Goal: Information Seeking & Learning: Find specific fact

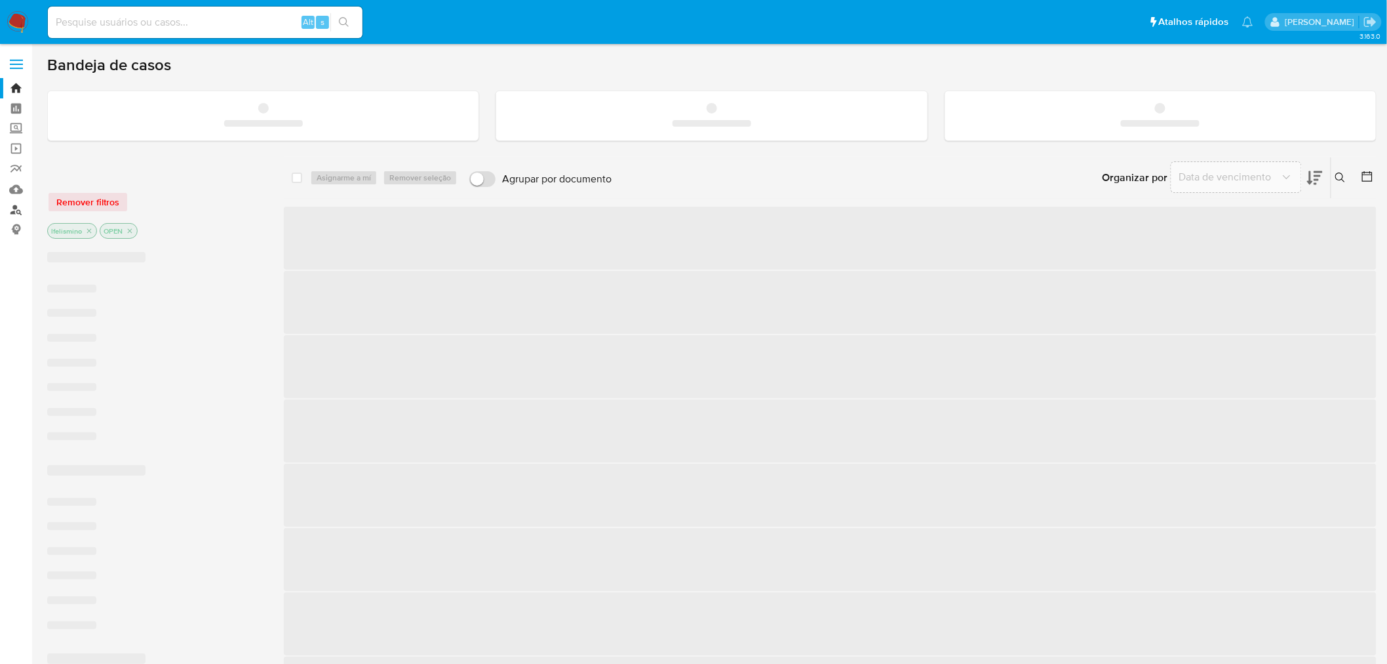
click at [16, 210] on link "Localizador de pessoas" at bounding box center [78, 209] width 156 height 20
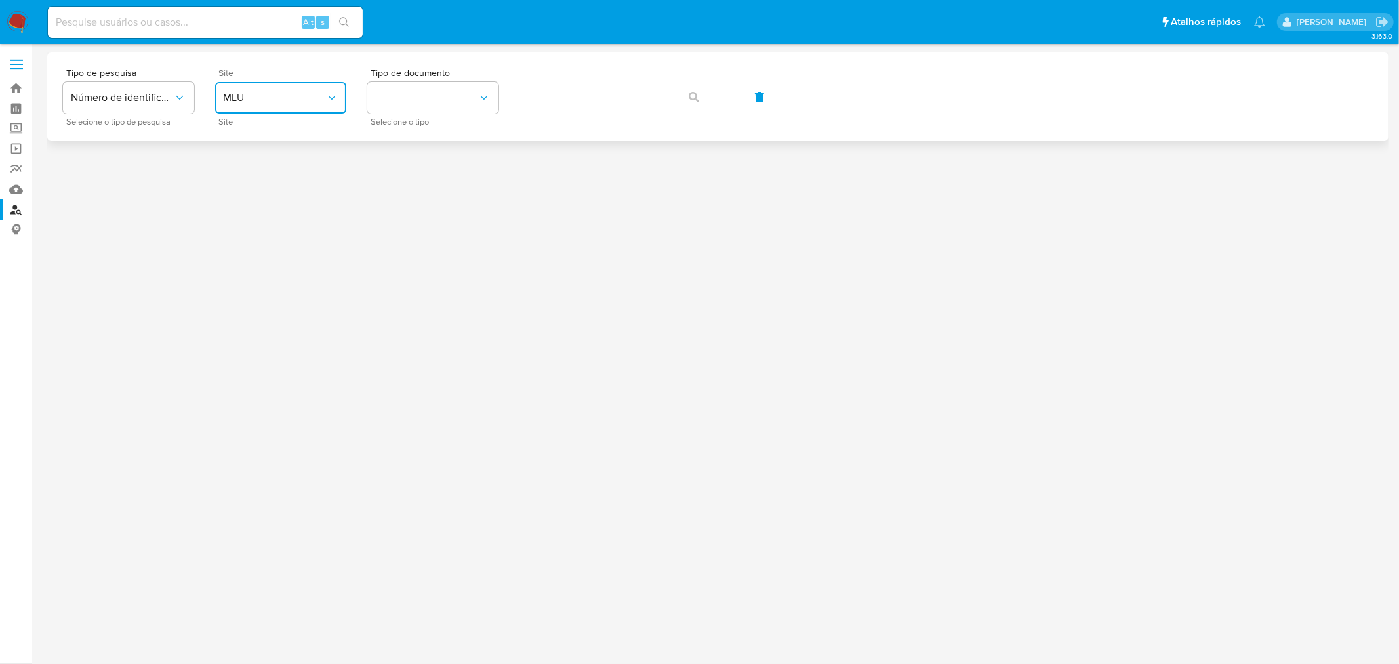
click at [262, 101] on span "MLU" at bounding box center [274, 97] width 102 height 13
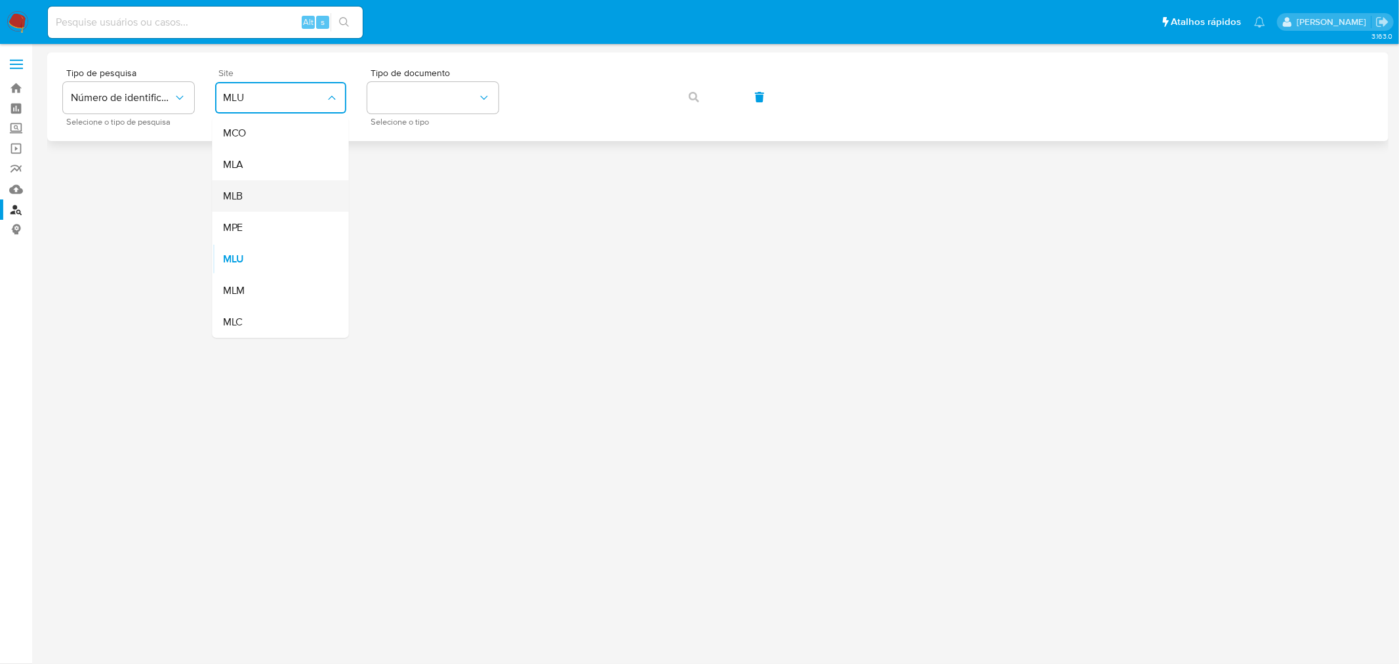
click at [271, 195] on div "MLB" at bounding box center [277, 195] width 108 height 31
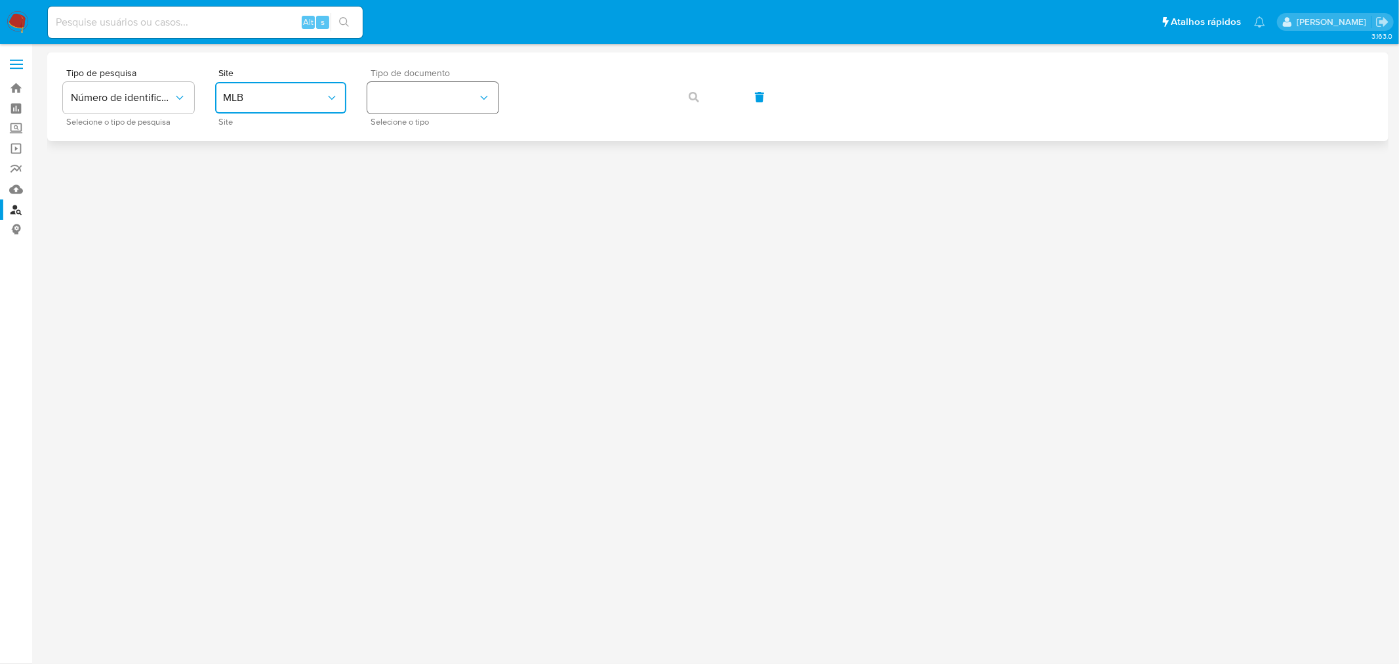
click at [481, 93] on icon "identificationType" at bounding box center [483, 97] width 13 height 13
drag, startPoint x: 429, startPoint y: 179, endPoint x: 546, endPoint y: 121, distance: 130.5
click at [429, 180] on div "CPF CPF" at bounding box center [429, 184] width 108 height 45
click at [671, 83] on button "button" at bounding box center [693, 96] width 45 height 31
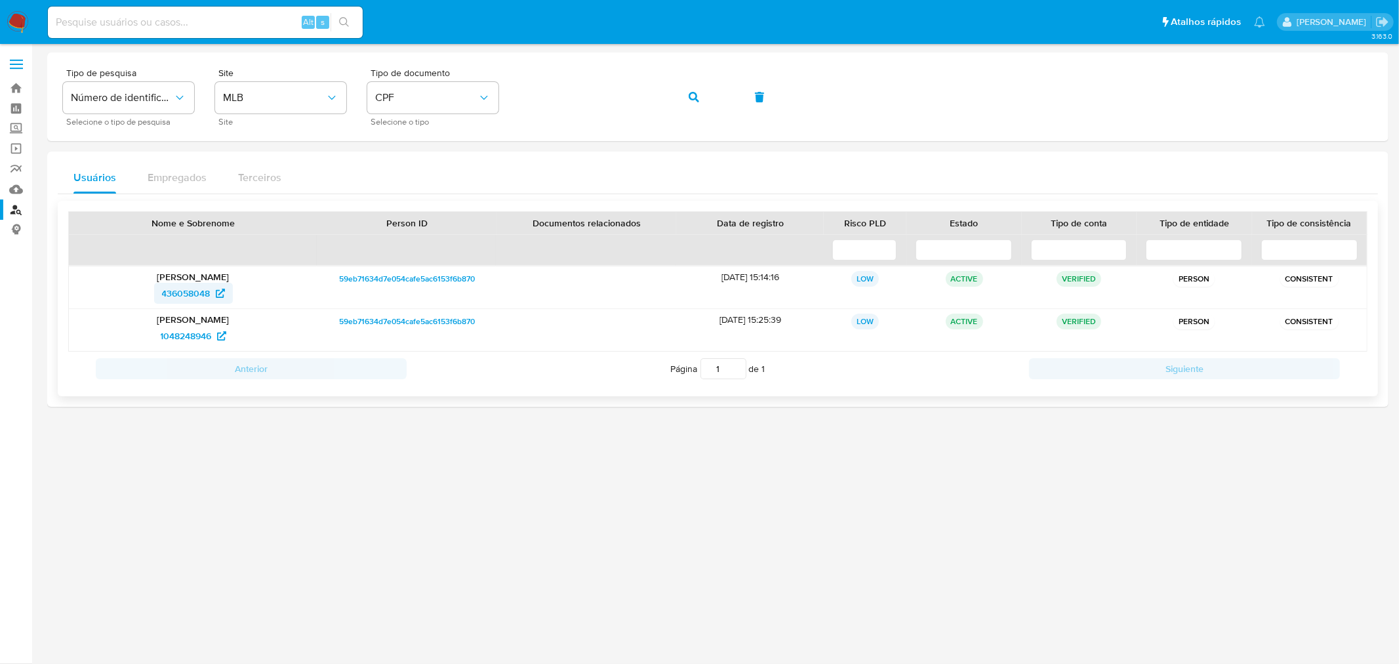
click at [168, 289] on span "436058048" at bounding box center [186, 293] width 49 height 21
click at [122, 296] on div "436058048" at bounding box center [193, 293] width 230 height 21
drag, startPoint x: 138, startPoint y: 296, endPoint x: 213, endPoint y: 296, distance: 75.4
click at [213, 296] on div "436058048" at bounding box center [193, 293] width 230 height 21
drag, startPoint x: 172, startPoint y: 334, endPoint x: 210, endPoint y: 333, distance: 37.4
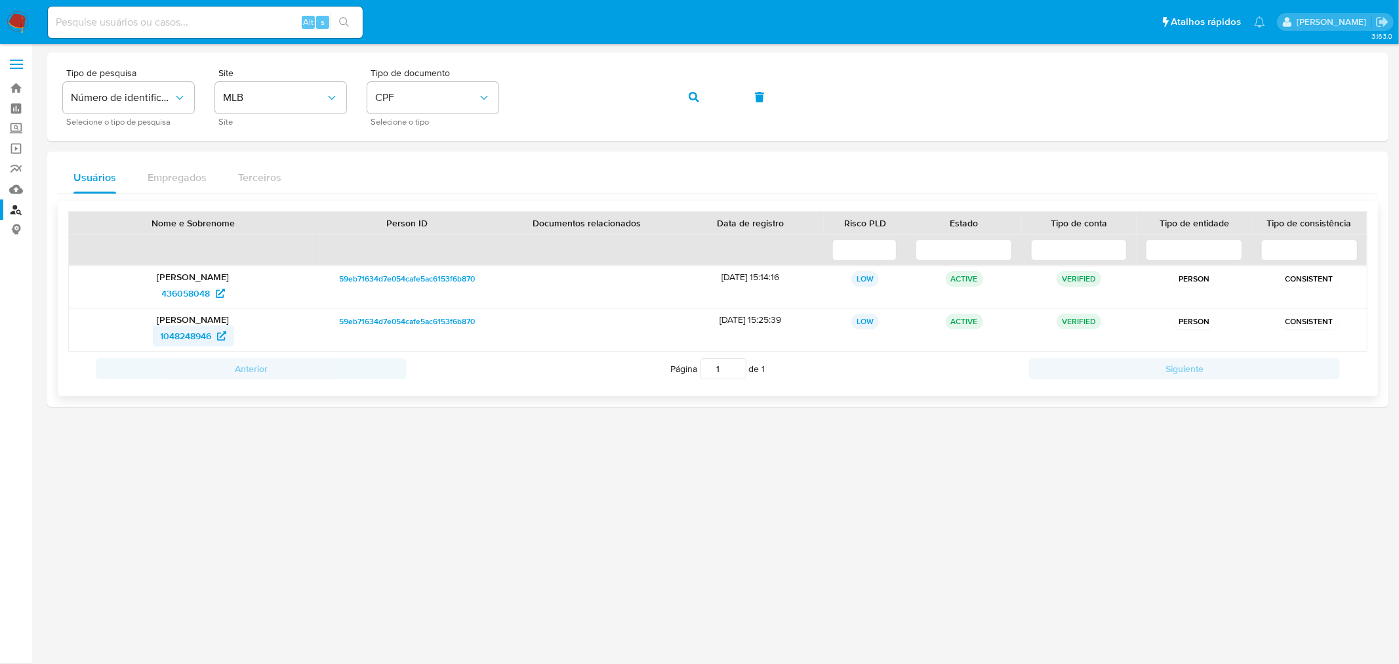
click at [210, 333] on div "1048248946" at bounding box center [193, 335] width 230 height 21
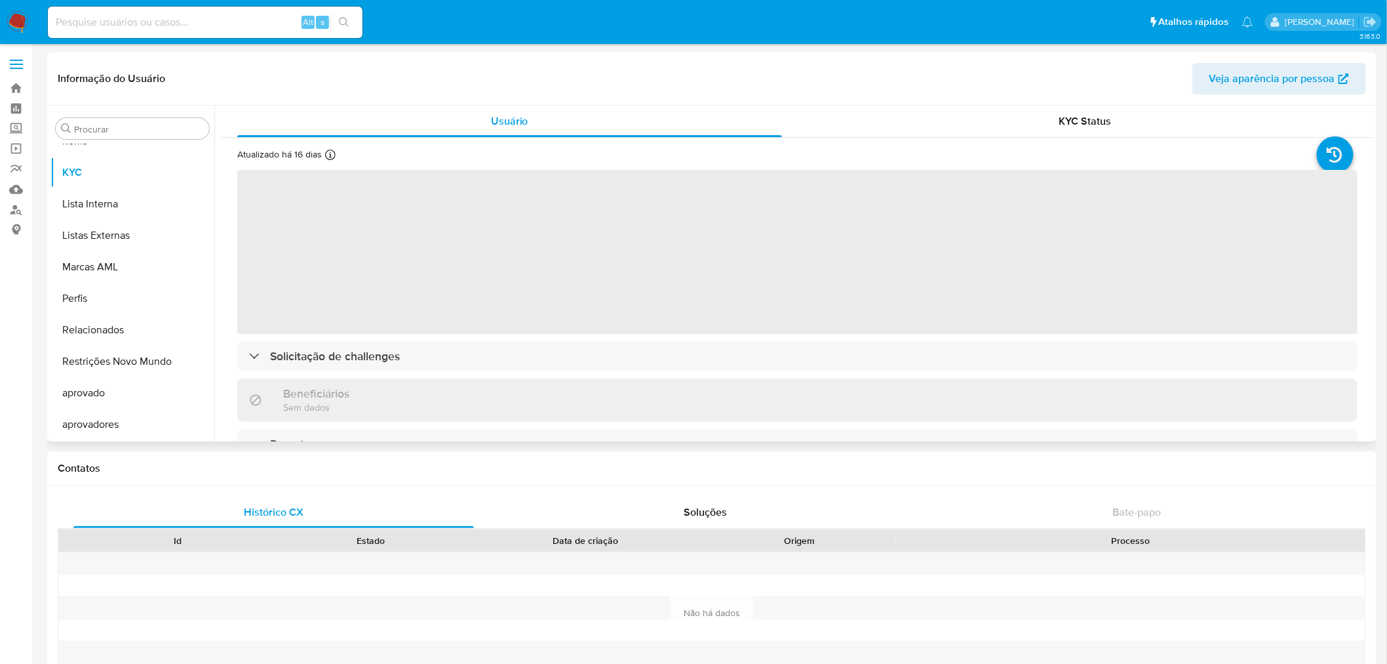
scroll to position [711, 0]
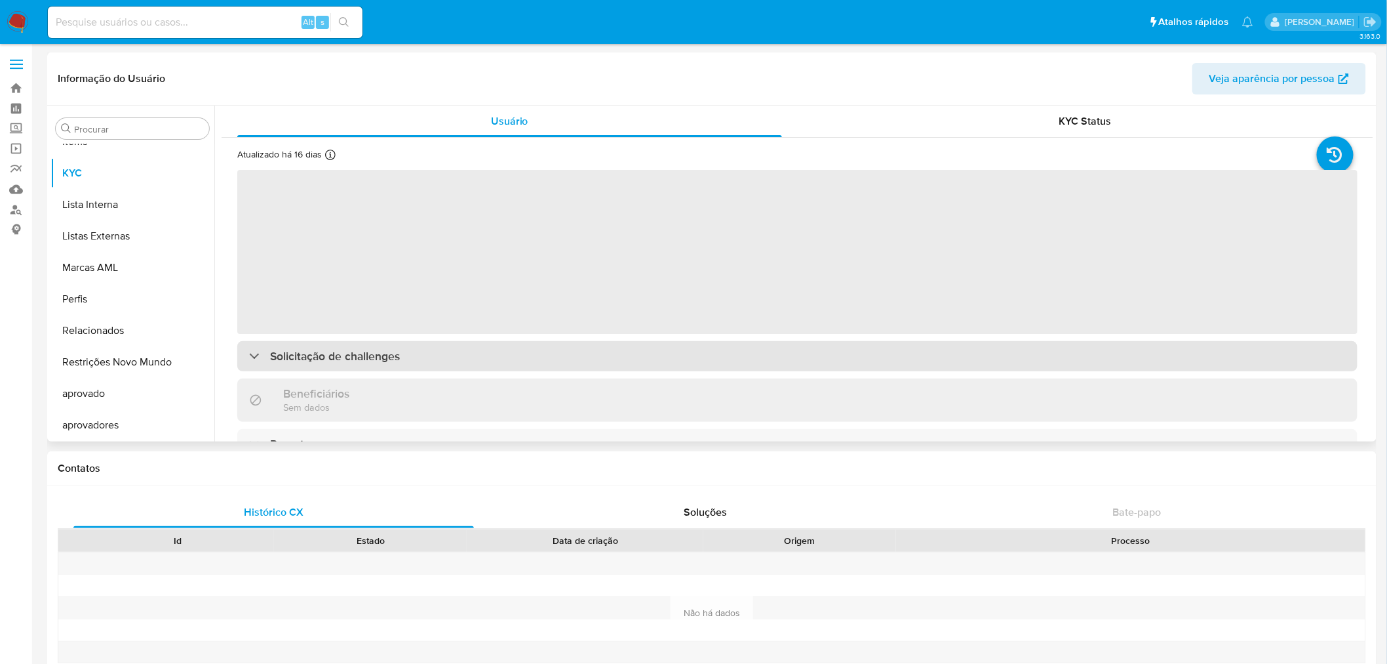
select select "10"
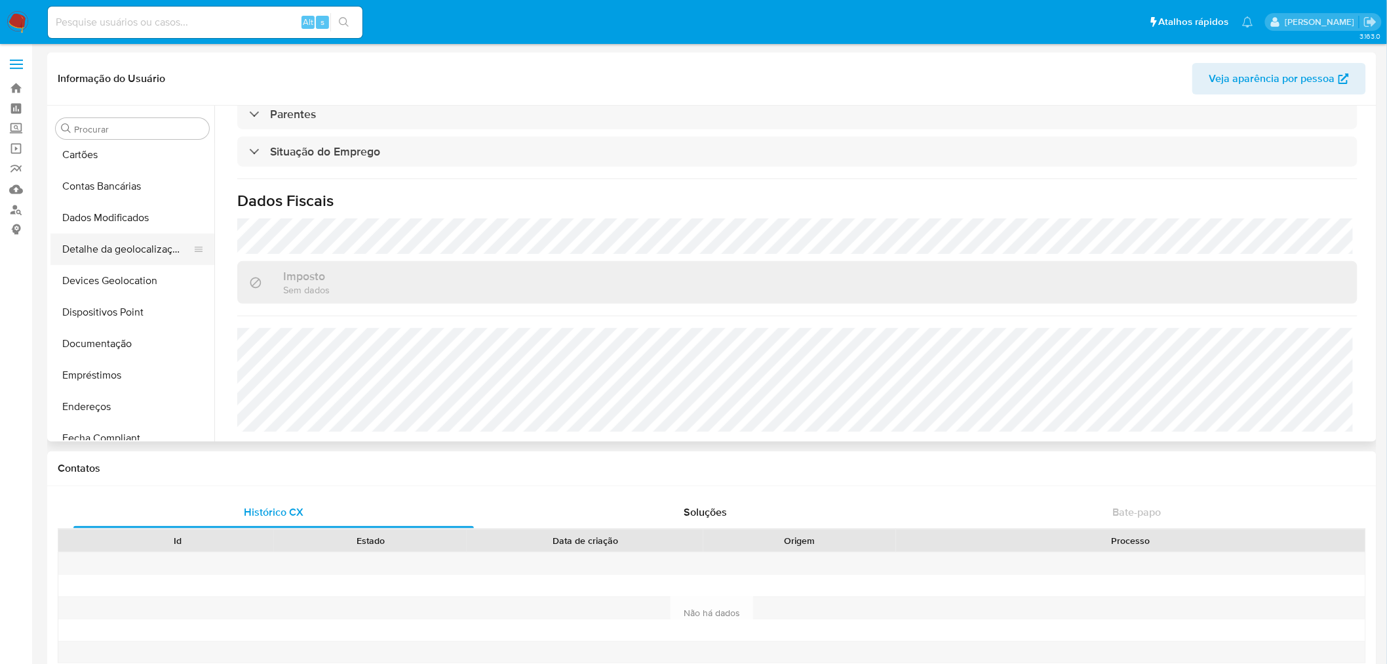
scroll to position [129, 0]
click at [103, 344] on button "Documentação" at bounding box center [126, 345] width 153 height 31
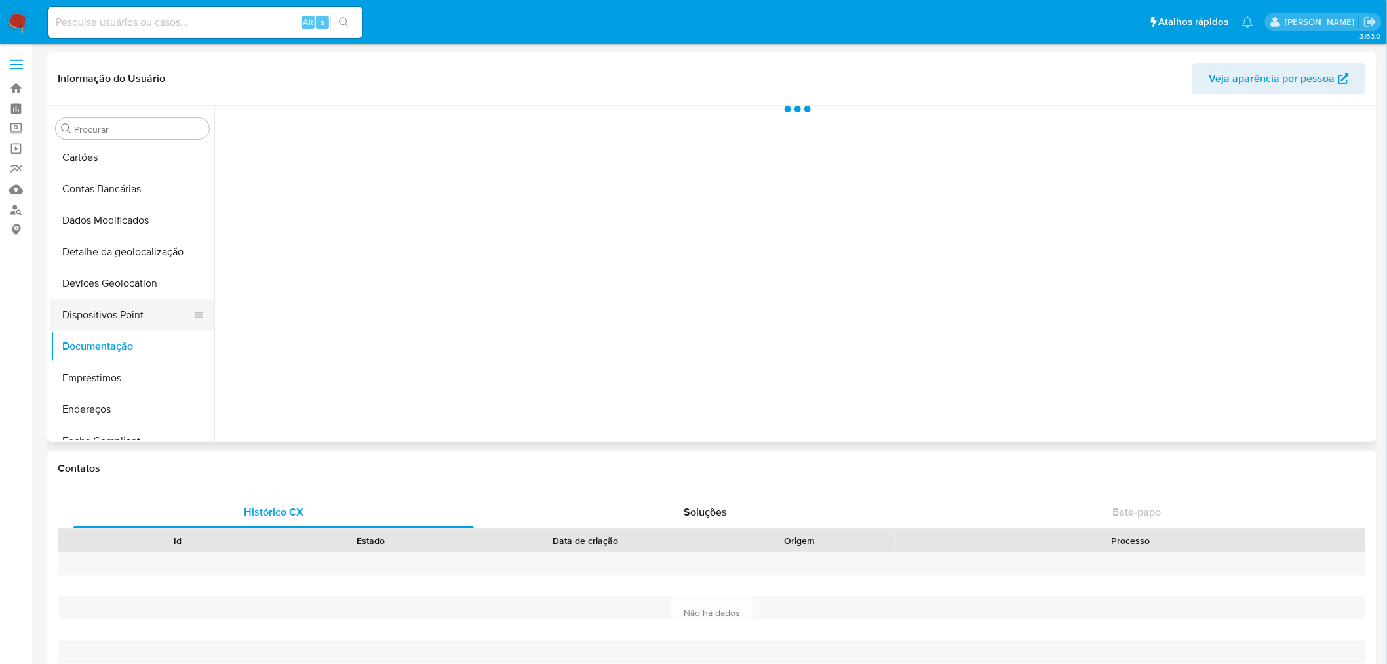
scroll to position [0, 0]
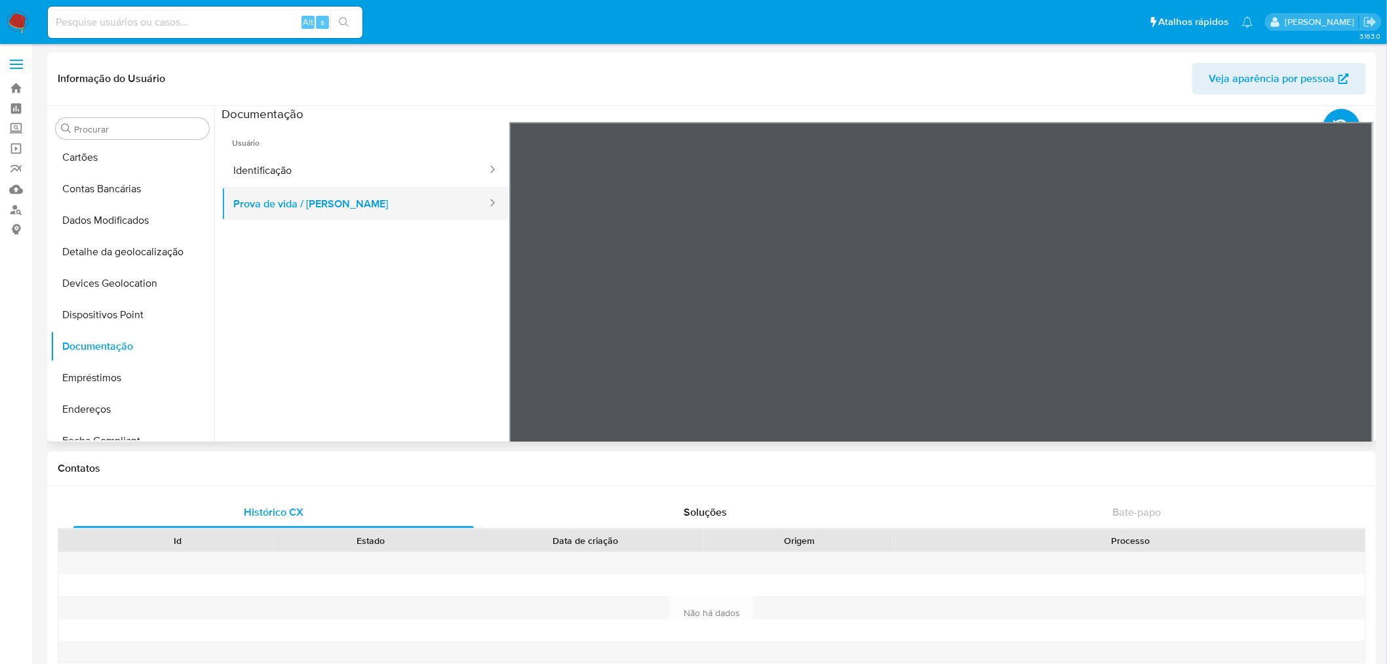
click at [422, 194] on button "Prova de vida / Selfie" at bounding box center [355, 203] width 267 height 33
click at [441, 177] on button "Identificação" at bounding box center [355, 169] width 267 height 33
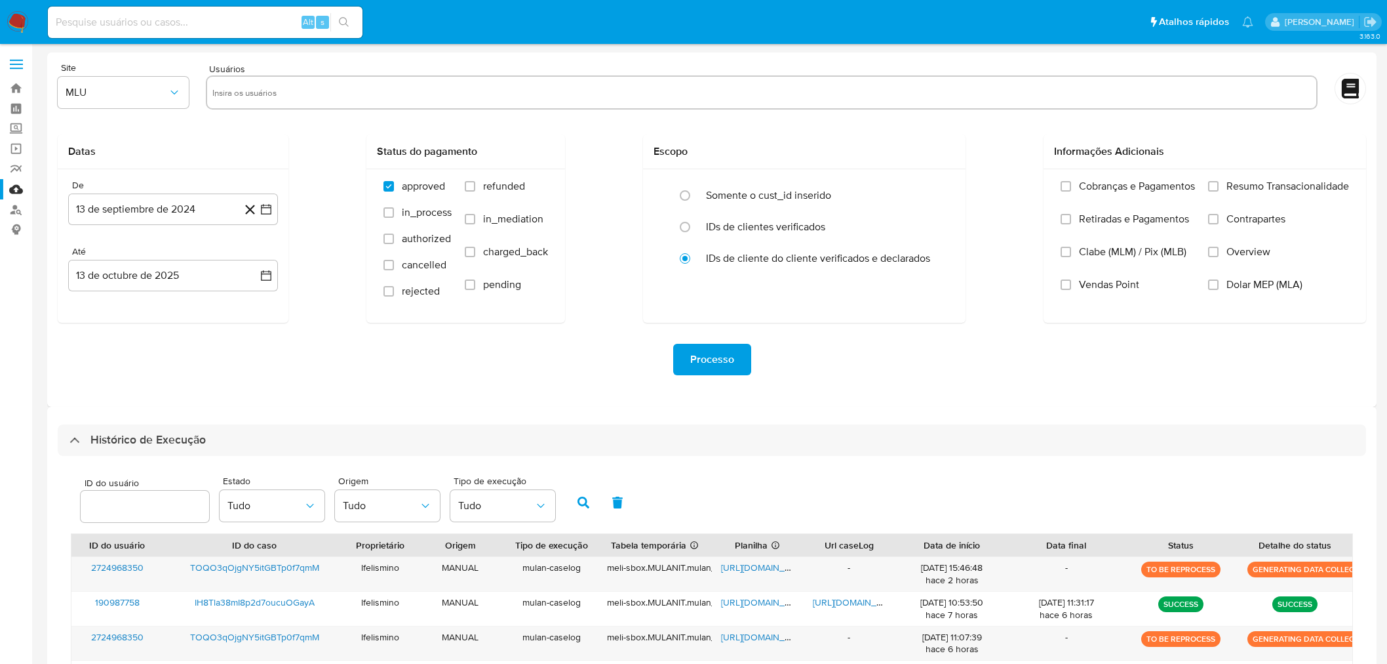
select select "10"
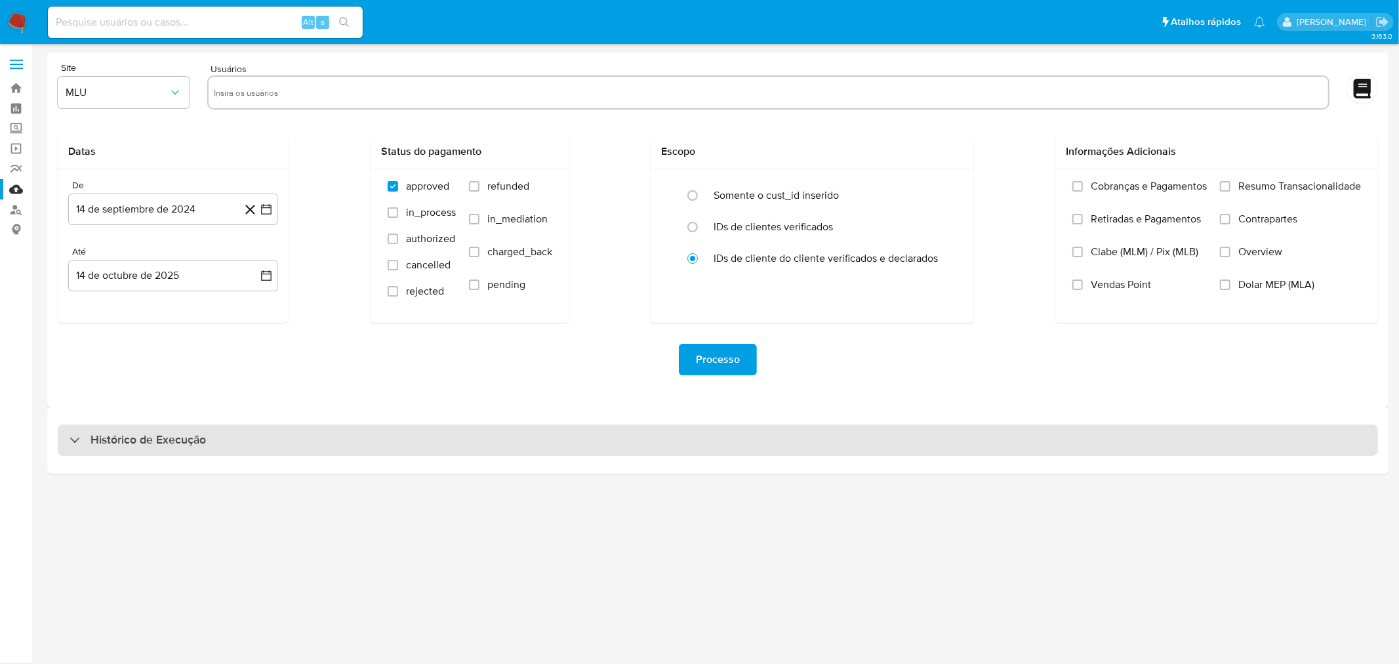
click at [637, 440] on div "Histórico de Execução" at bounding box center [718, 439] width 1320 height 31
select select "10"
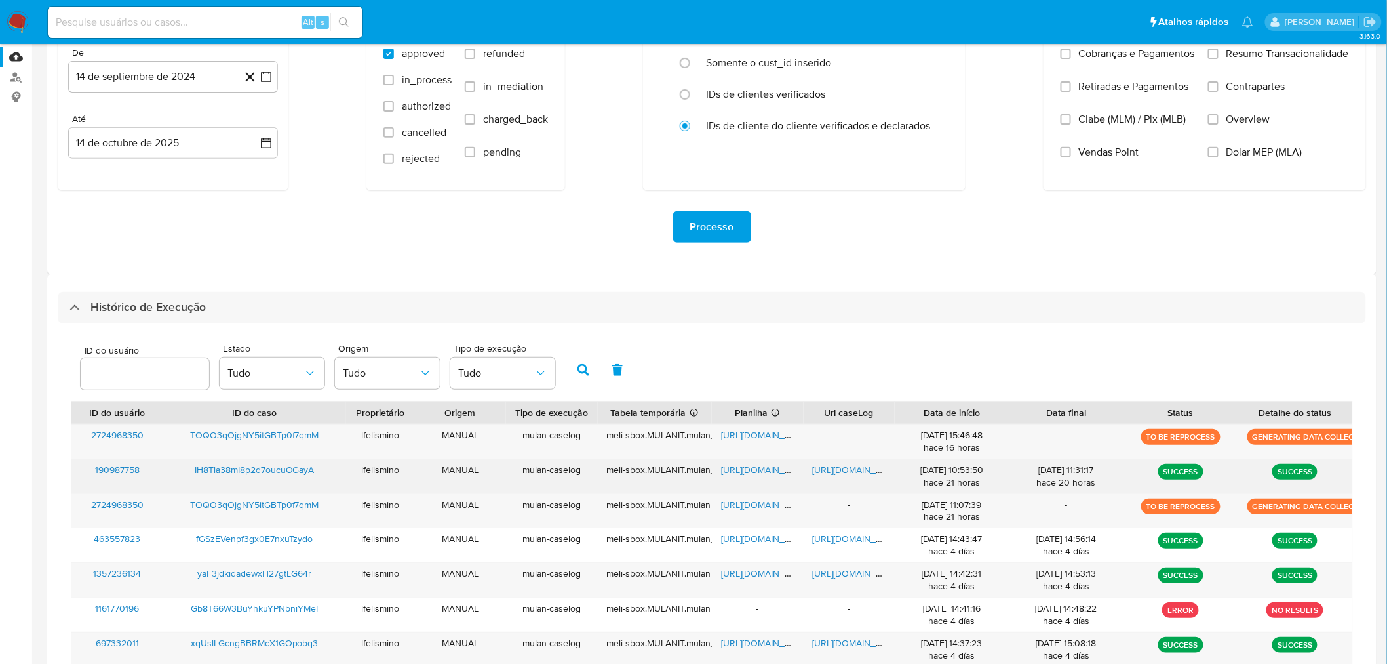
scroll to position [146, 0]
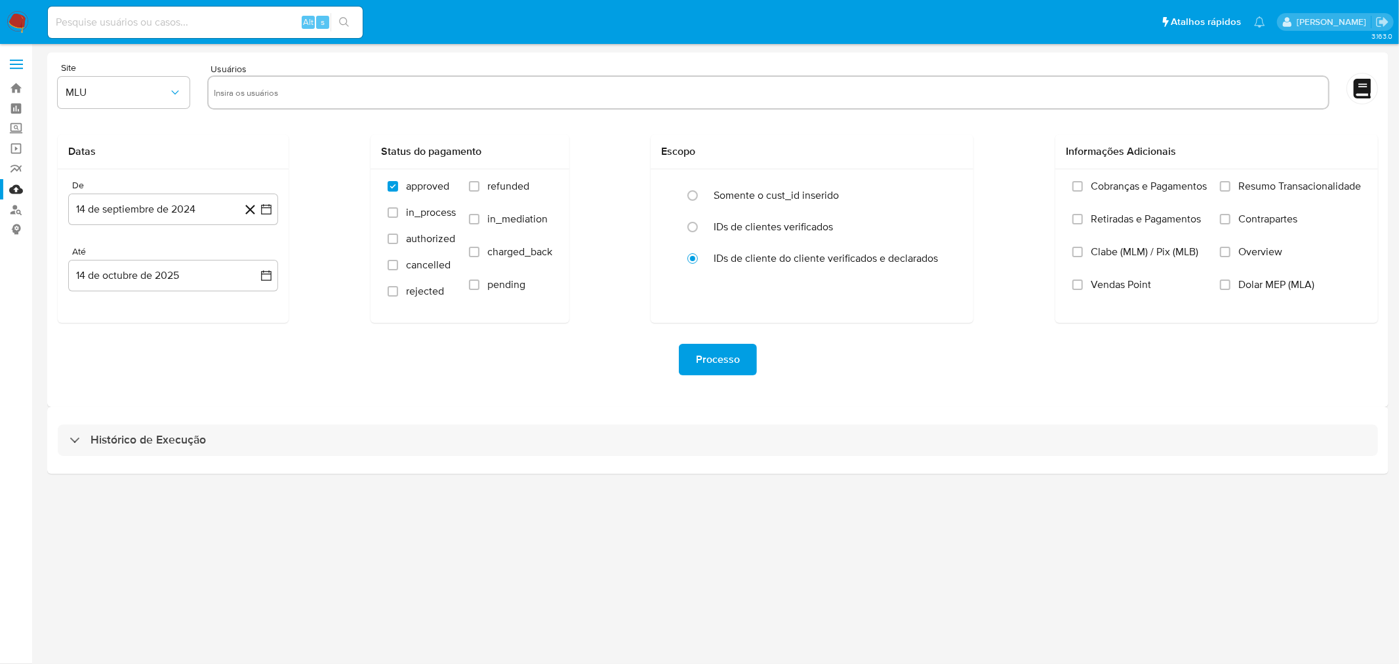
click at [325, 466] on div "Histórico de Execução" at bounding box center [717, 440] width 1341 height 67
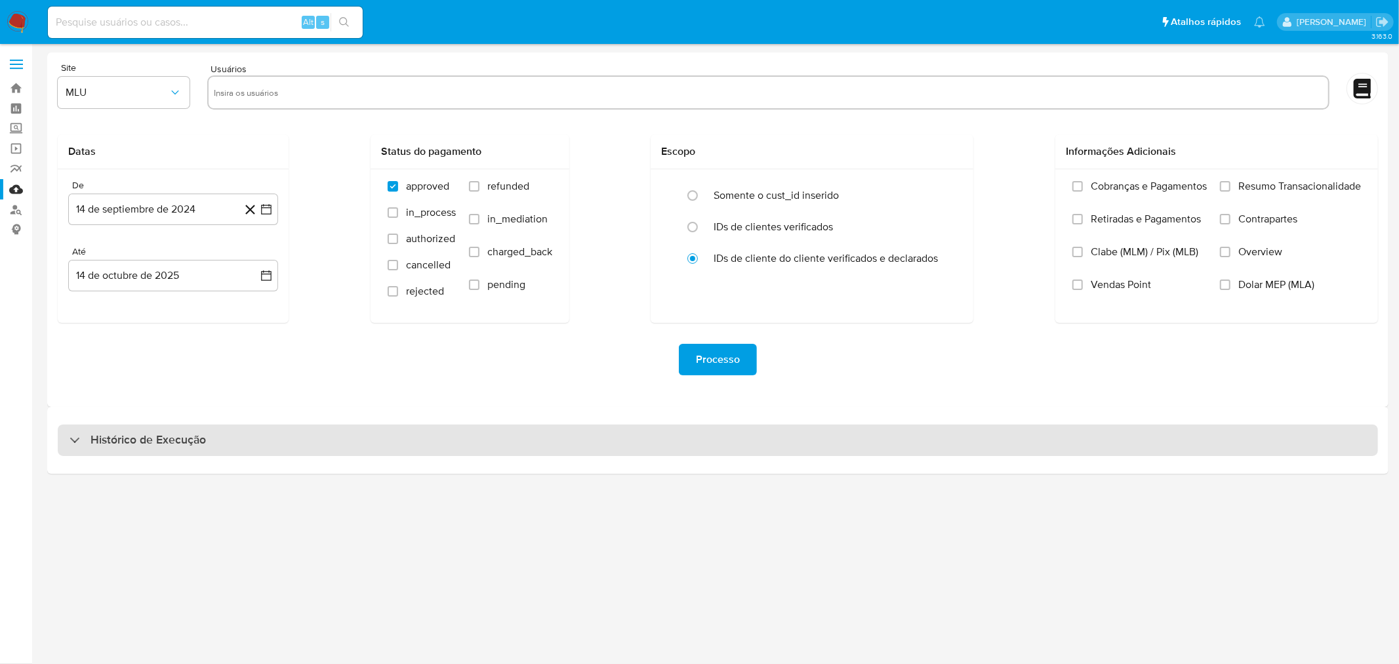
click at [359, 452] on div "Histórico de Execução" at bounding box center [718, 439] width 1320 height 31
select select "10"
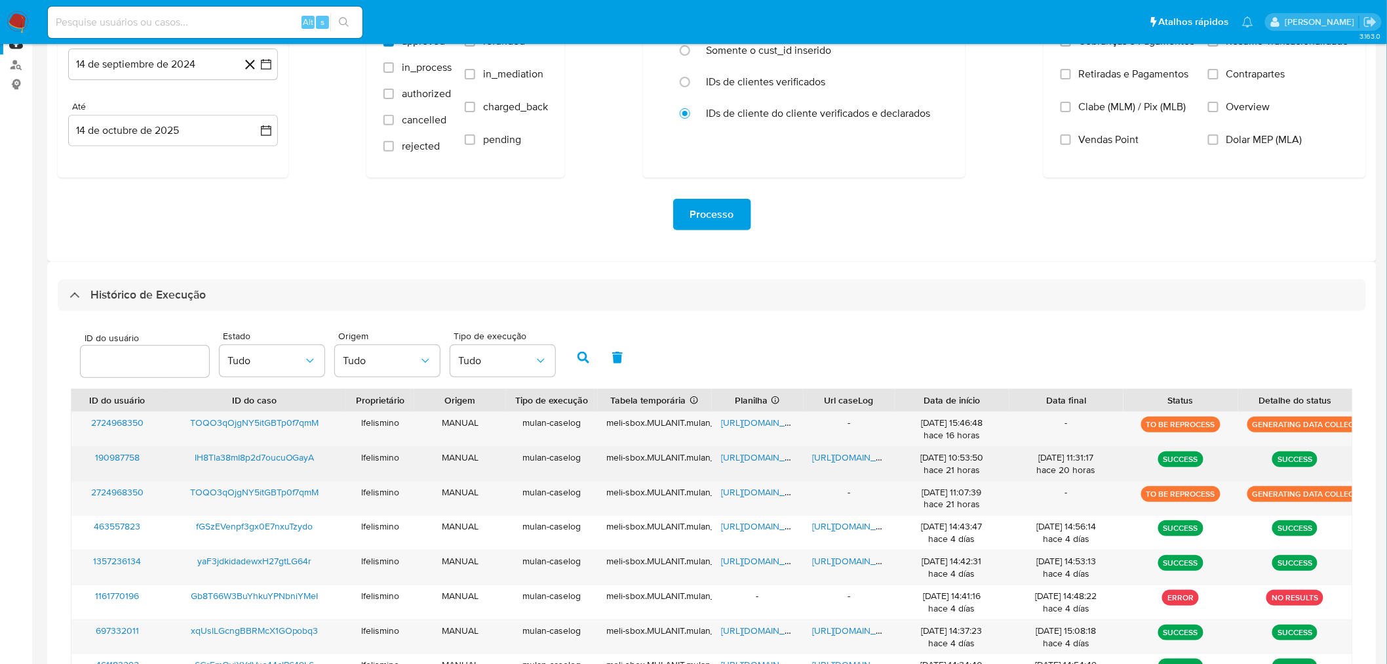
scroll to position [146, 0]
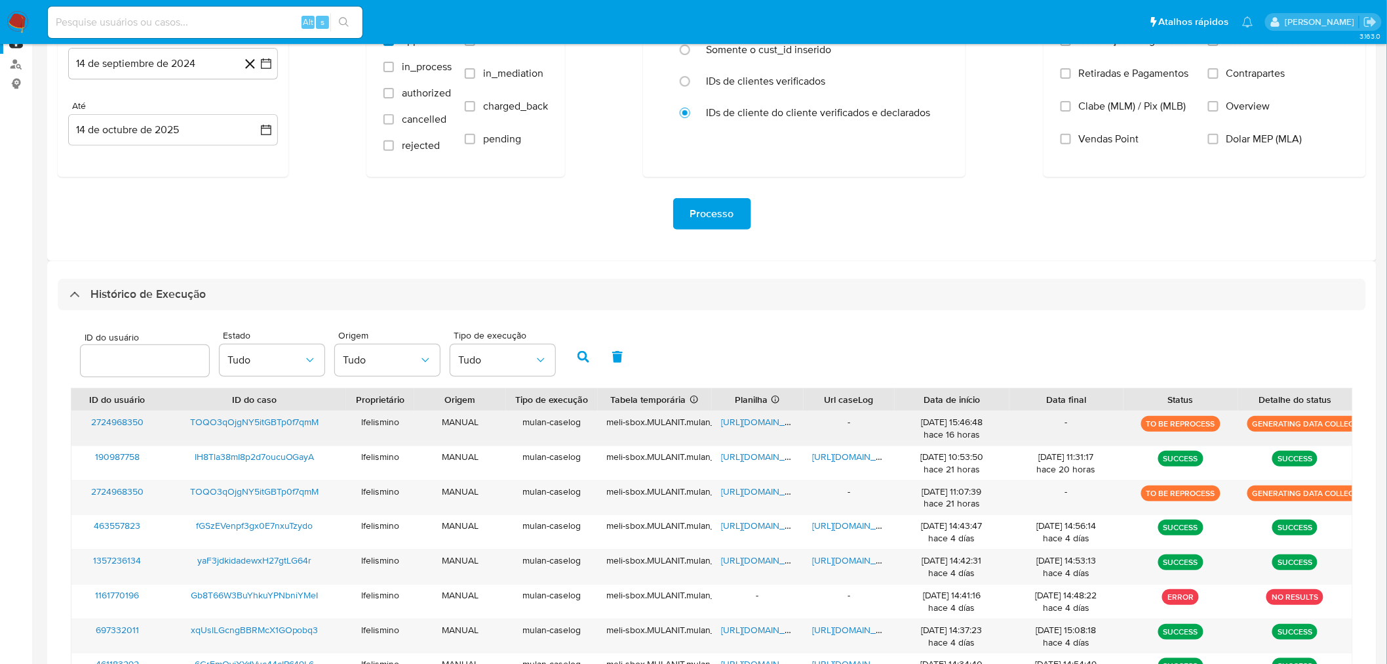
click at [261, 423] on span "TOQO3qOjgNY5itGBTp0f7qmM" at bounding box center [254, 421] width 129 height 13
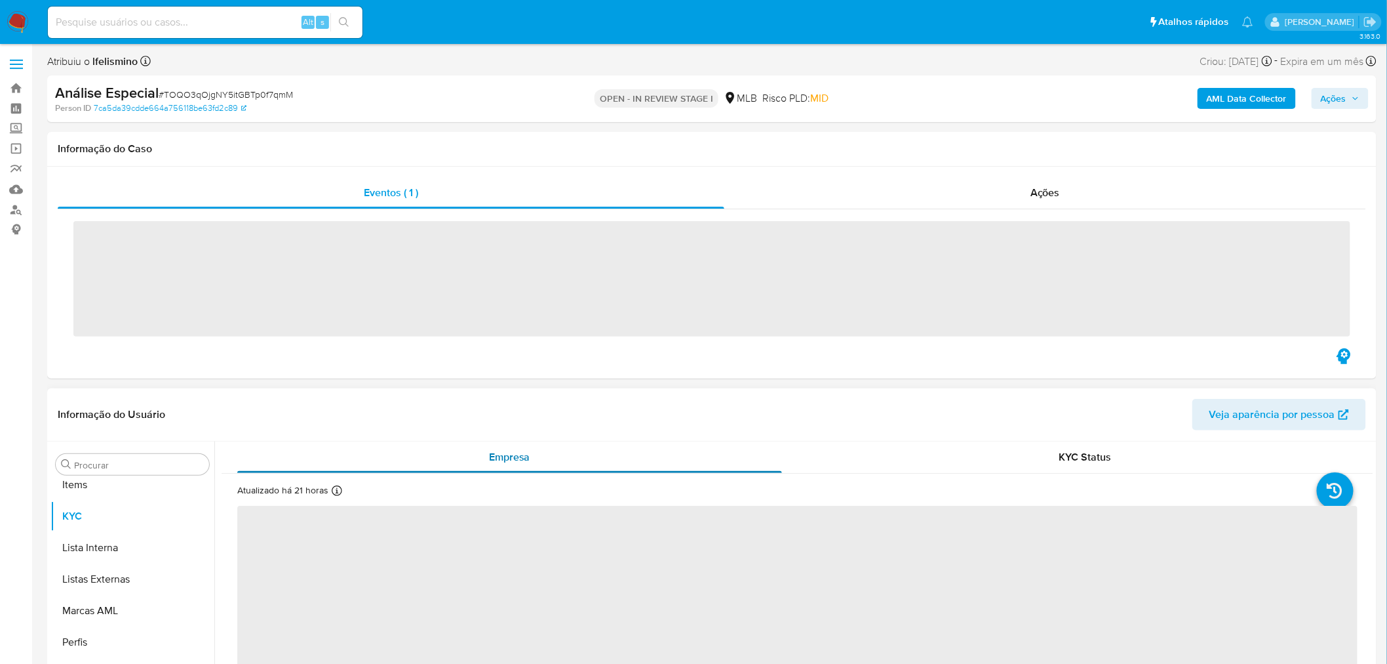
scroll to position [711, 0]
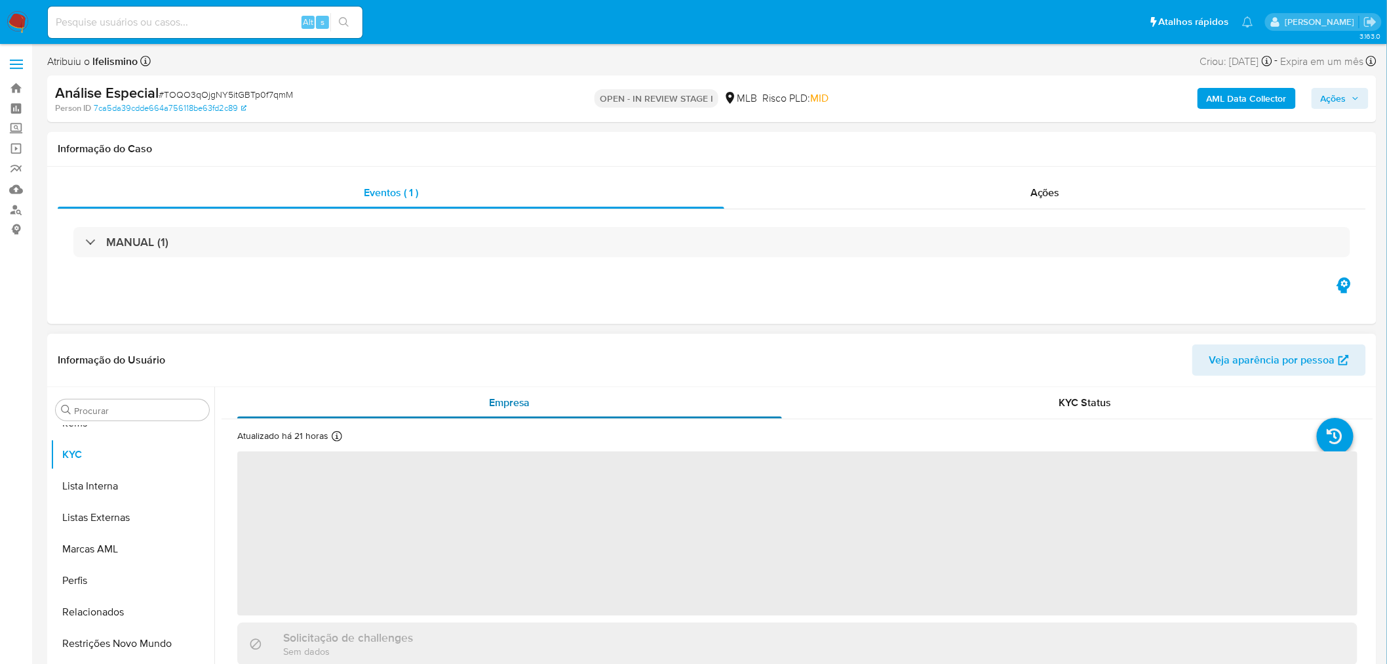
select select "10"
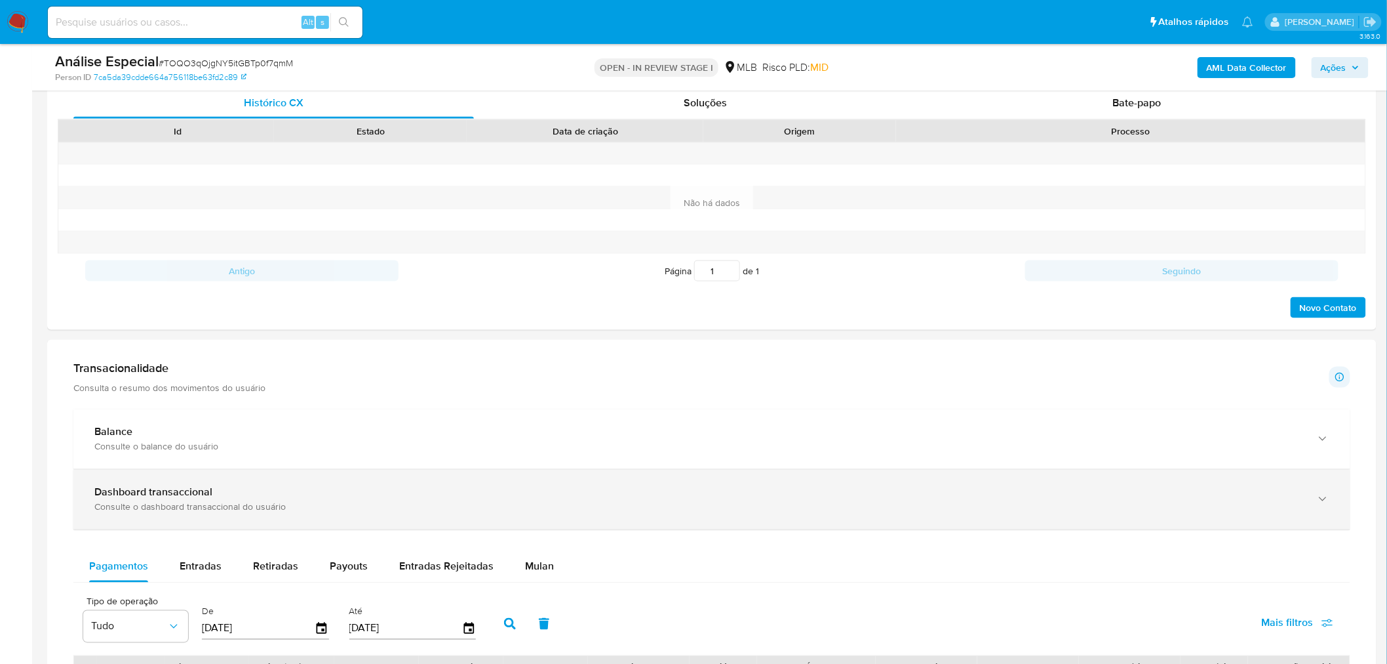
scroll to position [656, 0]
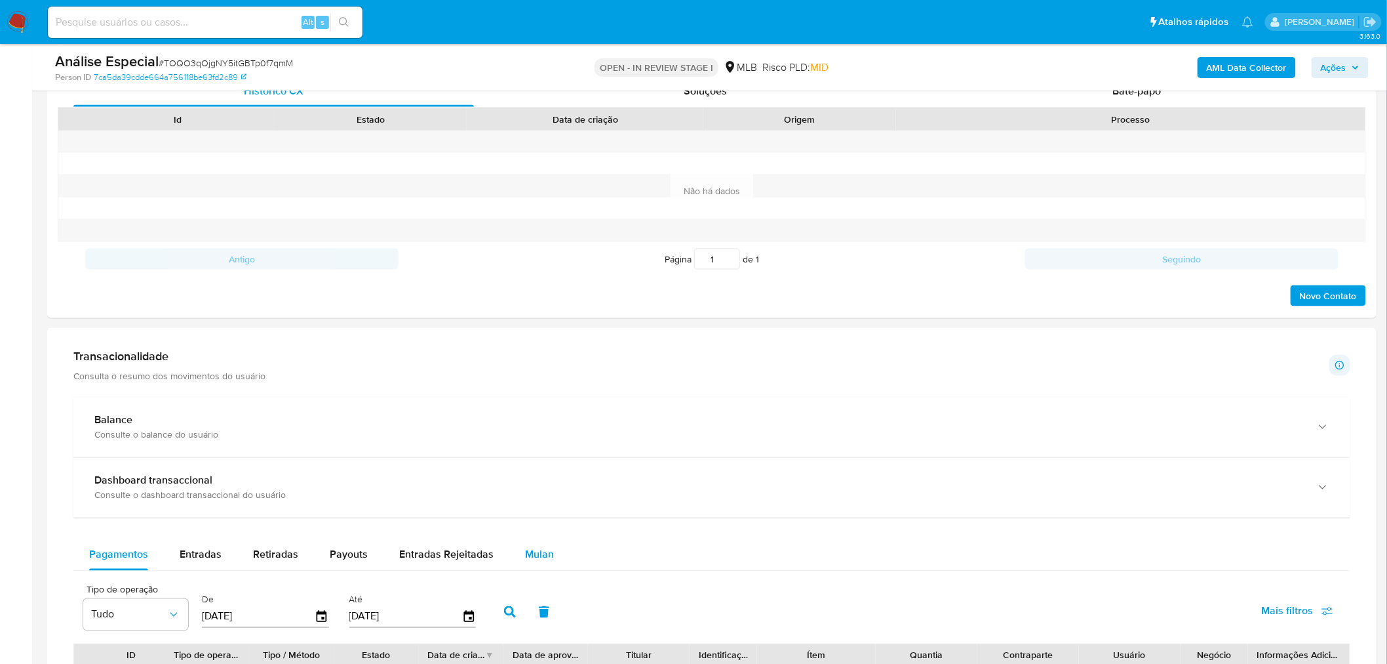
click at [536, 551] on span "Mulan" at bounding box center [539, 554] width 29 height 15
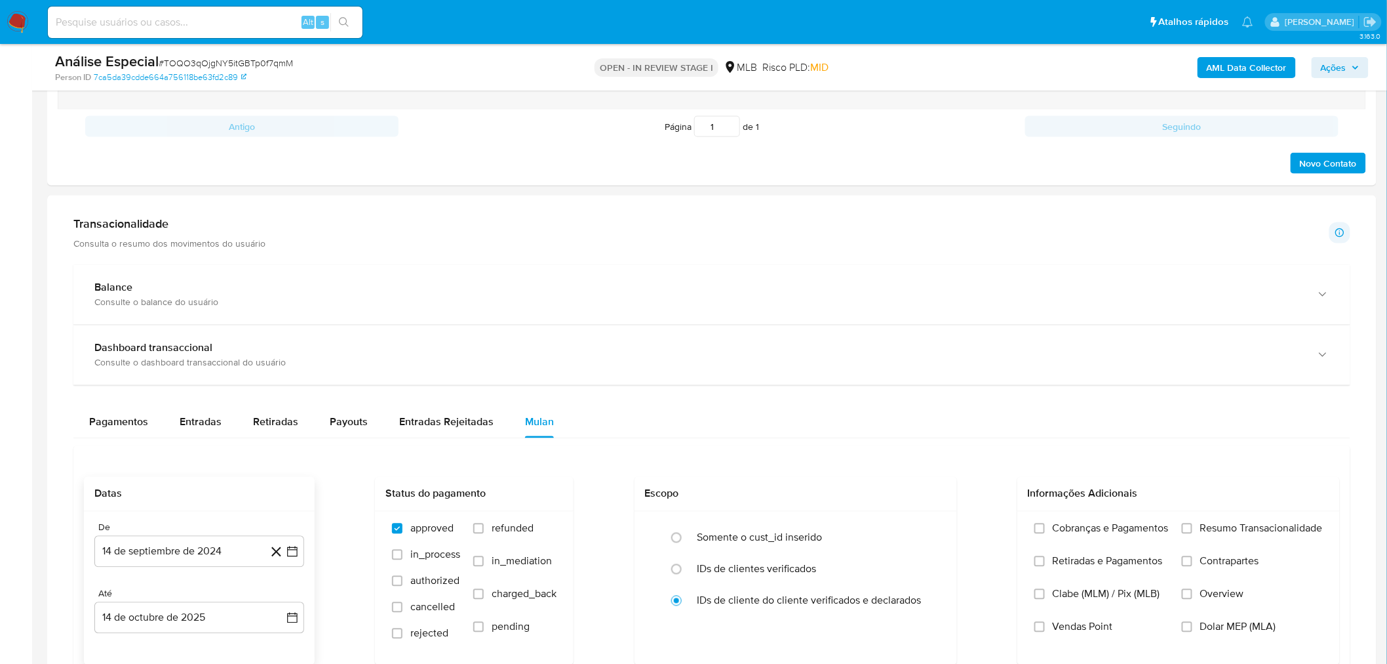
scroll to position [801, 0]
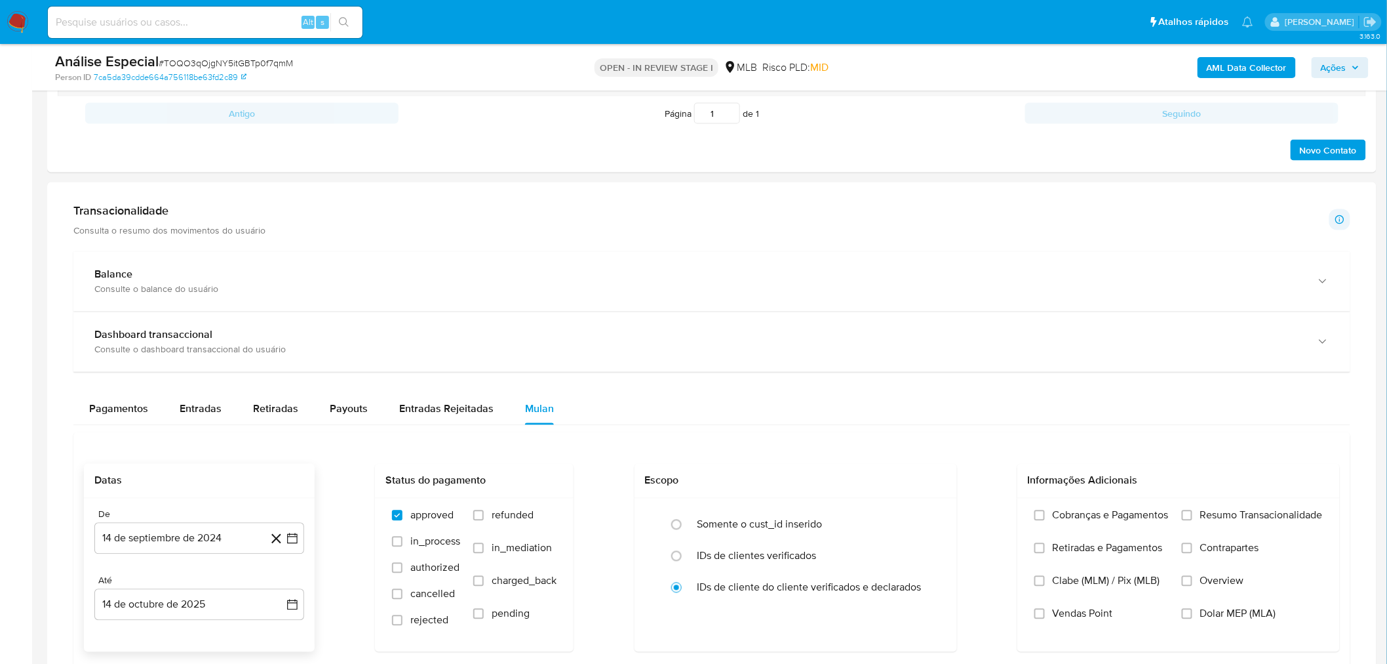
click at [224, 556] on div "De 14 de septiembre de 2024 14-09-2024 Até 14 de octubre de 2025 14-10-2025" at bounding box center [199, 574] width 231 height 153
click at [224, 547] on button "14 de septiembre de 2024" at bounding box center [199, 538] width 210 height 31
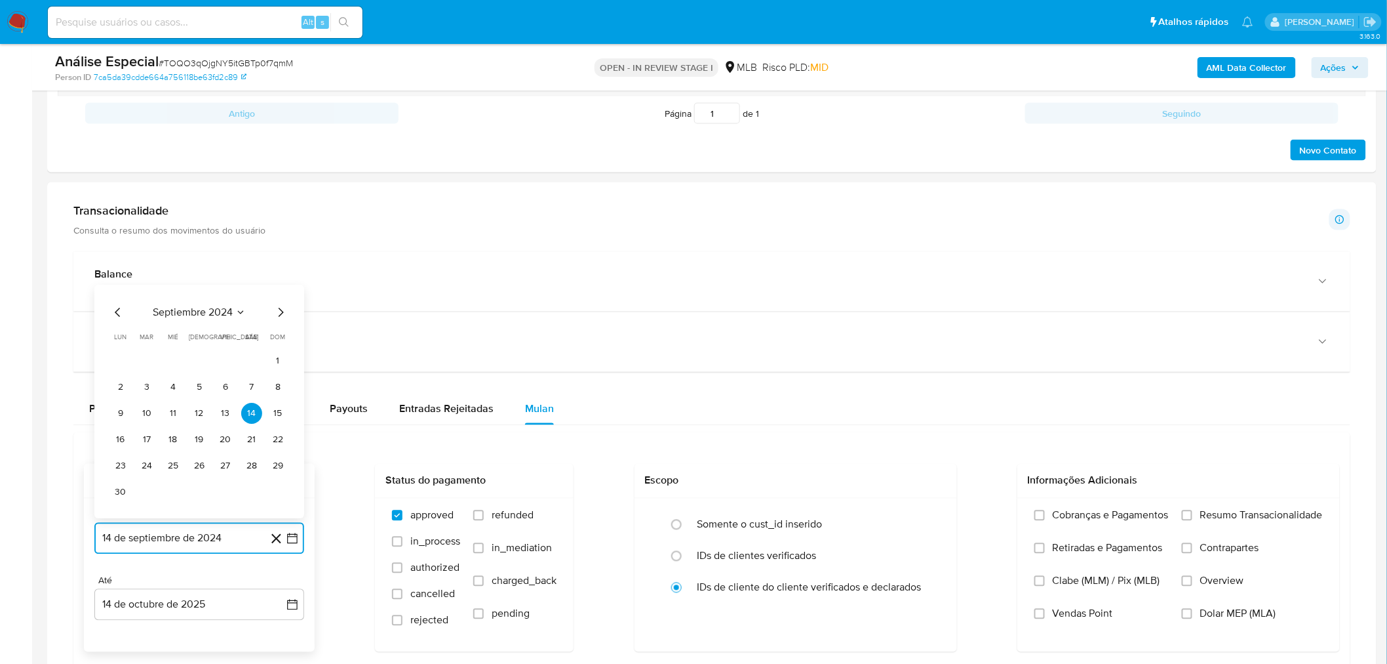
click at [180, 316] on span "septiembre 2024" at bounding box center [193, 312] width 80 height 13
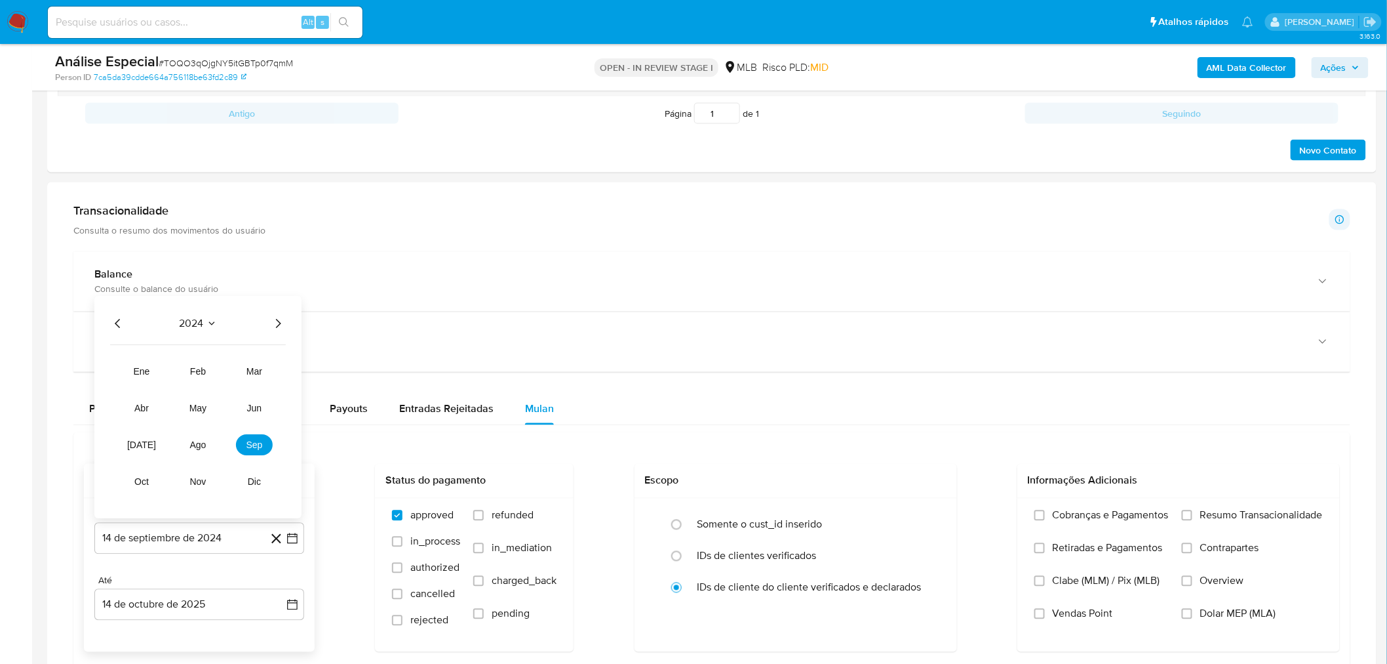
click at [279, 319] on icon "Año siguiente" at bounding box center [278, 324] width 16 height 16
click at [195, 450] on span "ago" at bounding box center [198, 445] width 16 height 10
click at [273, 334] on icon "Mes siguiente" at bounding box center [281, 339] width 16 height 16
click at [273, 338] on icon "Mes siguiente" at bounding box center [281, 339] width 16 height 16
click at [174, 389] on button "1" at bounding box center [173, 387] width 21 height 21
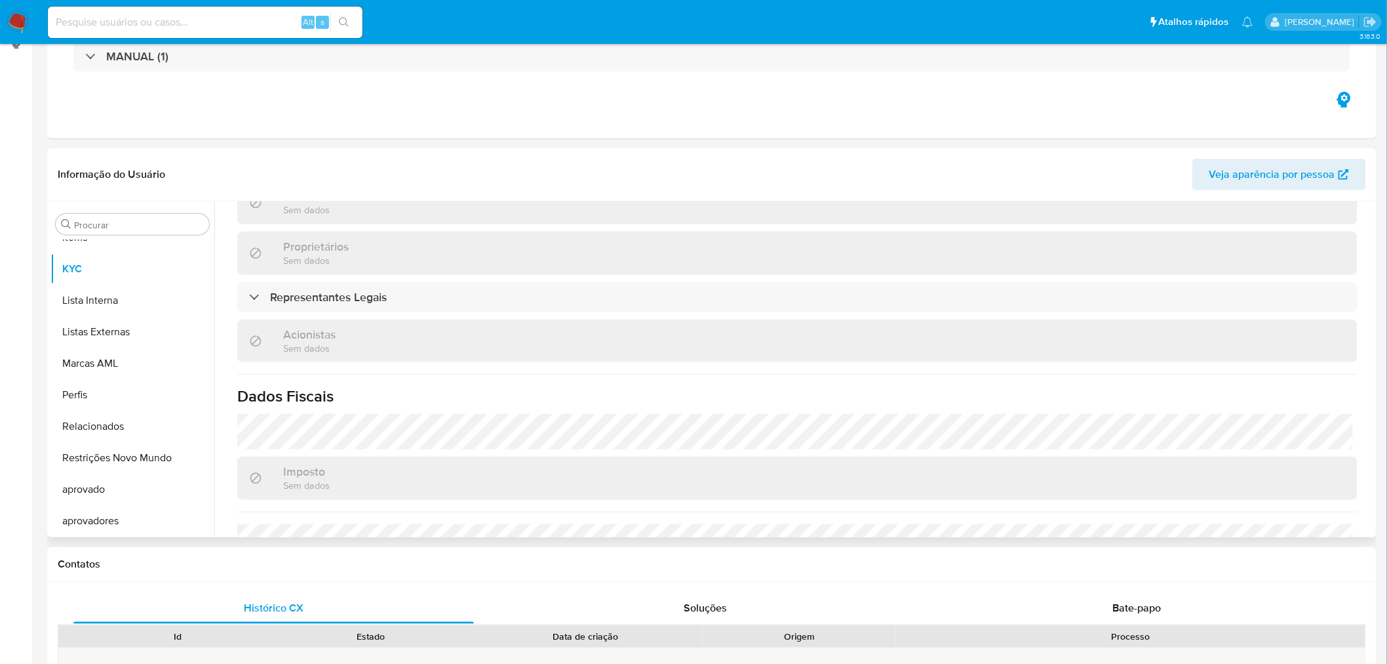
scroll to position [0, 0]
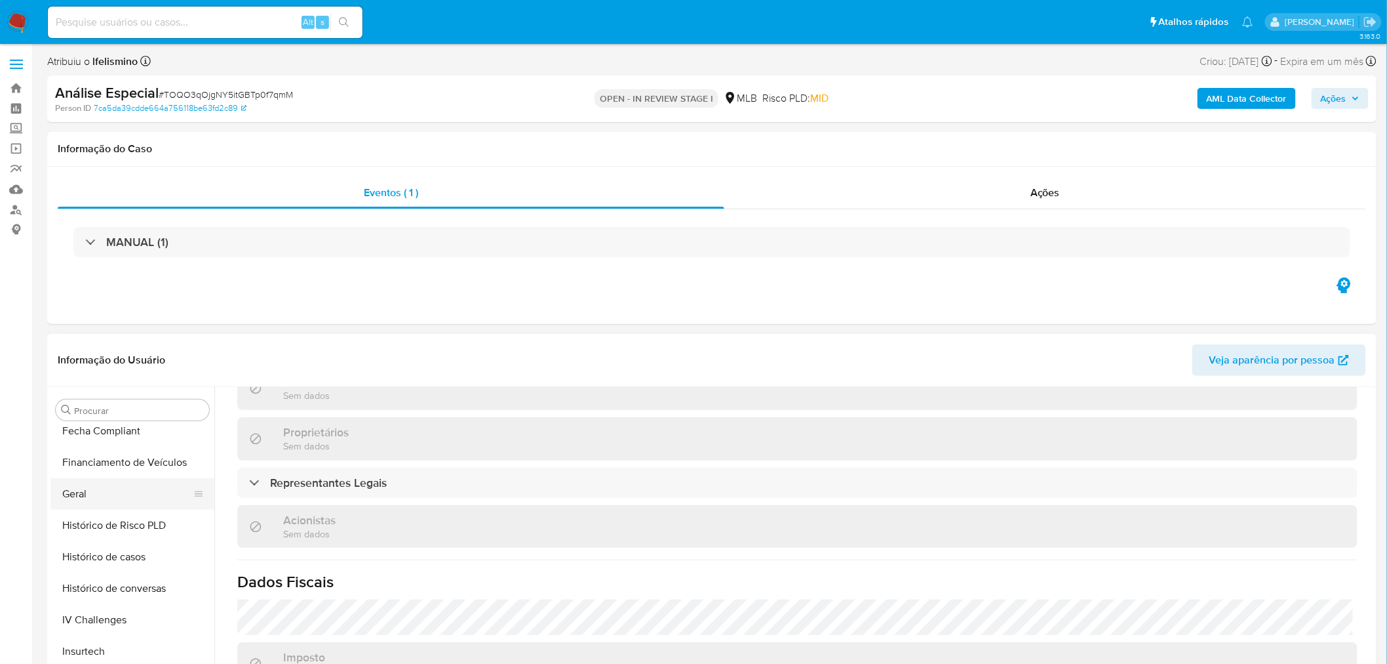
click at [132, 499] on button "Geral" at bounding box center [126, 493] width 153 height 31
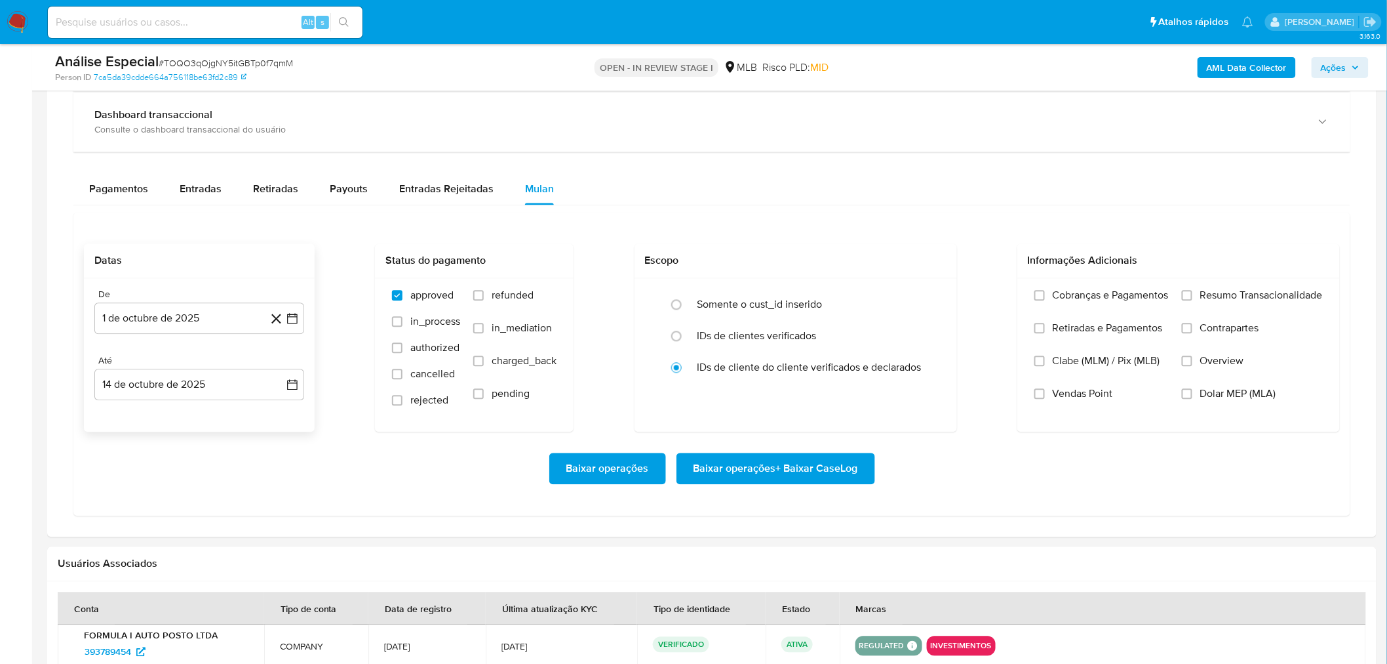
scroll to position [1020, 0]
click at [762, 477] on span "Baixar operações + Baixar CaseLog" at bounding box center [776, 470] width 165 height 29
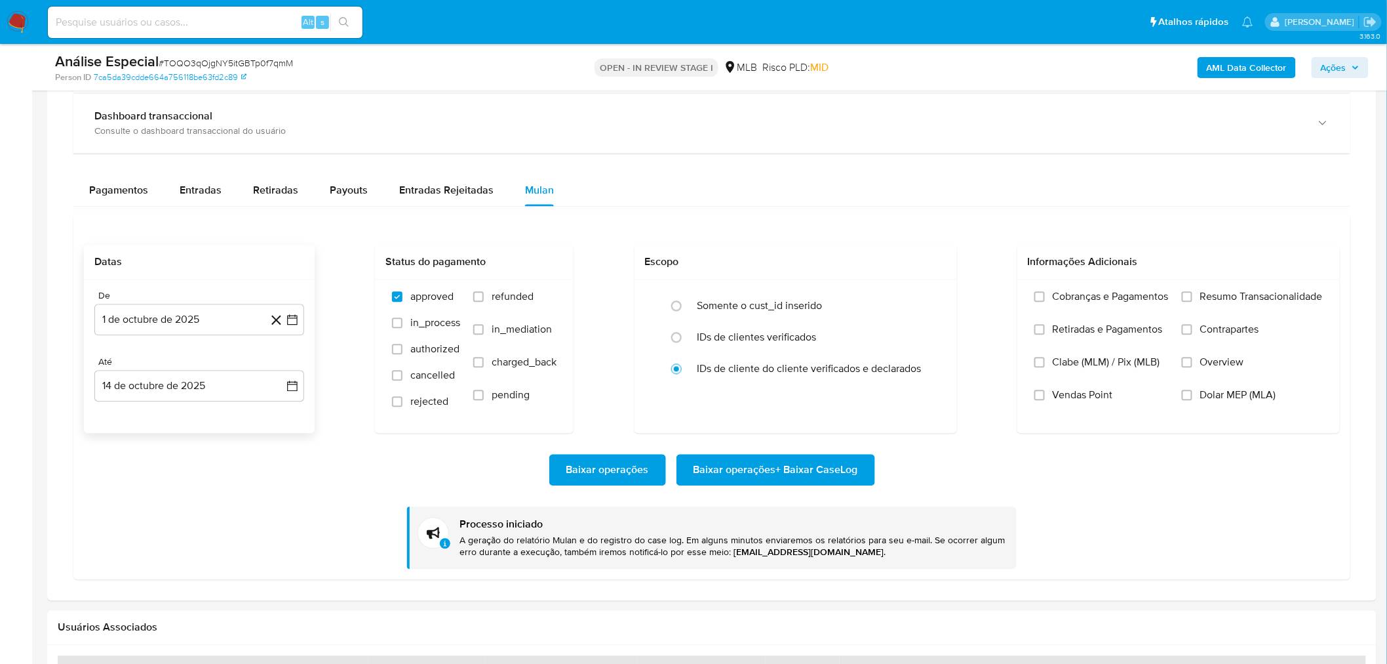
click at [201, 20] on input at bounding box center [205, 22] width 315 height 17
paste input "xqUslLGcngBBRMcX1GOpobq3"
type input "xqUslLGcngBBRMcX1GOpobq3"
click at [341, 20] on icon "search-icon" at bounding box center [344, 22] width 10 height 10
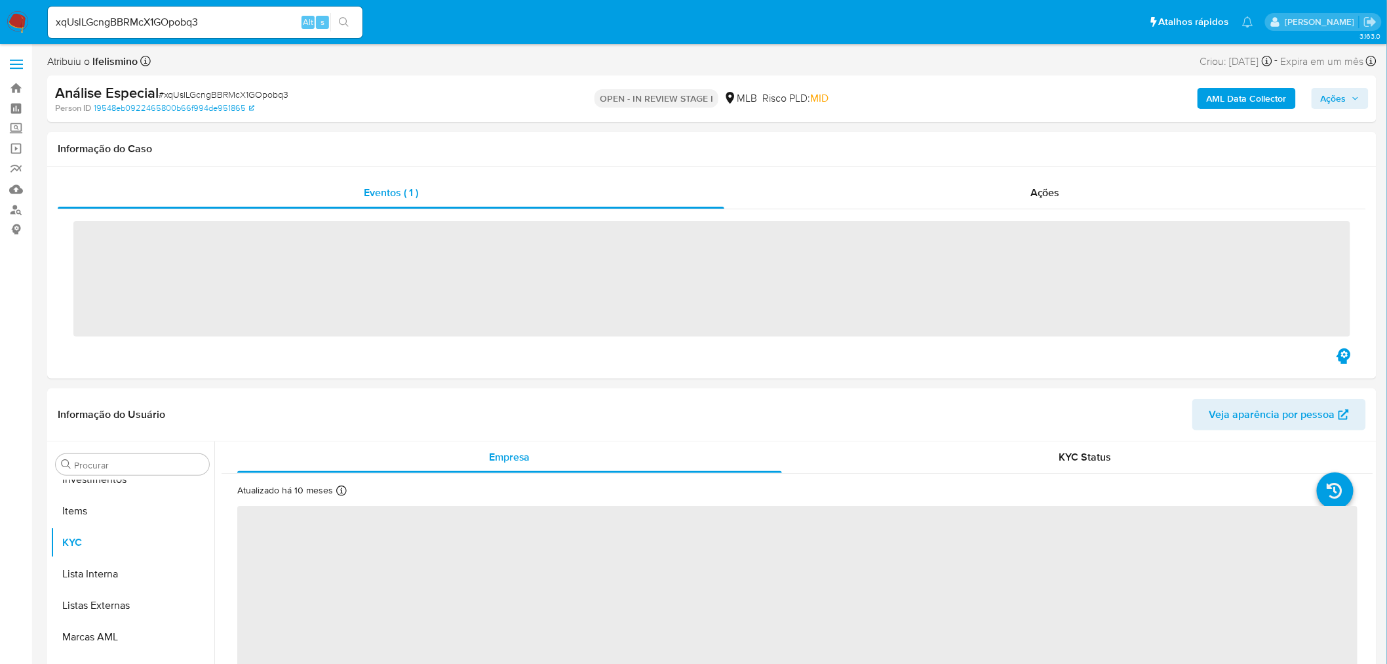
scroll to position [711, 0]
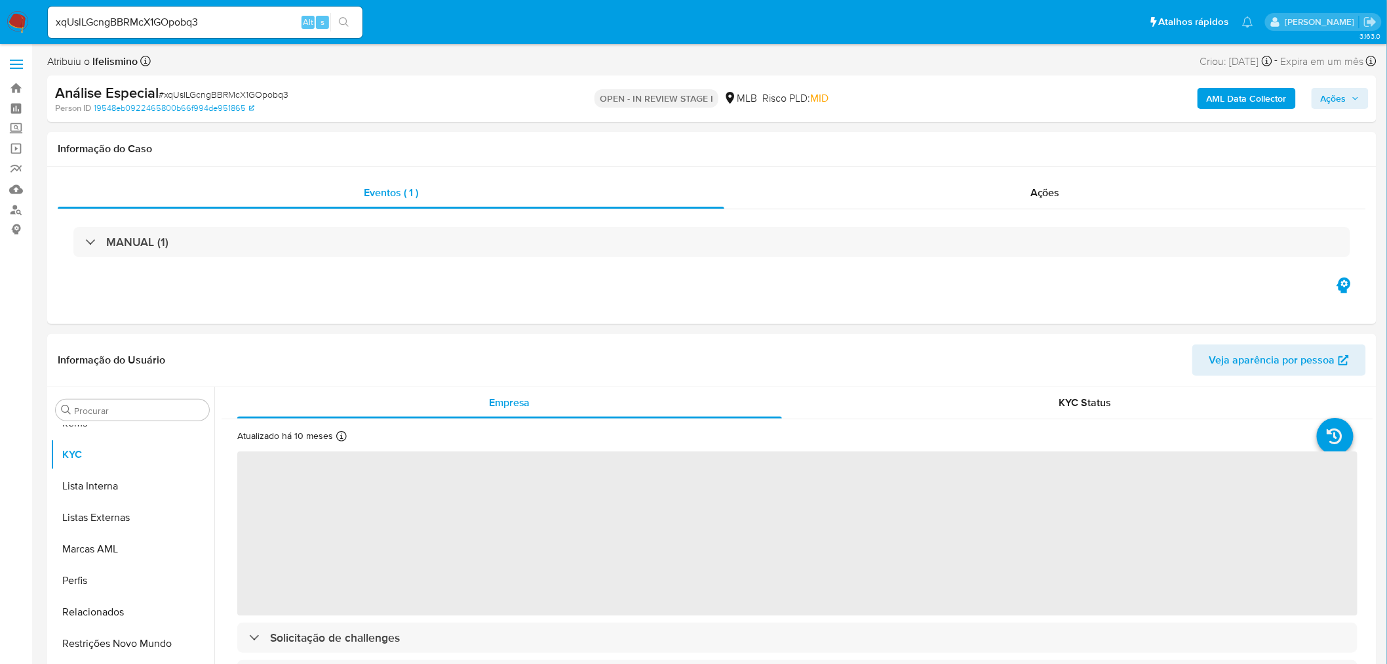
select select "10"
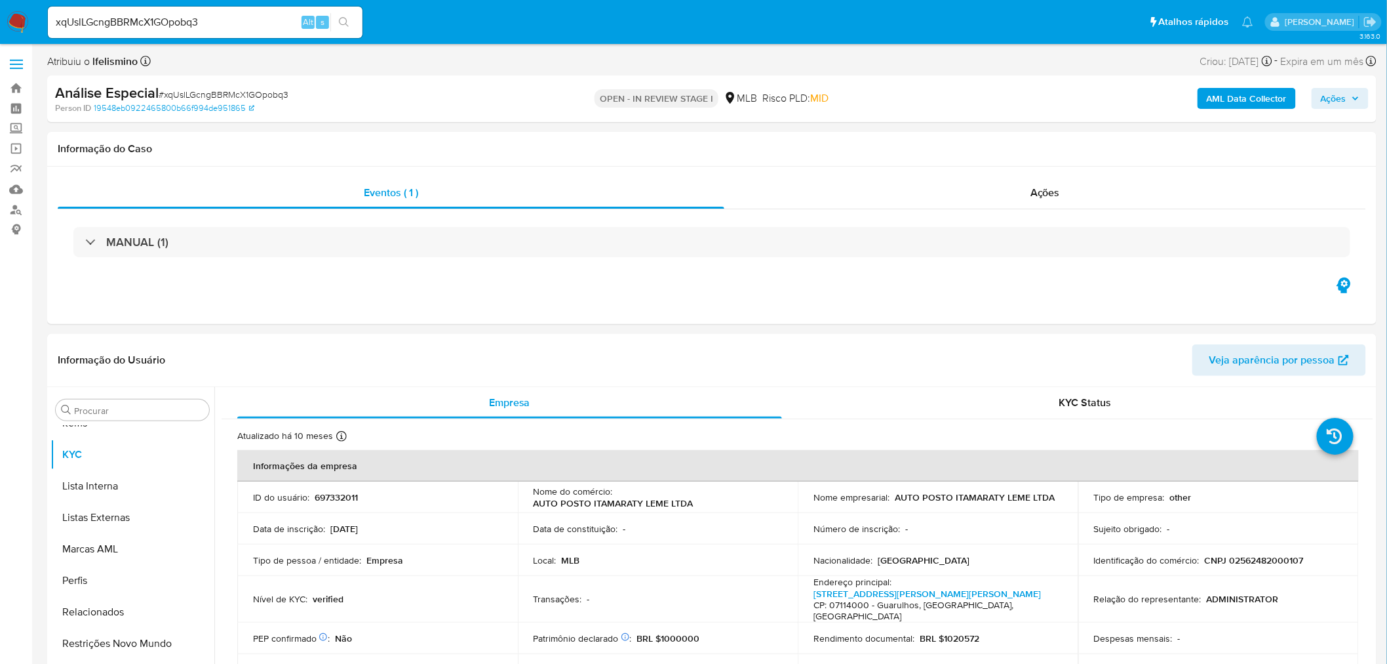
click at [237, 93] on span "# xqUslLGcngBBRMcX1GOpobq3" at bounding box center [224, 94] width 130 height 13
copy span "xqUslLGcngBBRMcX1GOpobq3"
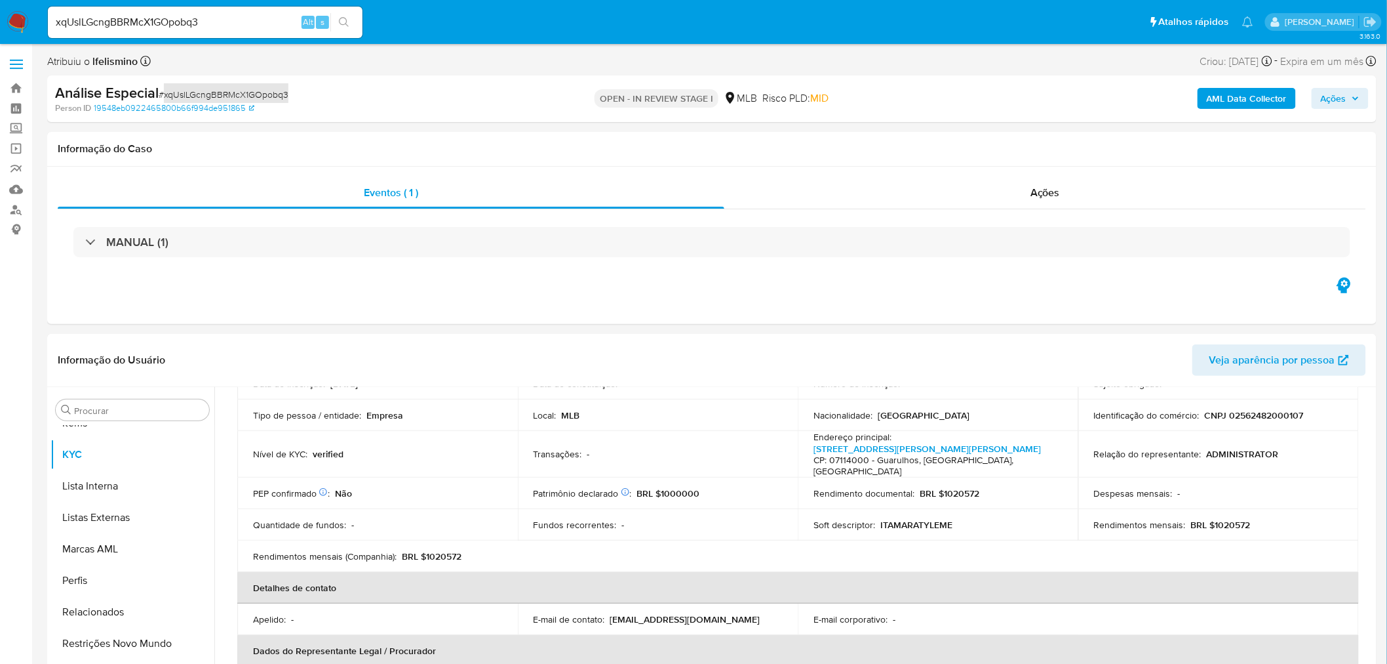
scroll to position [146, 0]
click at [274, 84] on div "Análise Especial # xqUslLGcngBBRMcX1GOpobq3" at bounding box center [271, 93] width 433 height 20
click at [257, 100] on span "# xqUslLGcngBBRMcX1GOpobq3" at bounding box center [224, 94] width 130 height 13
copy span "xqUslLGcngBBRMcX1GOpobq3"
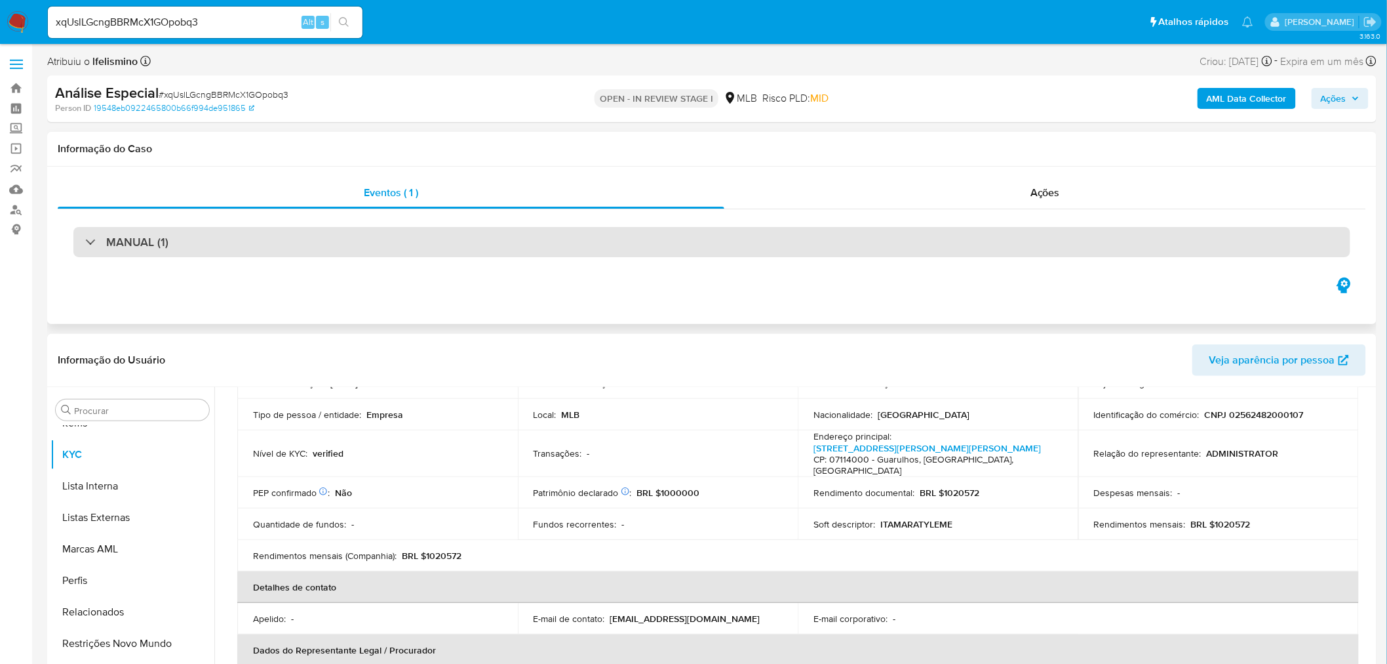
click at [705, 245] on div "MANUAL (1)" at bounding box center [711, 242] width 1277 height 30
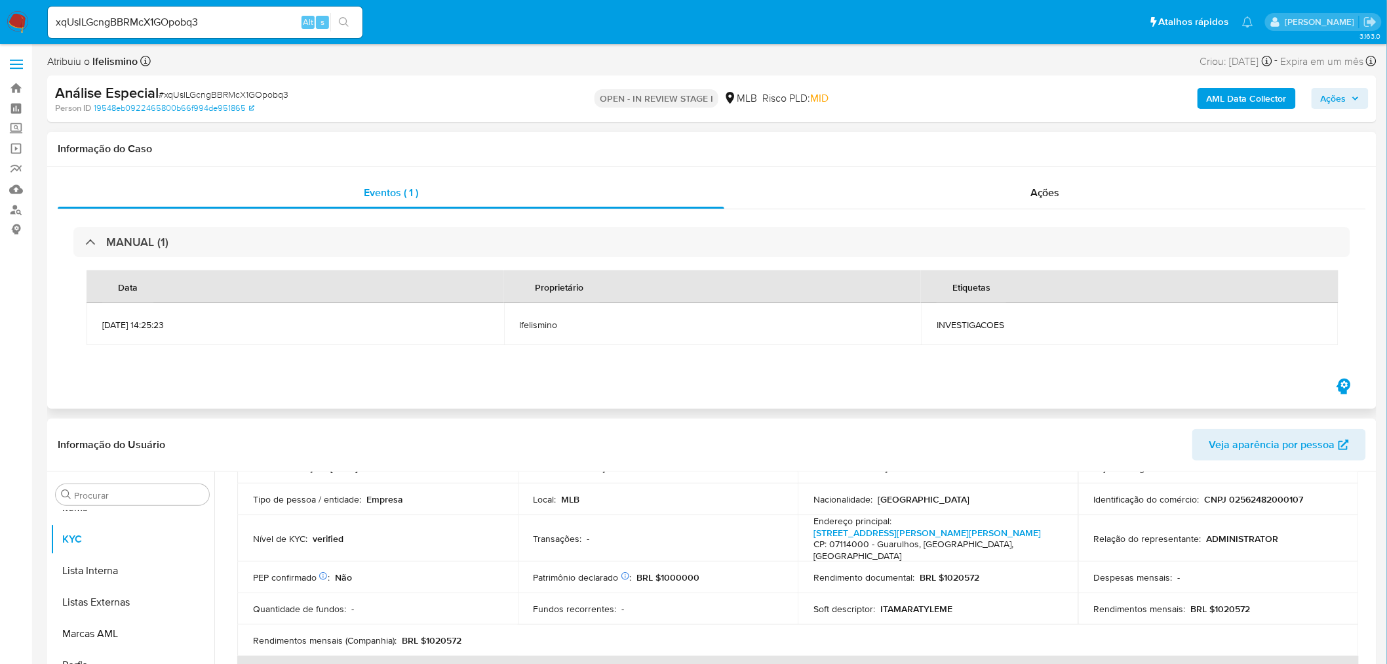
click at [997, 327] on span "INVESTIGACOES" at bounding box center [1130, 325] width 386 height 12
copy span "INVESTIGACOES"
drag, startPoint x: 1210, startPoint y: 60, endPoint x: 1260, endPoint y: 60, distance: 49.2
click at [1260, 60] on div "Criou: 10/10/2025 Criou: 10/10/2025 14:25:23" at bounding box center [1237, 61] width 72 height 18
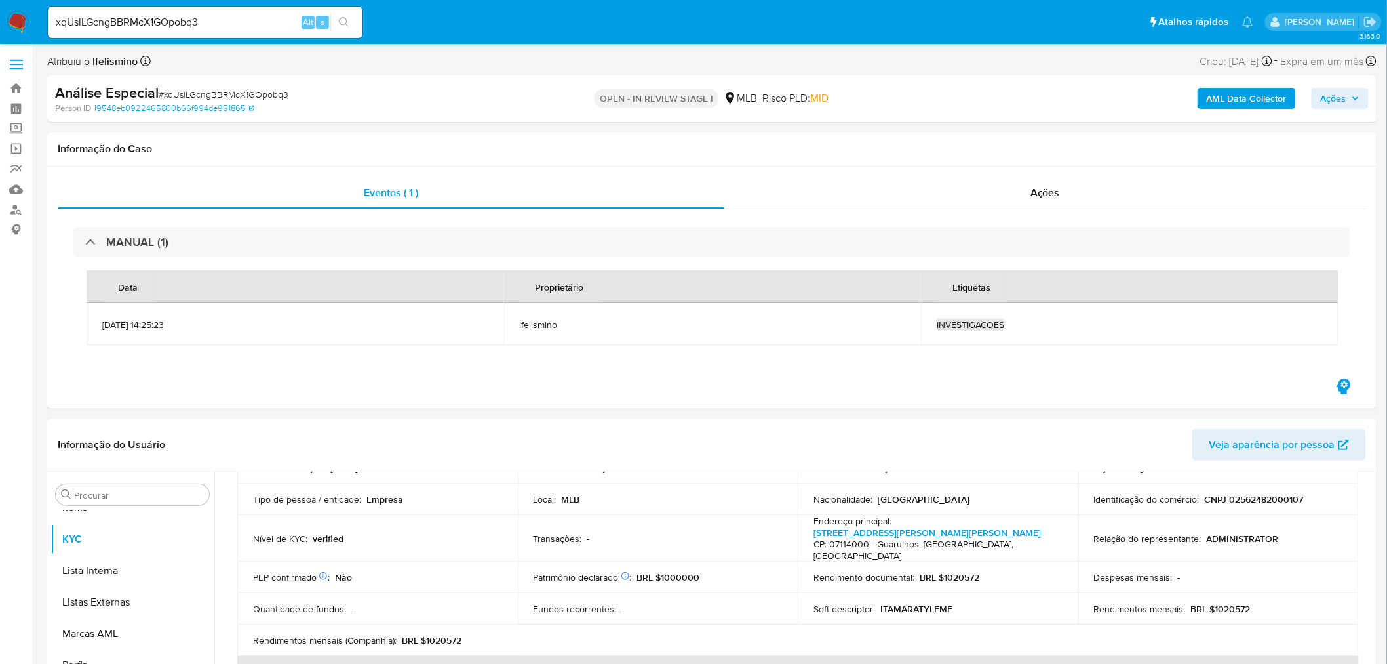
copy div "10/10/2025"
click at [113, 576] on button "Geral" at bounding box center [126, 578] width 153 height 31
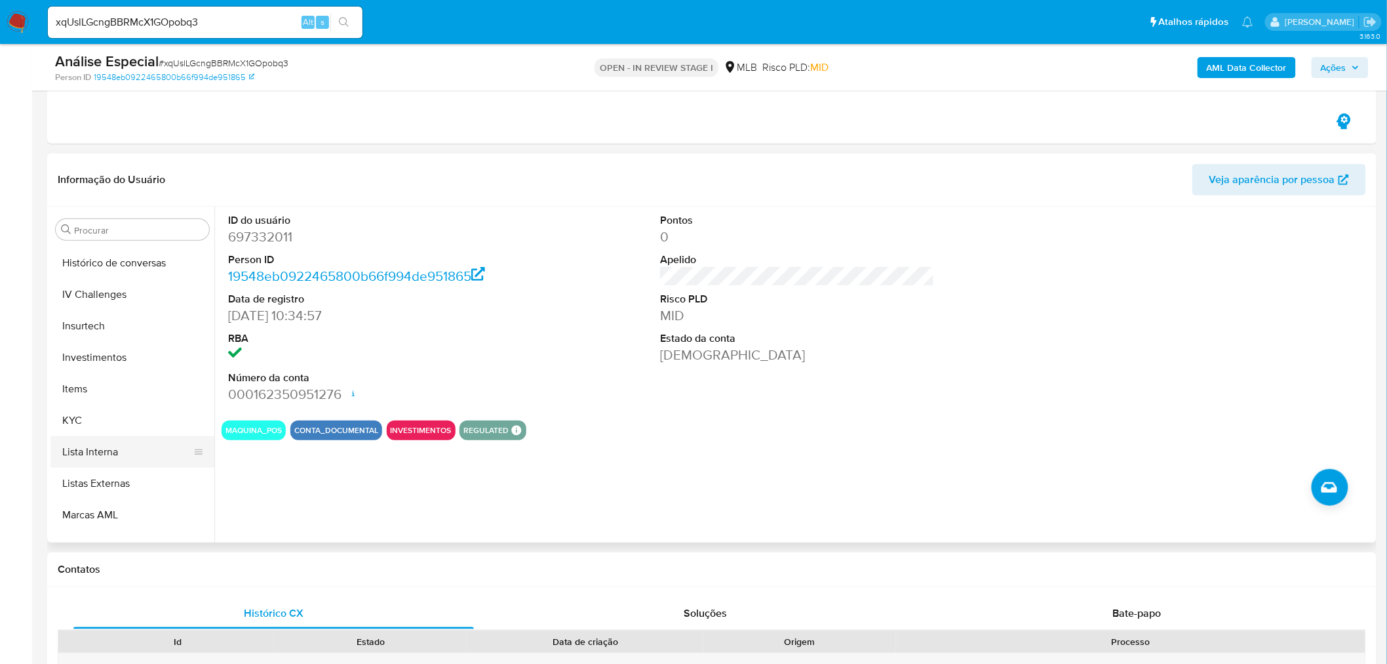
scroll to position [565, 0]
click at [117, 428] on button "KYC" at bounding box center [126, 419] width 153 height 31
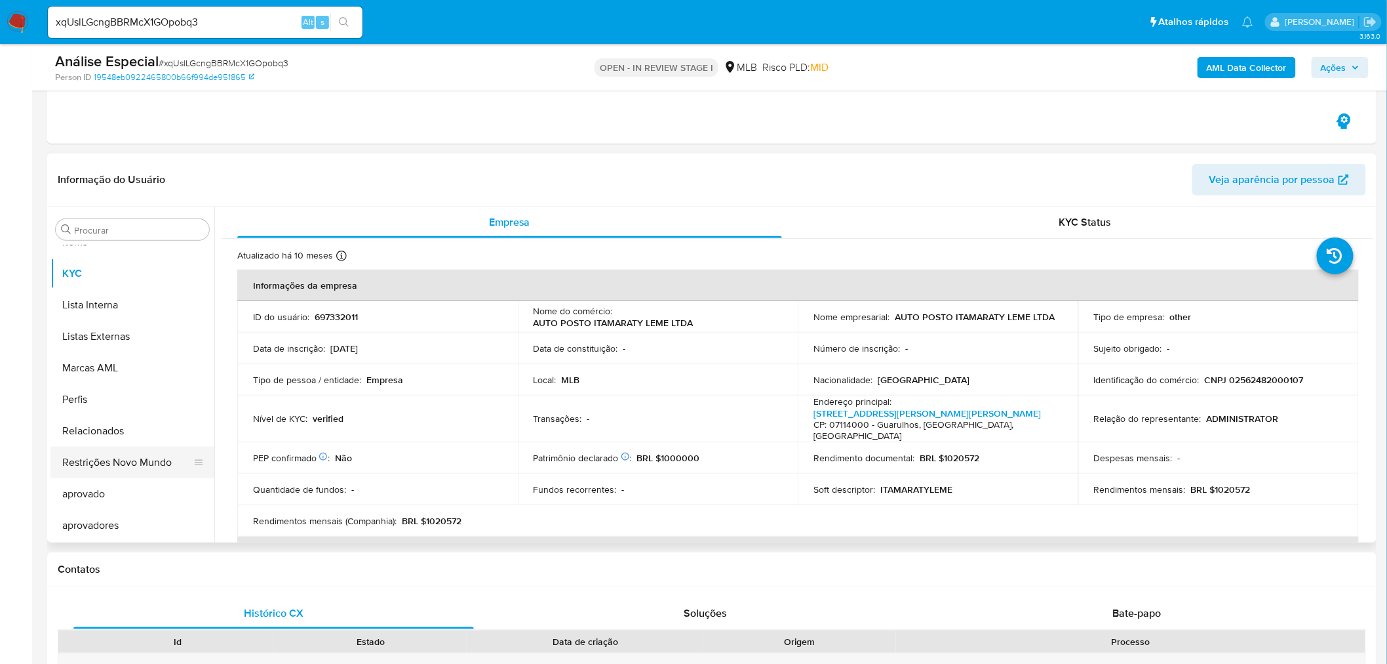
drag, startPoint x: 168, startPoint y: 443, endPoint x: 148, endPoint y: 458, distance: 24.4
click at [168, 443] on button "Relacionados" at bounding box center [132, 430] width 164 height 31
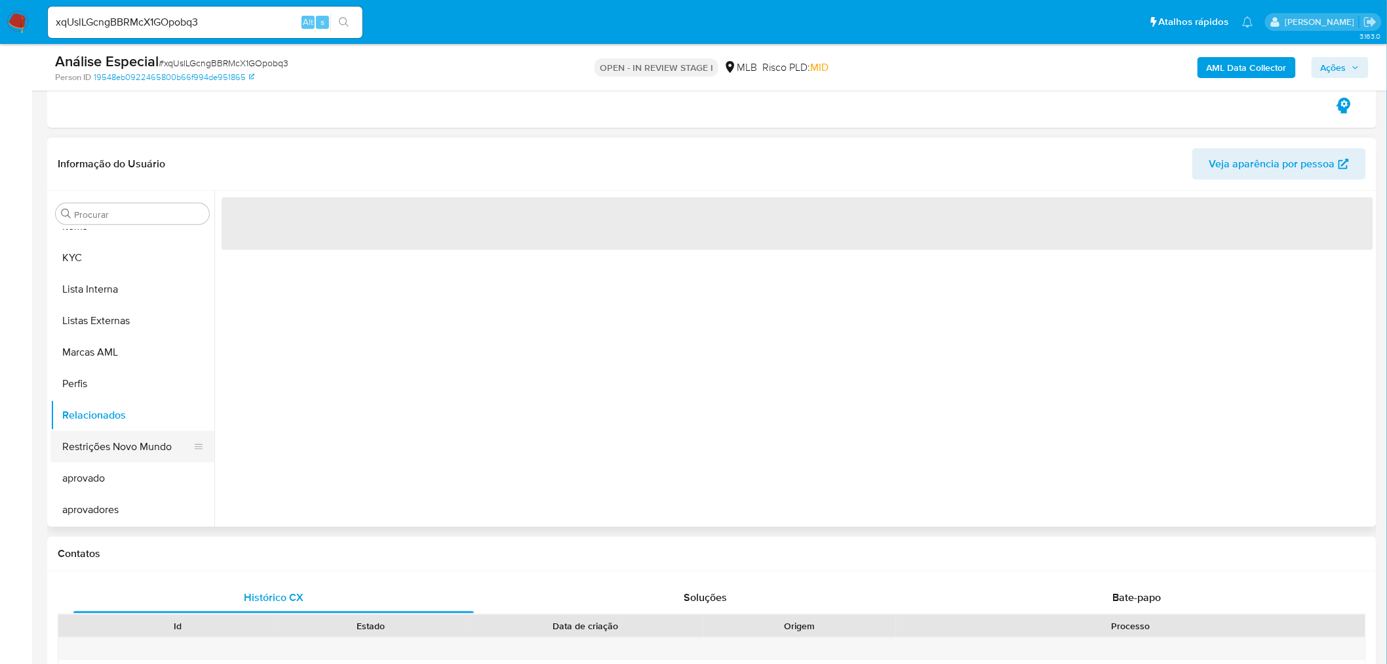
click at [147, 459] on button "Restrições Novo Mundo" at bounding box center [126, 446] width 153 height 31
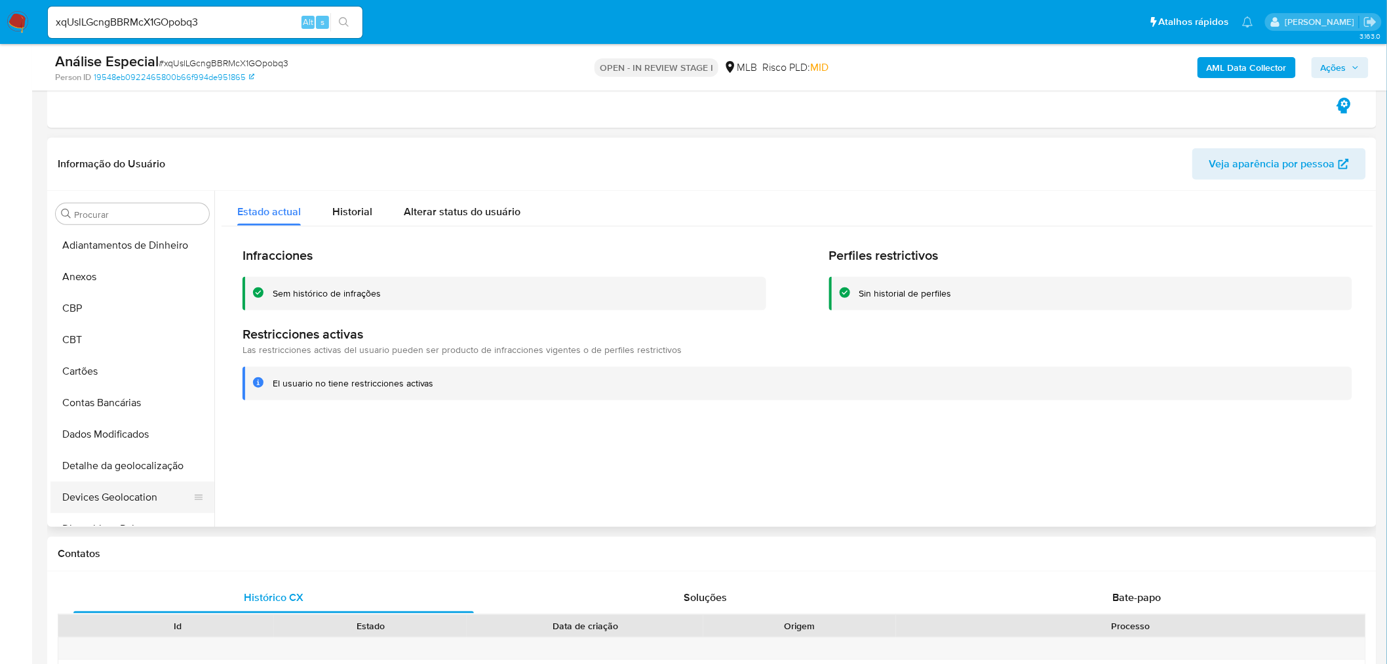
scroll to position [73, 0]
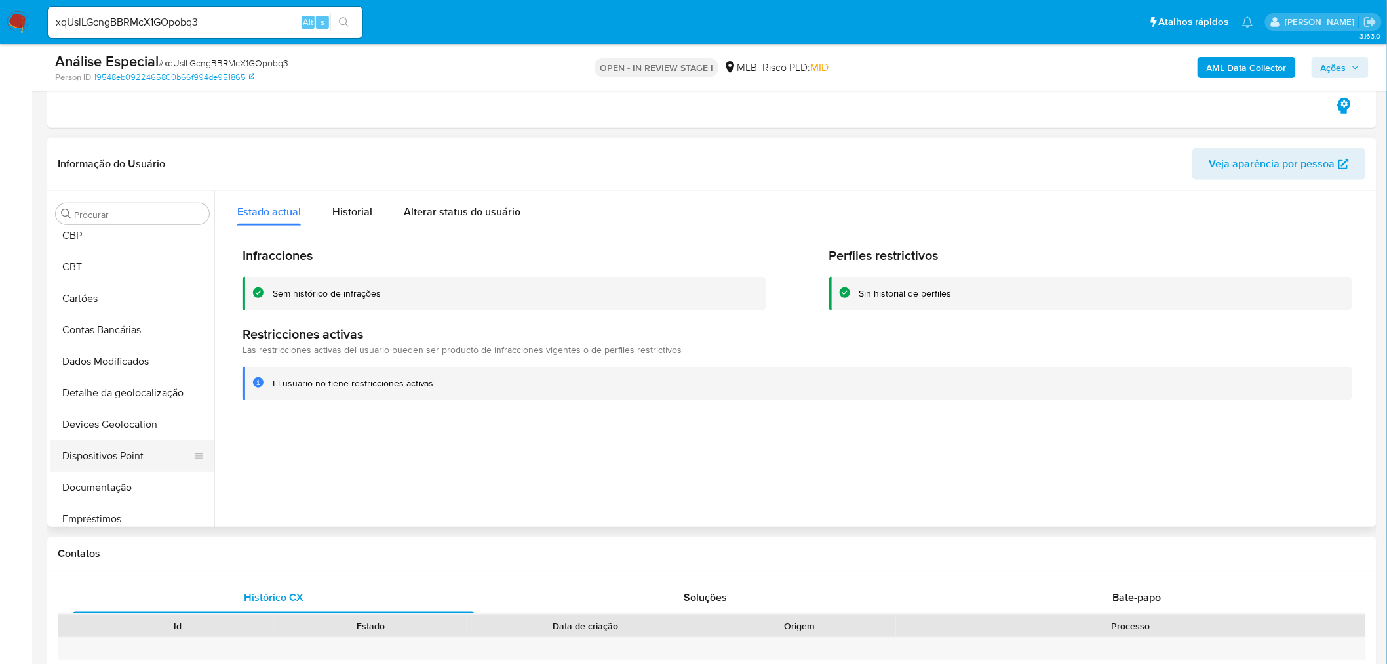
click at [136, 453] on button "Dispositivos Point" at bounding box center [126, 455] width 153 height 31
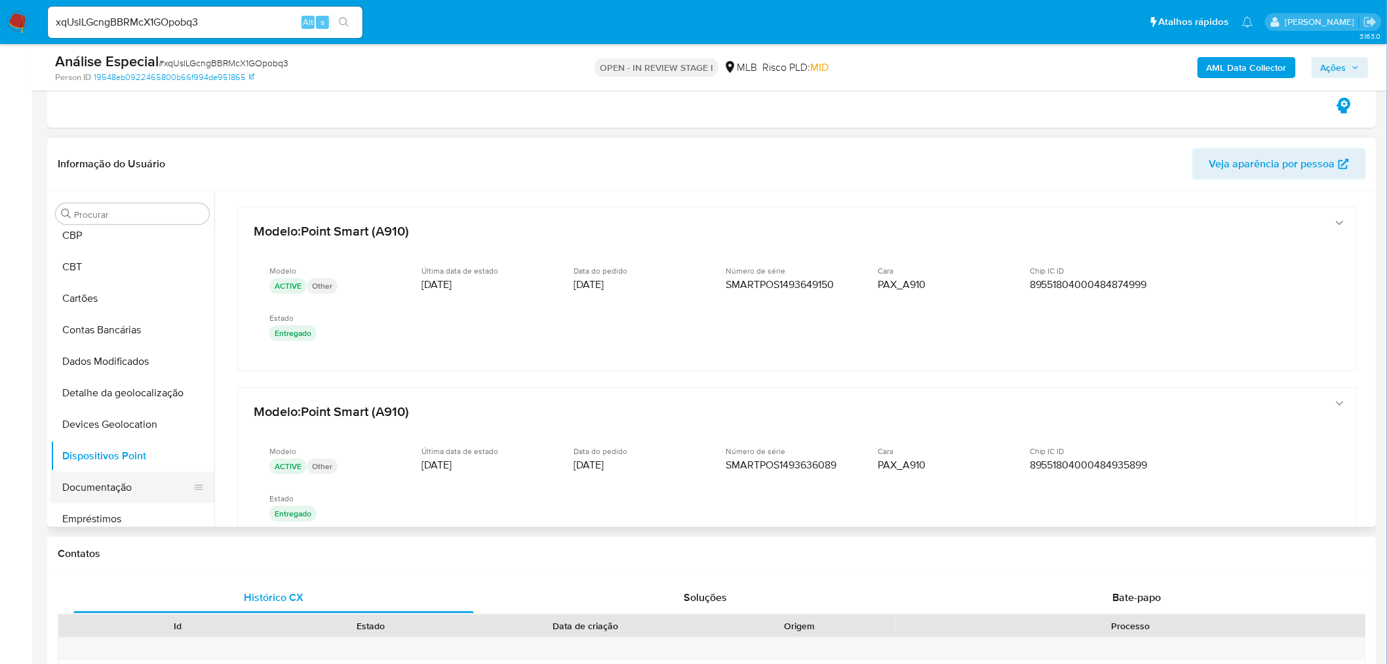
click at [130, 493] on button "Documentação" at bounding box center [126, 486] width 153 height 31
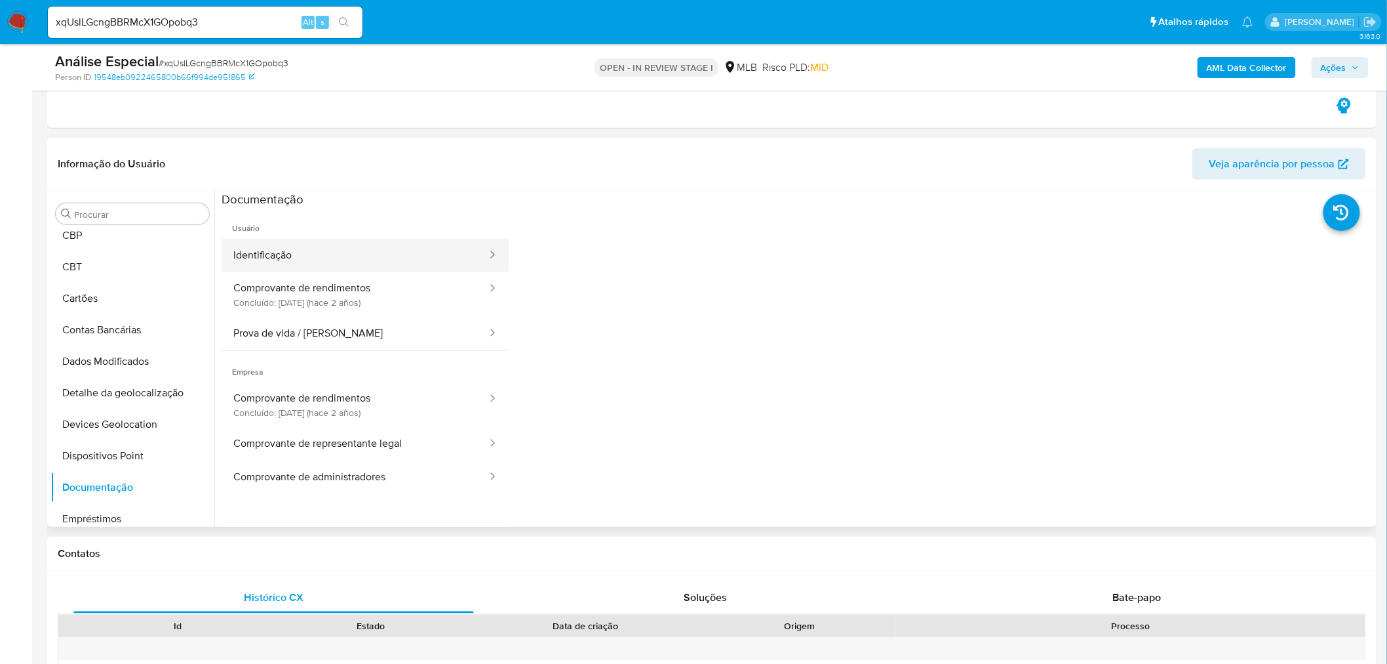
click at [412, 261] on button "Identificação" at bounding box center [355, 255] width 267 height 33
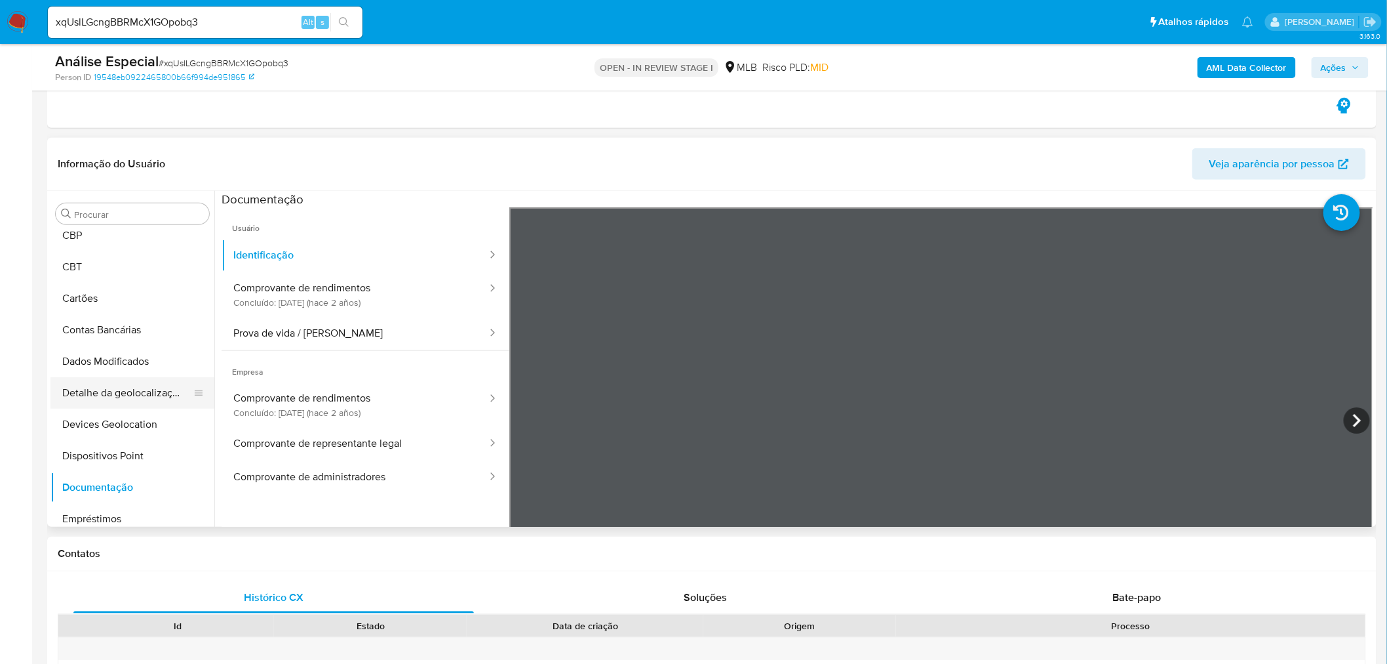
drag, startPoint x: 315, startPoint y: 290, endPoint x: 178, endPoint y: 378, distance: 162.8
click at [316, 290] on button "Comprovante de rendimentos Concluído: 28/09/2023 (hace 2 años)" at bounding box center [355, 294] width 267 height 45
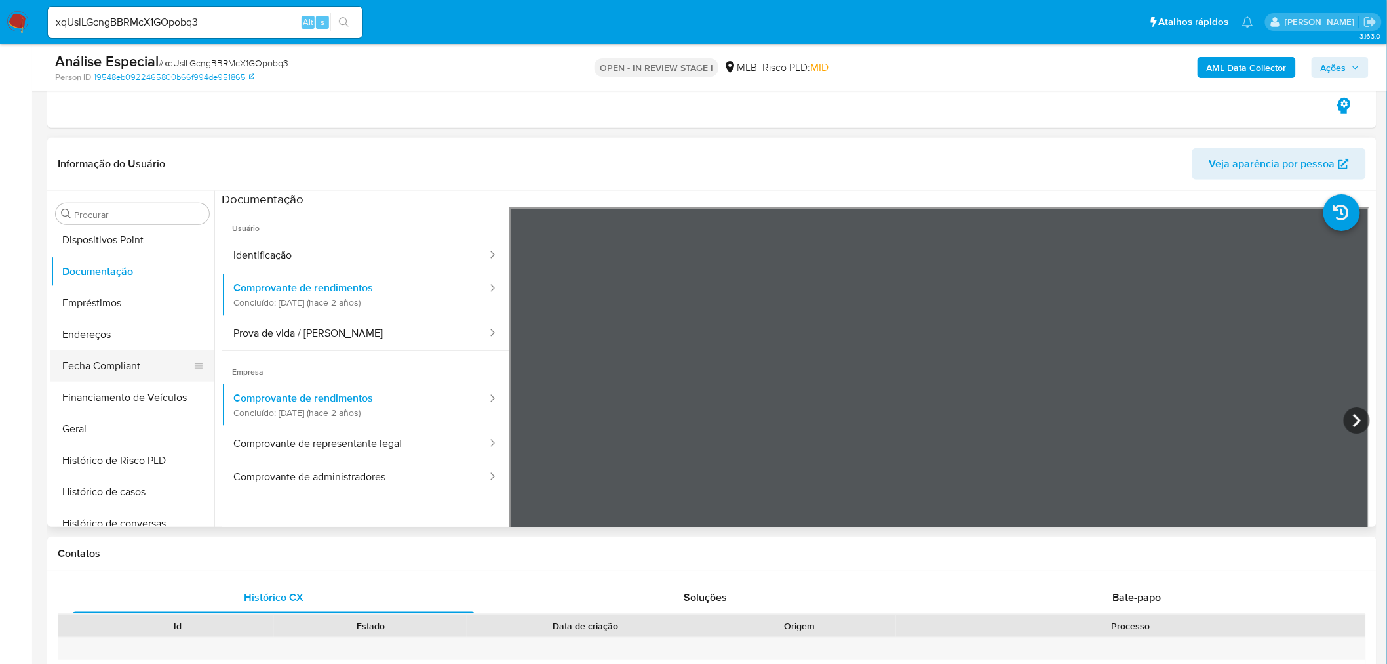
scroll to position [291, 0]
click at [132, 331] on button "Endereços" at bounding box center [126, 331] width 153 height 31
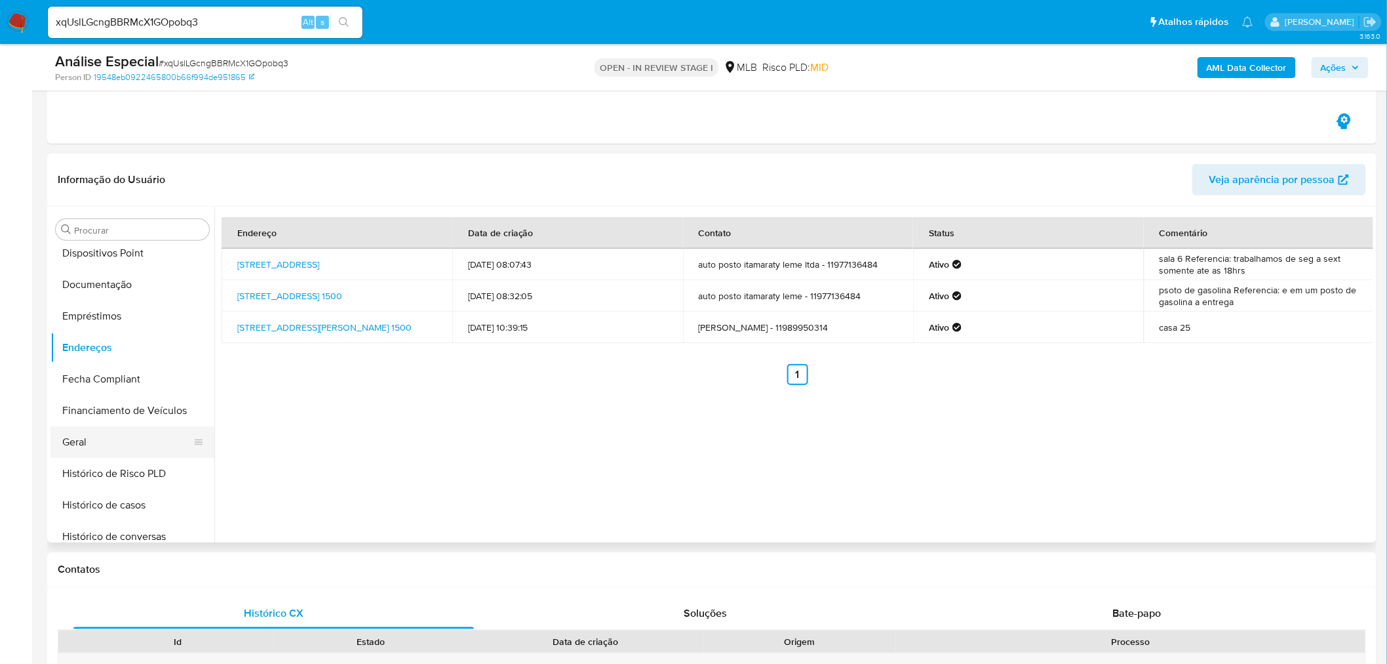
click at [142, 444] on button "Geral" at bounding box center [126, 441] width 153 height 31
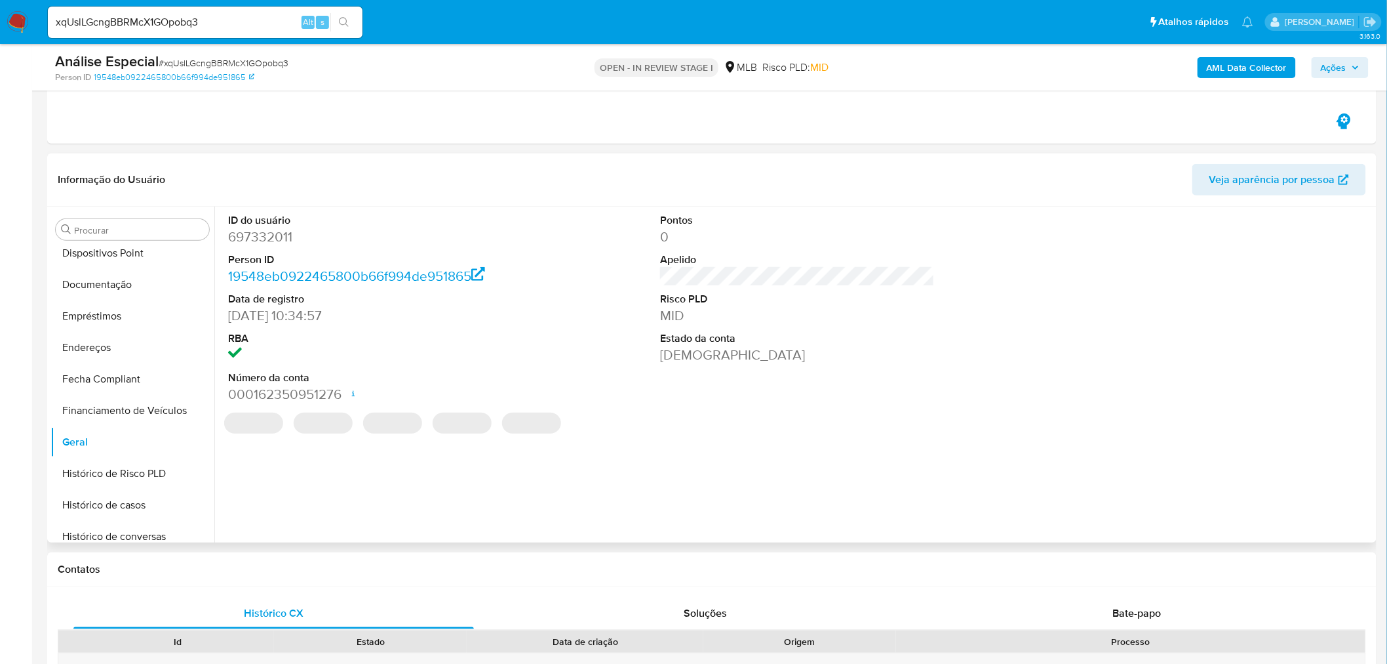
click at [265, 235] on dd "697332011" at bounding box center [365, 237] width 275 height 18
click at [266, 233] on dd "697332011" at bounding box center [365, 237] width 275 height 18
copy dd "697332011"
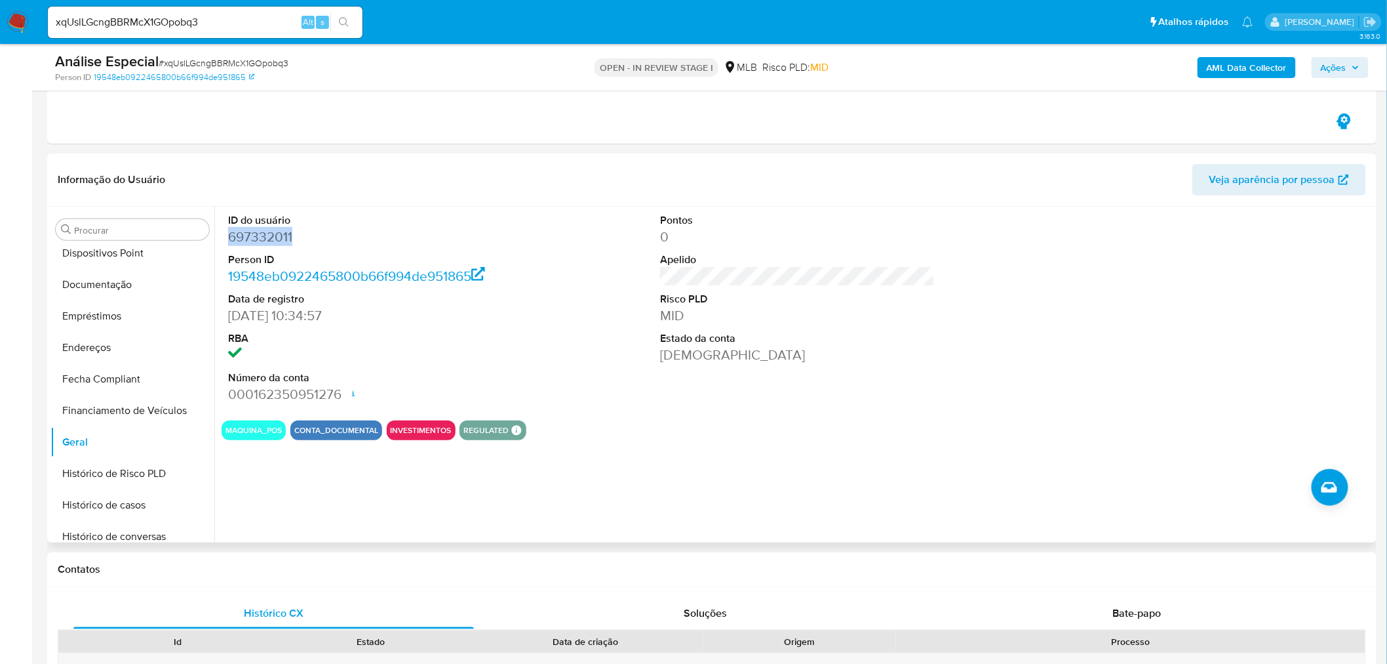
copy dd "697332011"
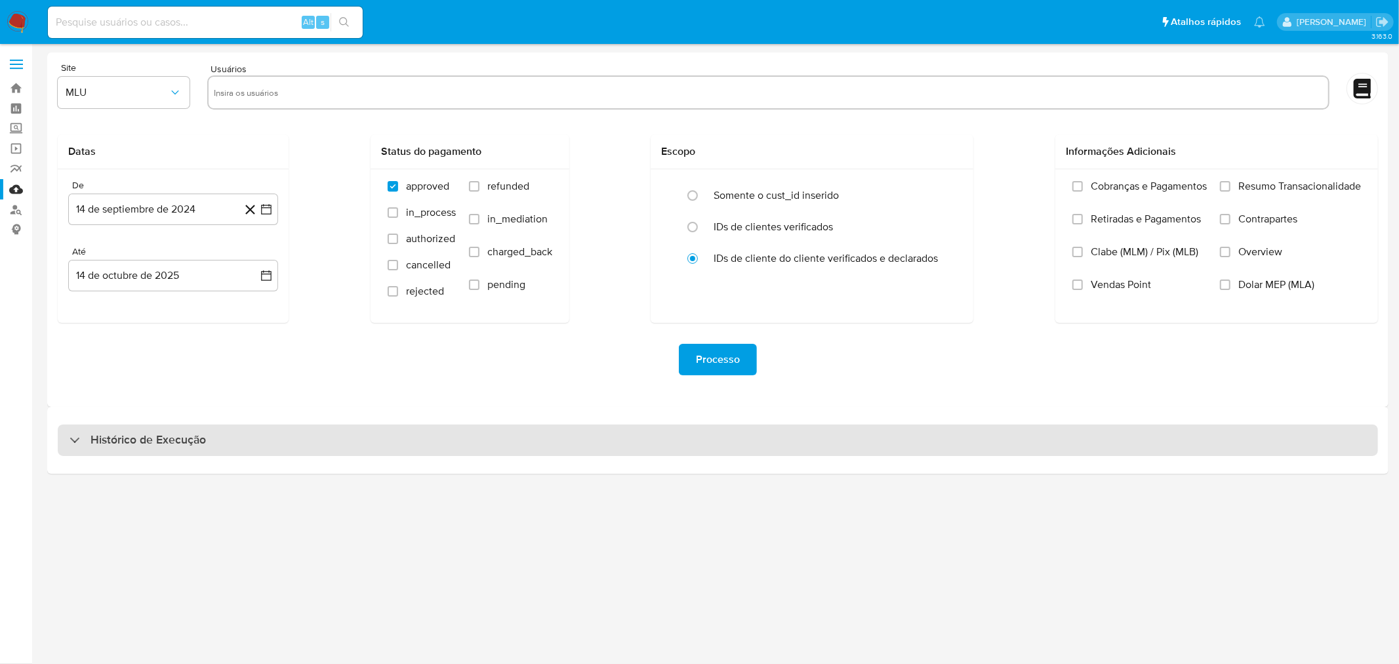
click at [744, 430] on div "Histórico de Execução" at bounding box center [718, 439] width 1320 height 31
select select "10"
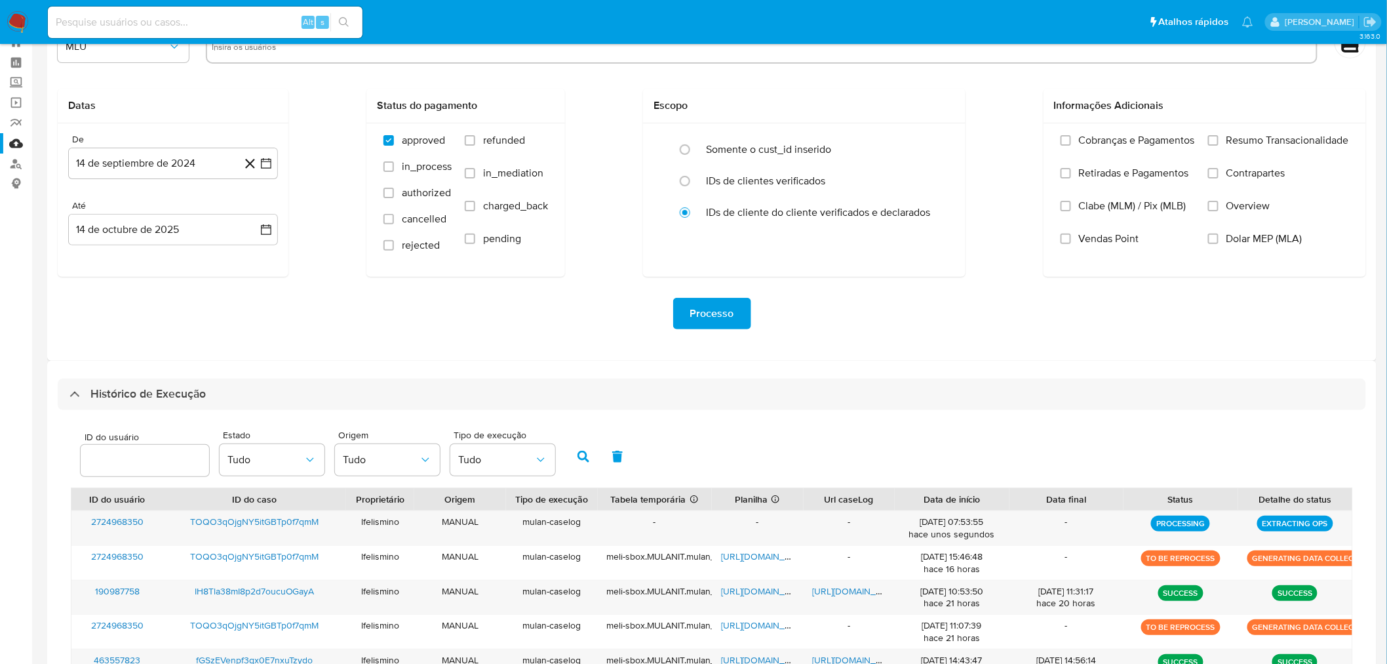
scroll to position [218, 0]
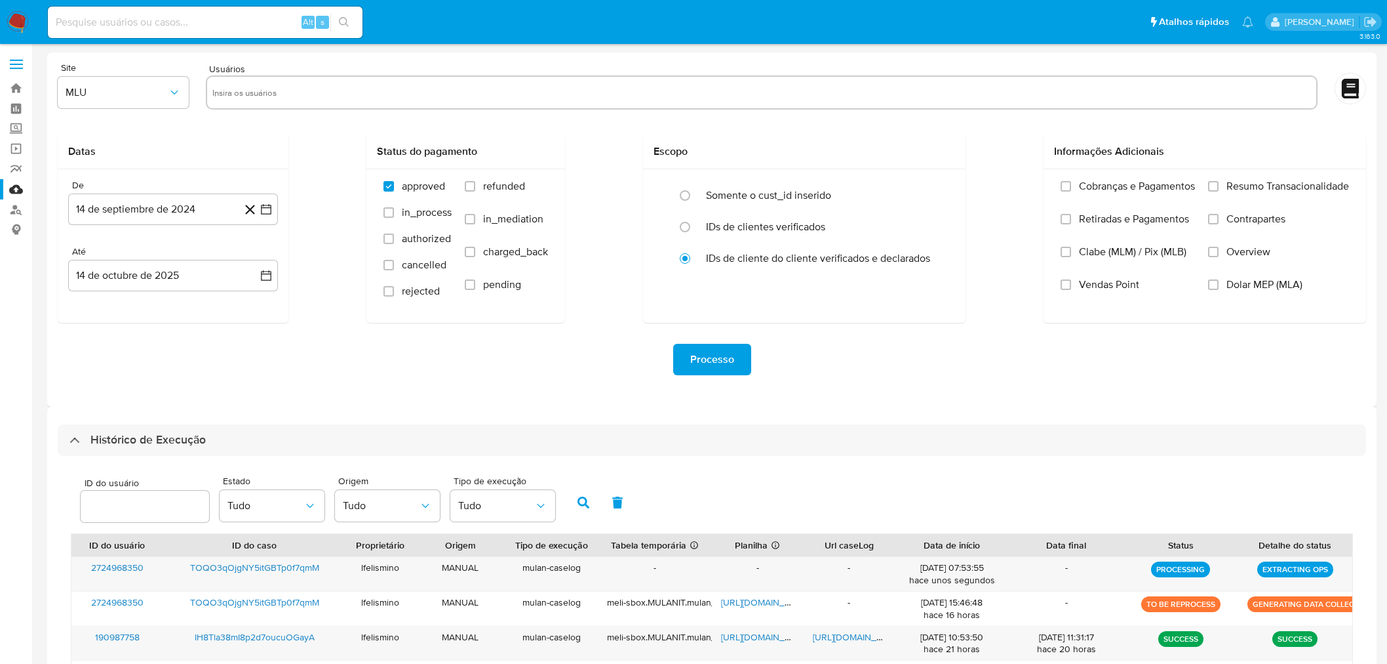
select select "10"
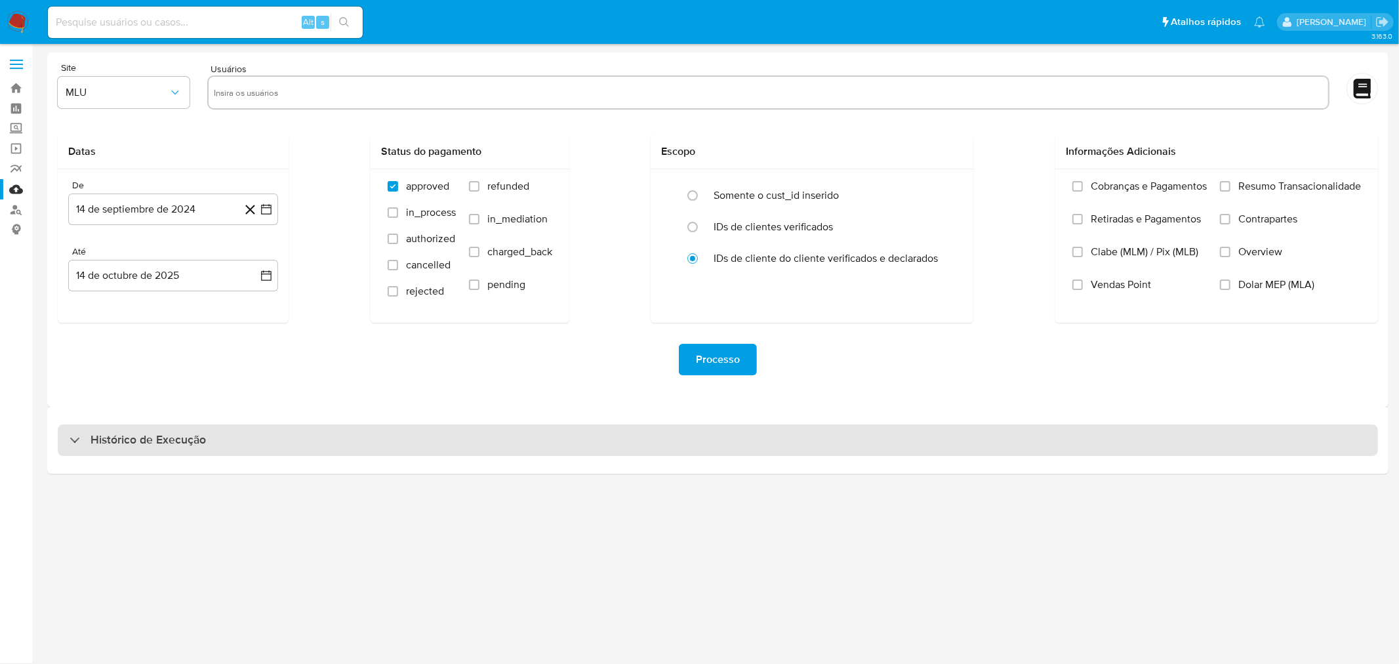
click at [744, 439] on div "Histórico de Execução" at bounding box center [718, 439] width 1320 height 31
select select "10"
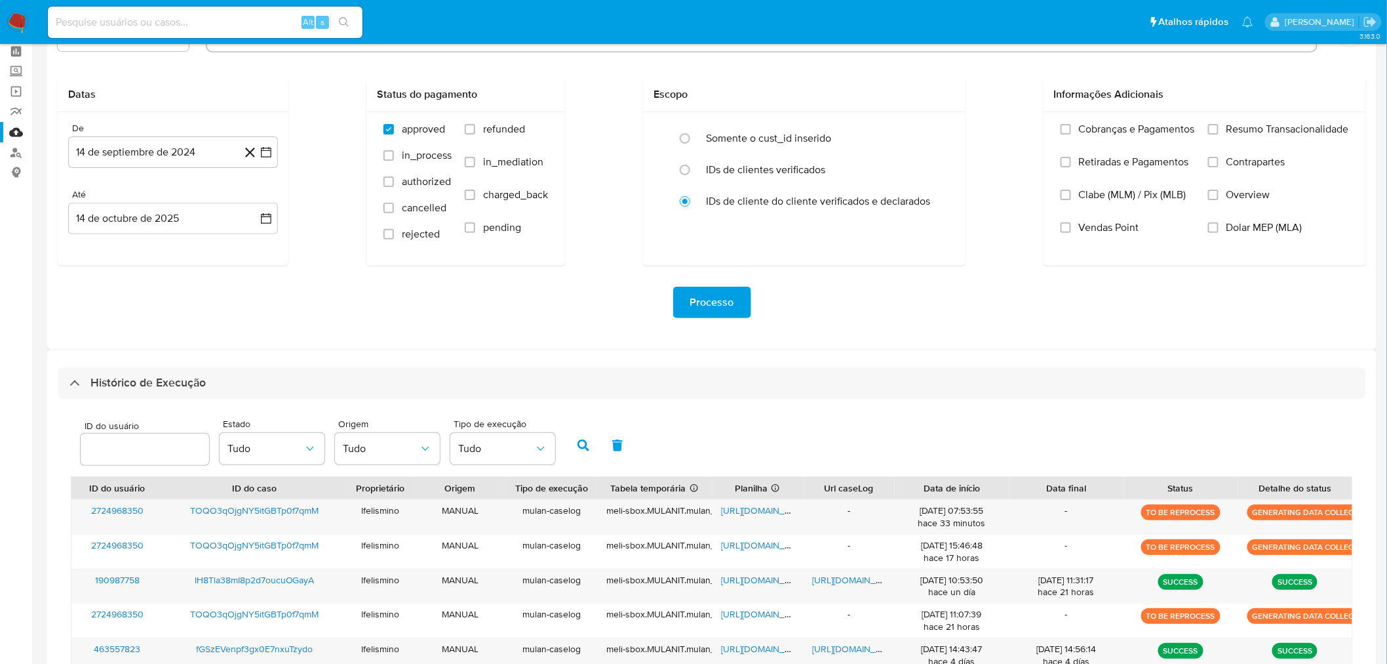
scroll to position [146, 0]
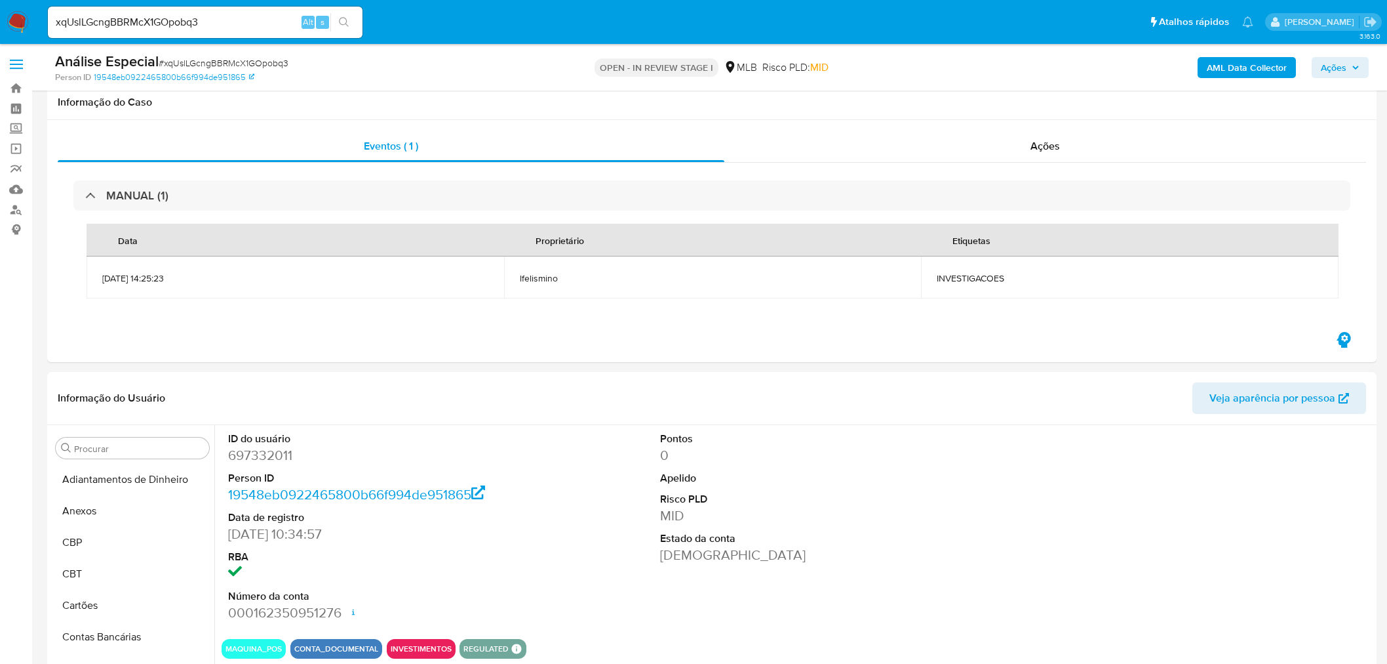
select select "10"
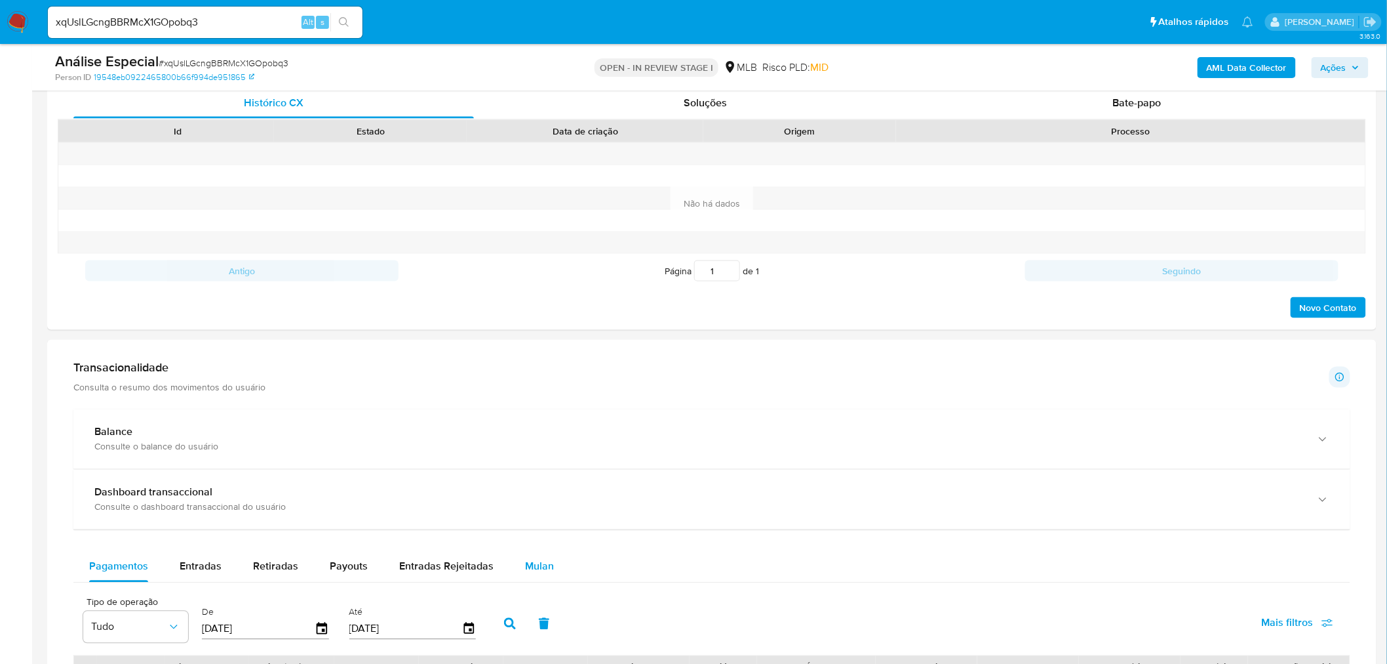
click at [549, 557] on button "Mulan" at bounding box center [539, 566] width 60 height 31
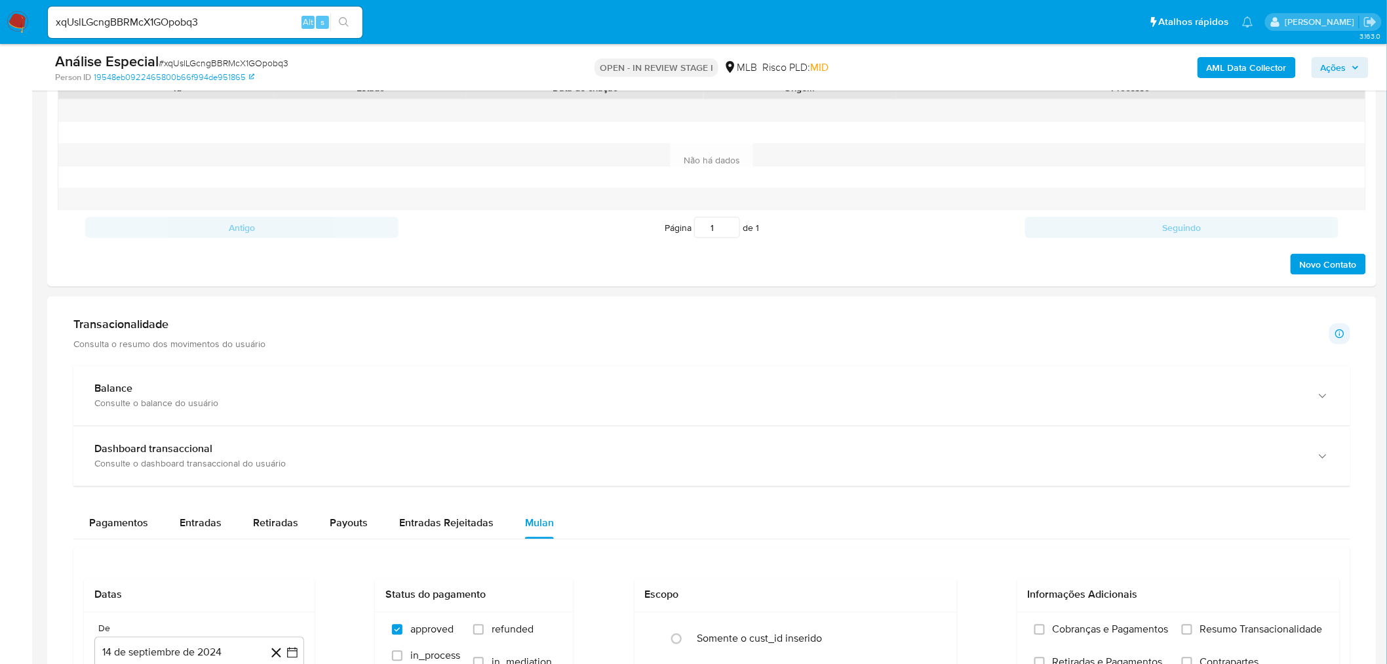
scroll to position [1020, 0]
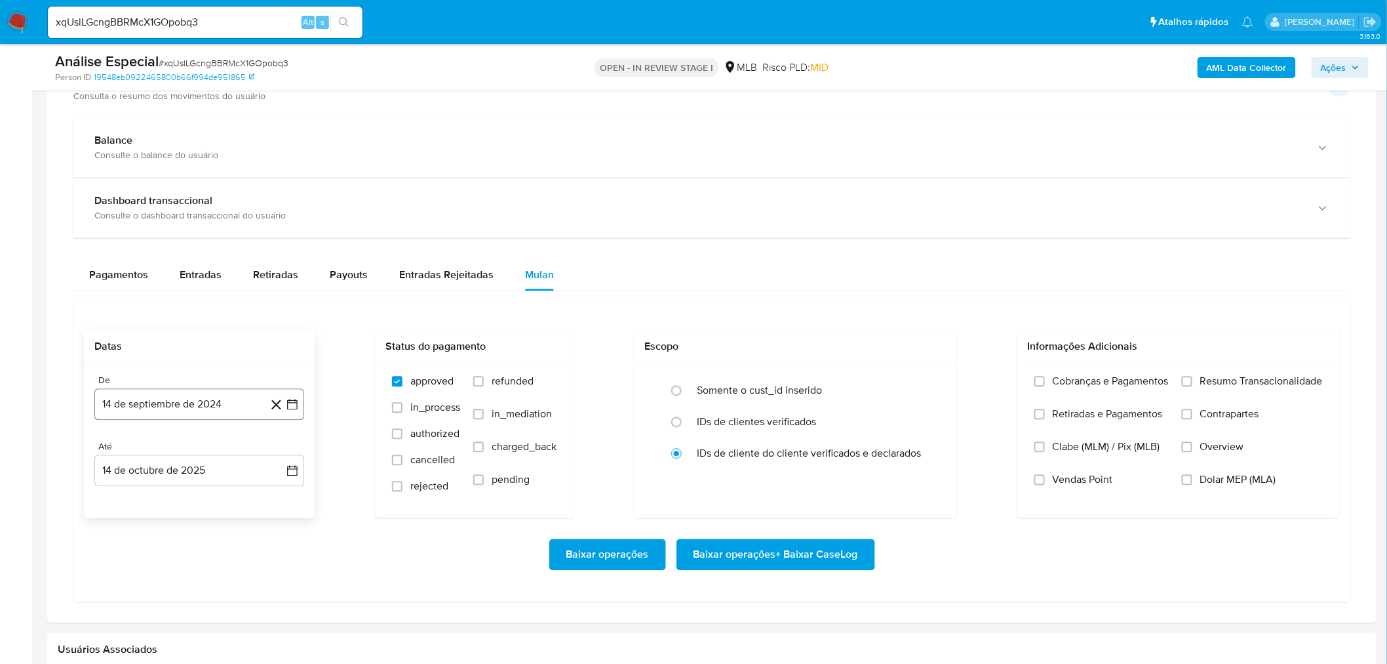
click at [202, 409] on button "14 de septiembre de 2024" at bounding box center [199, 404] width 210 height 31
click at [184, 453] on span "septiembre 2024" at bounding box center [193, 452] width 80 height 13
click at [113, 453] on icon "Año anterior" at bounding box center [118, 453] width 16 height 16
click at [203, 462] on div "2023 2023 ene feb mar abr may jun jul ago sep oct nov dic" at bounding box center [197, 536] width 207 height 222
click at [202, 456] on span "2023" at bounding box center [192, 452] width 24 height 13
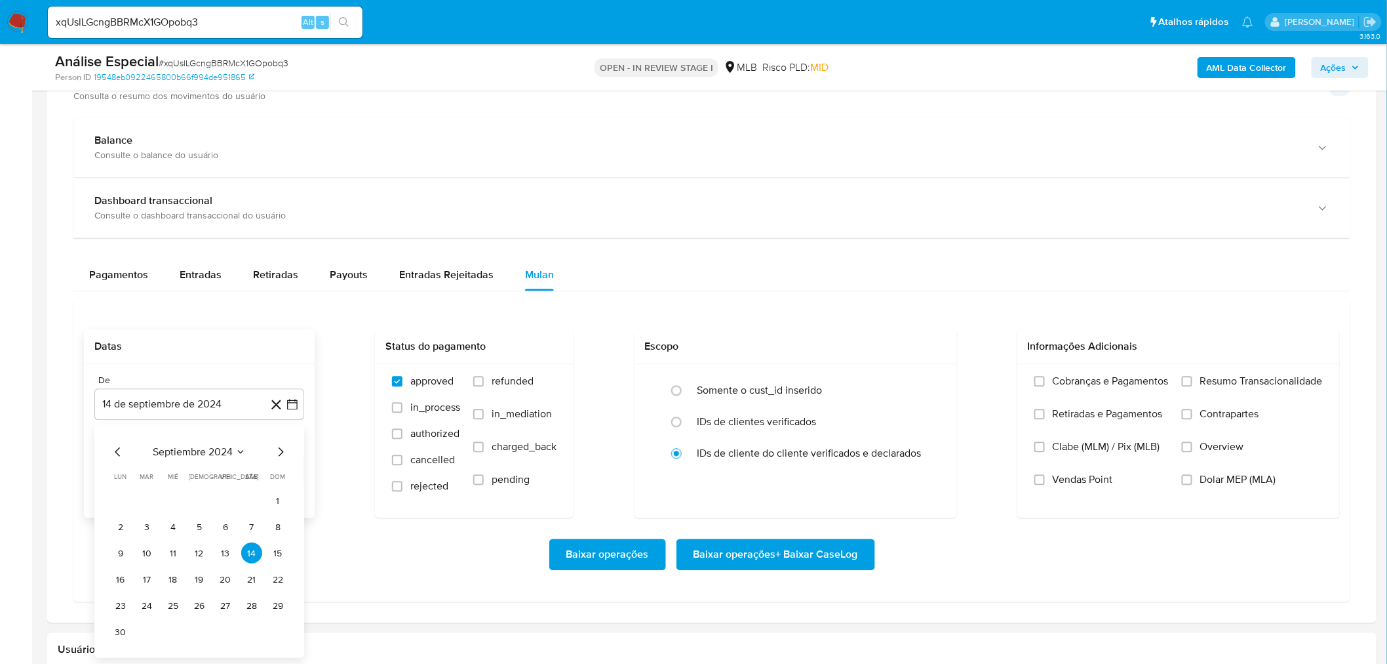
click at [116, 449] on icon "Mes anterior" at bounding box center [118, 453] width 16 height 16
click at [215, 457] on span "agosto 2024" at bounding box center [193, 452] width 60 height 13
click at [119, 454] on icon "Año anterior" at bounding box center [118, 453] width 16 height 16
click at [1340, 58] on span "Ações" at bounding box center [1334, 67] width 26 height 21
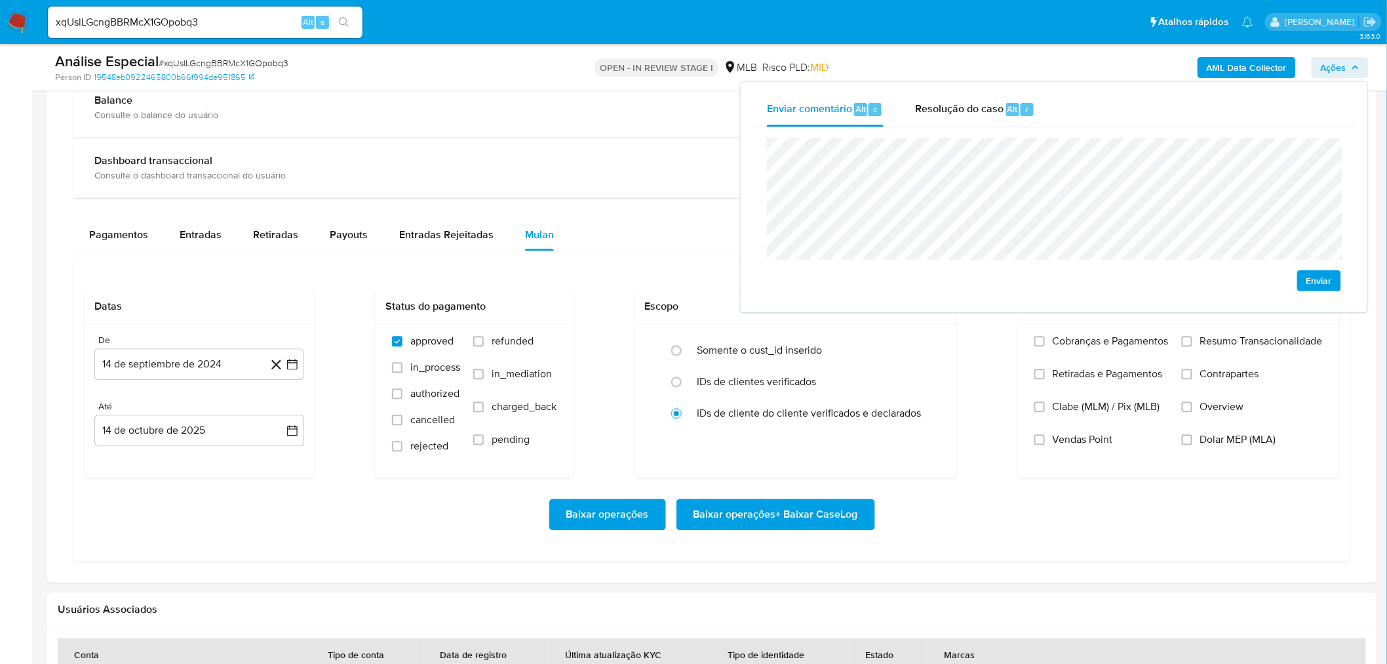
scroll to position [1092, 0]
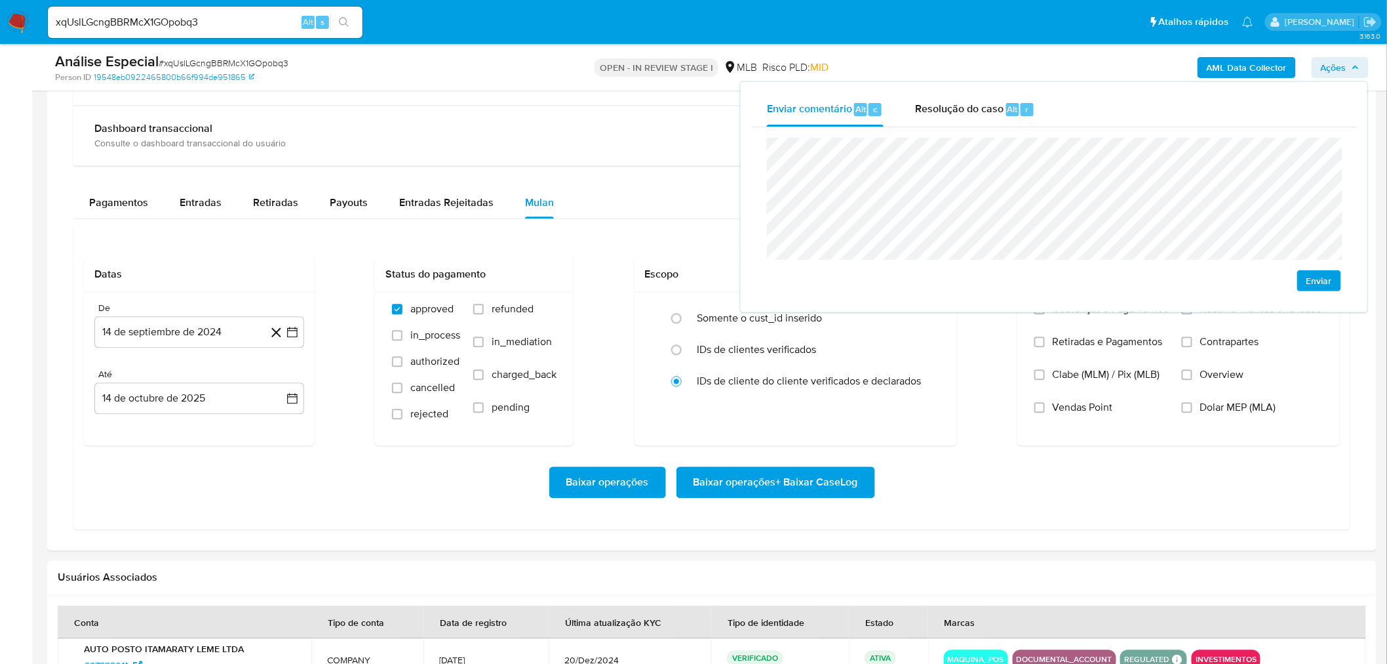
click at [1327, 285] on span "Enviar" at bounding box center [1320, 280] width 26 height 18
click at [252, 64] on span "# xqUslLGcngBBRMcX1GOpobq3" at bounding box center [224, 62] width 130 height 13
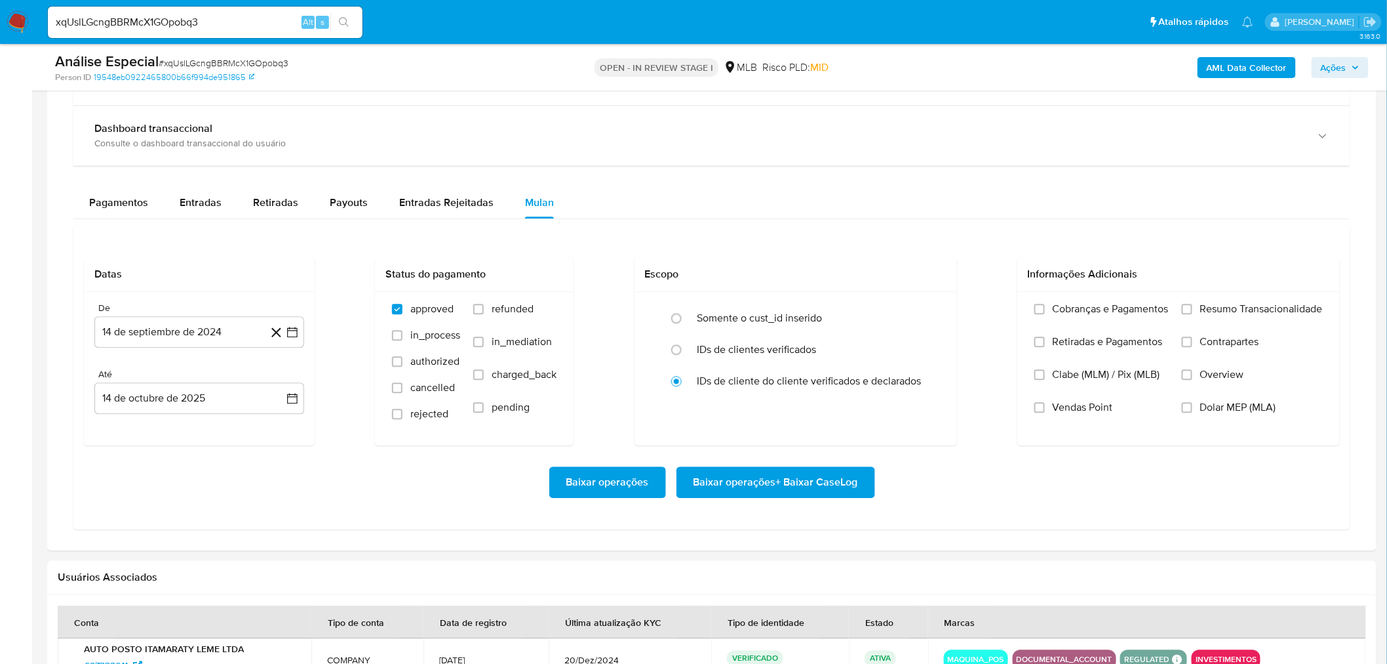
drag, startPoint x: 250, startPoint y: 63, endPoint x: 231, endPoint y: 63, distance: 19.7
click at [231, 63] on span "# xqUslLGcngBBRMcX1GOpobq3" at bounding box center [224, 62] width 130 height 13
copy span "xqUslLGcngBBRMcX1GOpobq3"
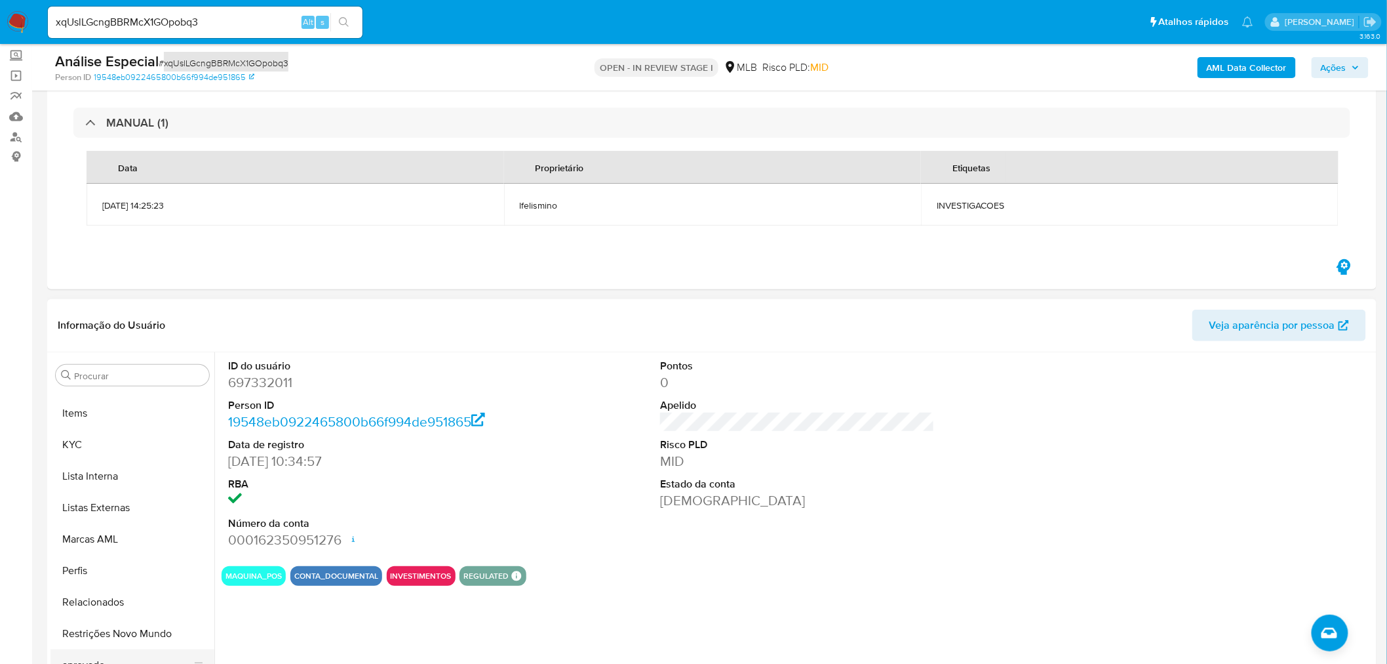
scroll to position [711, 0]
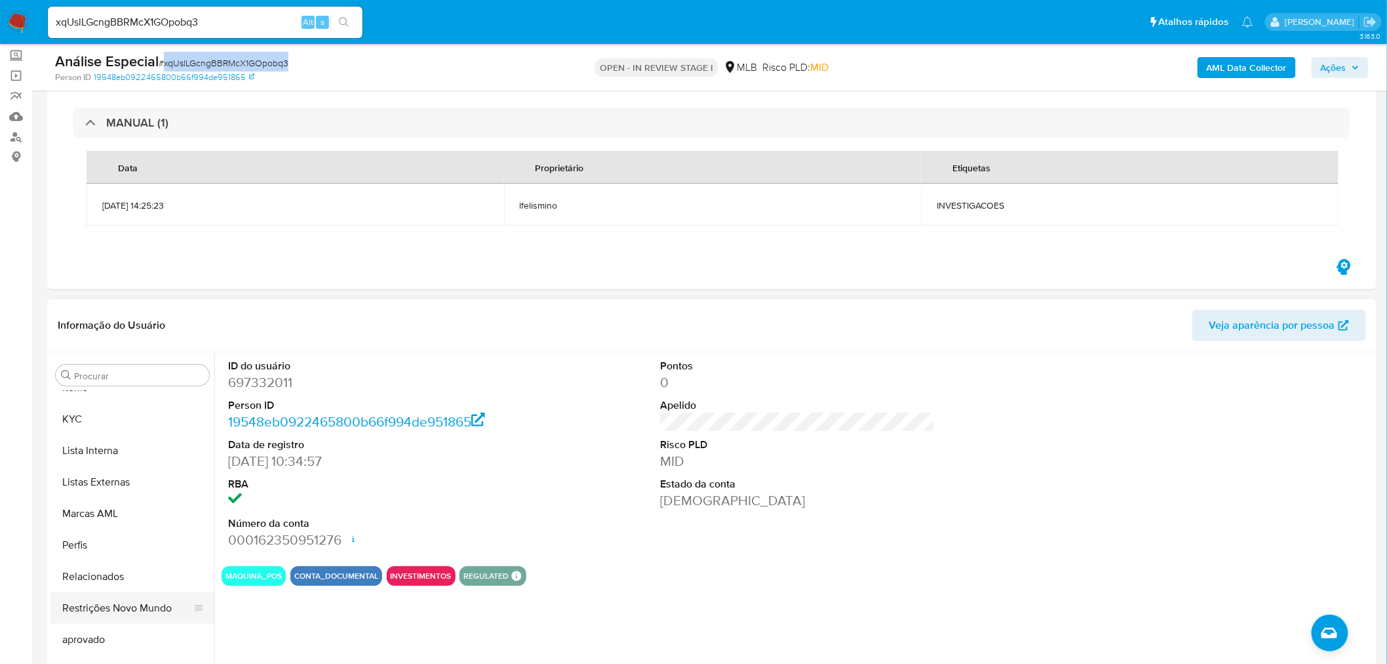
click at [152, 604] on button "Restrições Novo Mundo" at bounding box center [126, 607] width 153 height 31
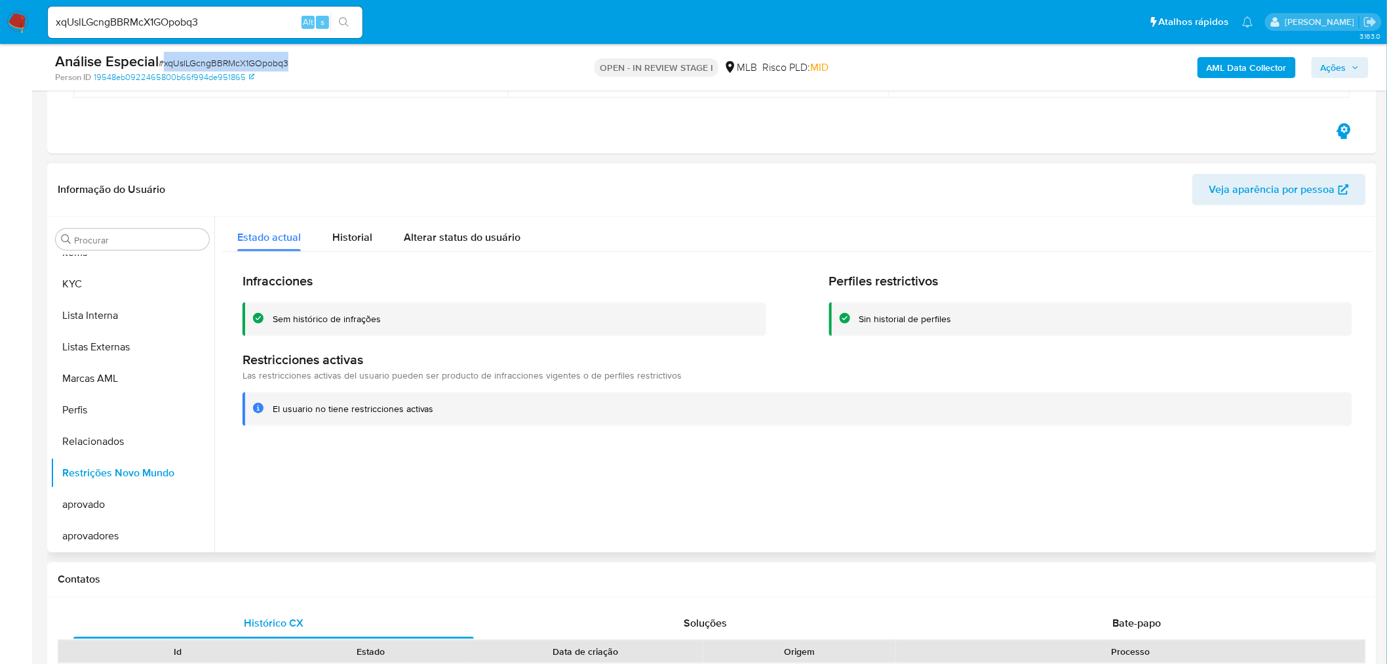
scroll to position [218, 0]
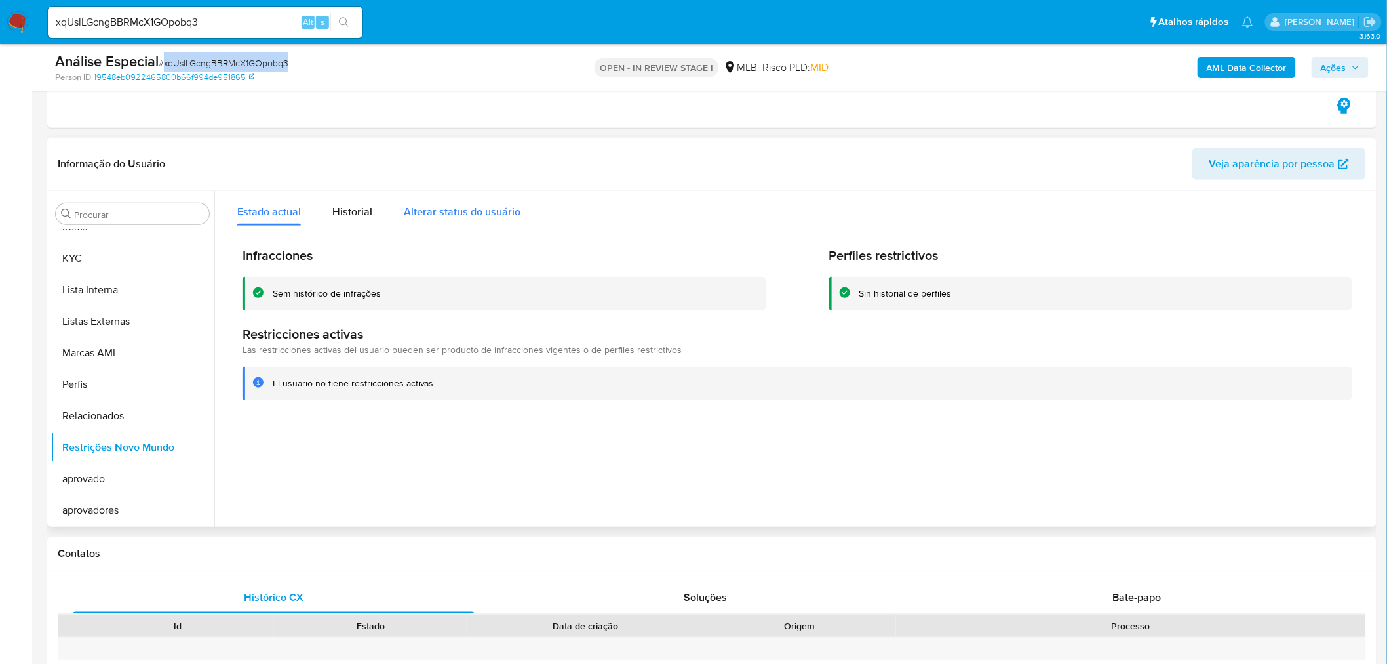
click at [359, 223] on div "Historial" at bounding box center [352, 208] width 40 height 35
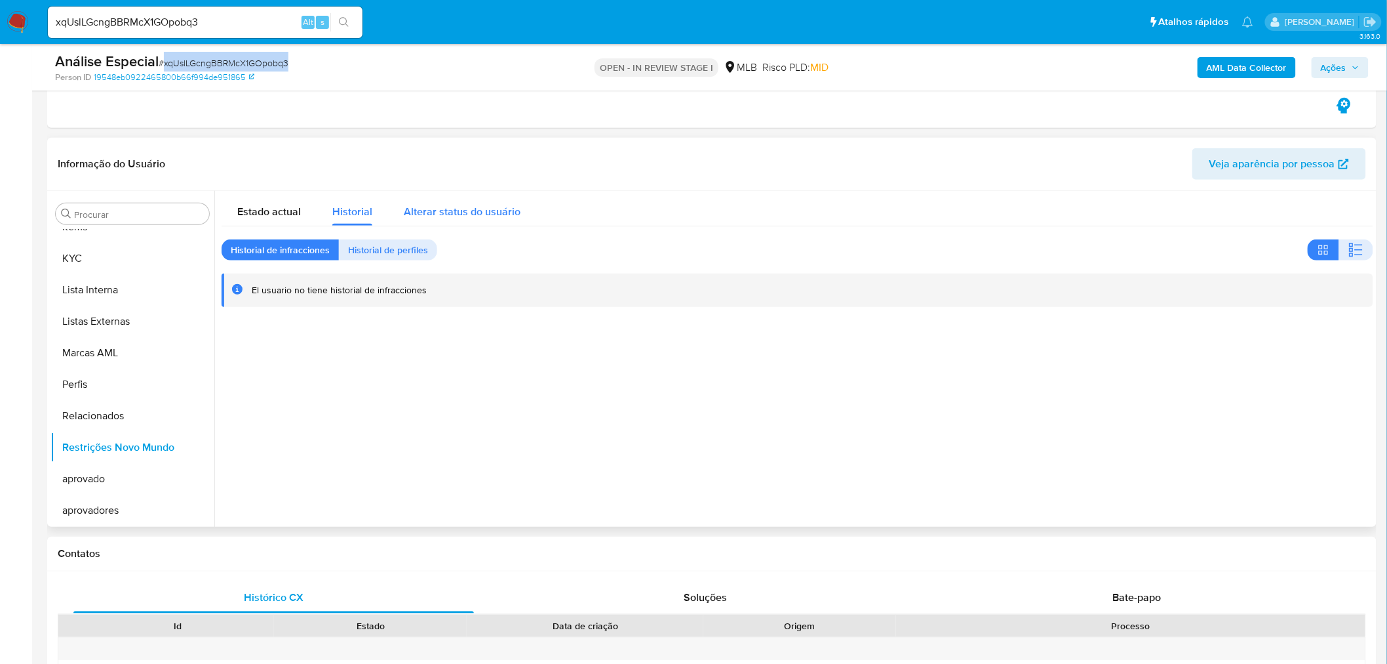
click at [424, 205] on span "Alterar status do usuário" at bounding box center [462, 211] width 117 height 15
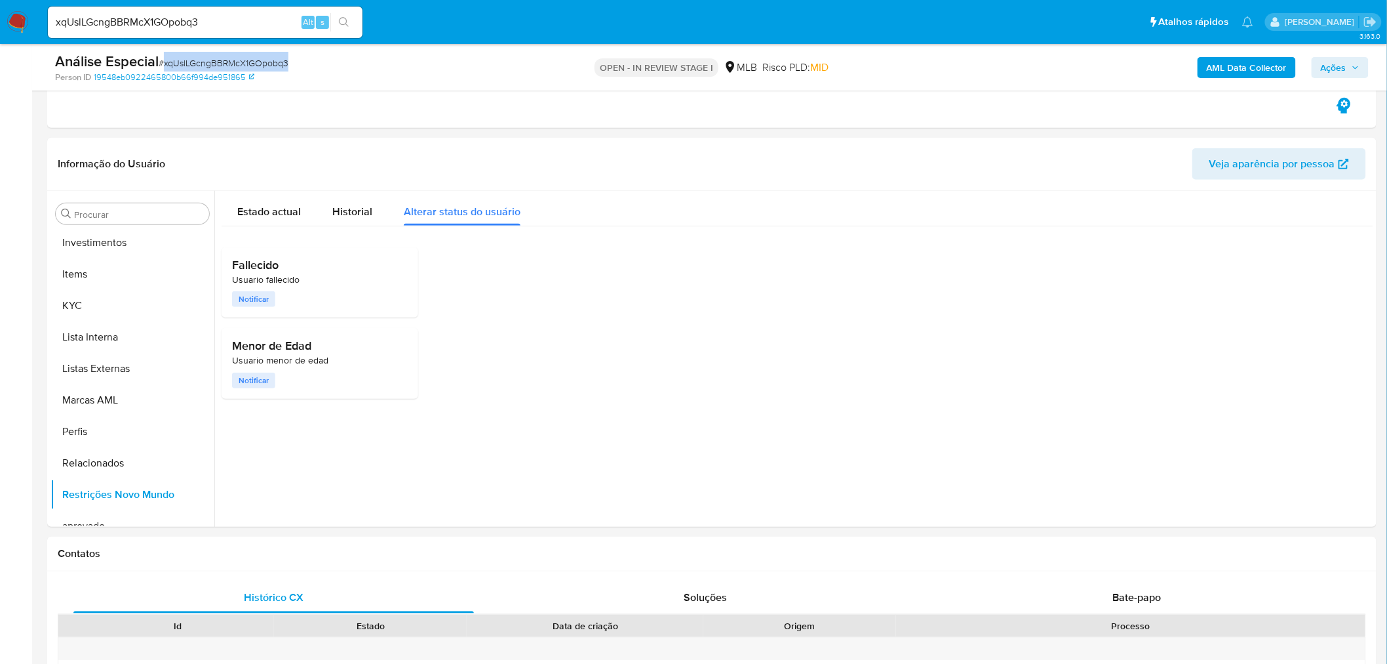
scroll to position [638, 0]
click at [195, 31] on div "xqUslLGcngBBRMcX1GOpobq3 Alt s" at bounding box center [205, 22] width 315 height 31
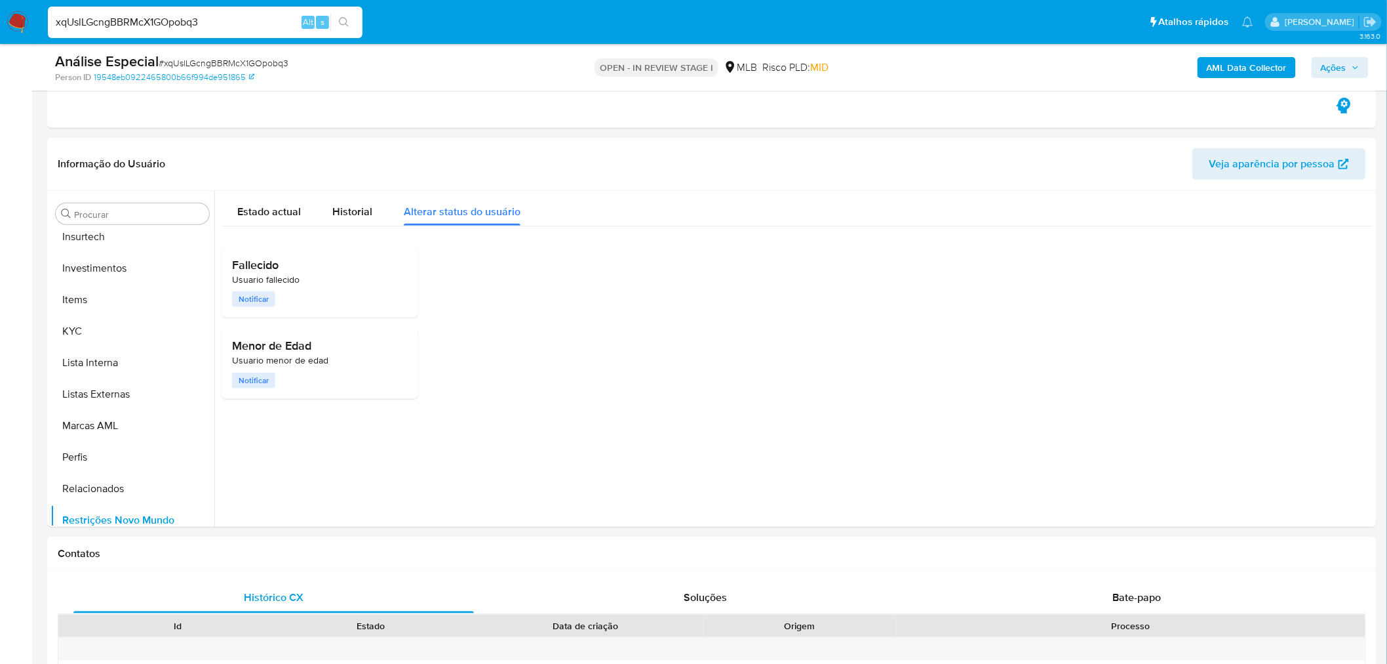
click at [191, 25] on input "xqUslLGcngBBRMcX1GOpobq3" at bounding box center [205, 22] width 315 height 17
drag, startPoint x: 207, startPoint y: 18, endPoint x: -28, endPoint y: 17, distance: 234.7
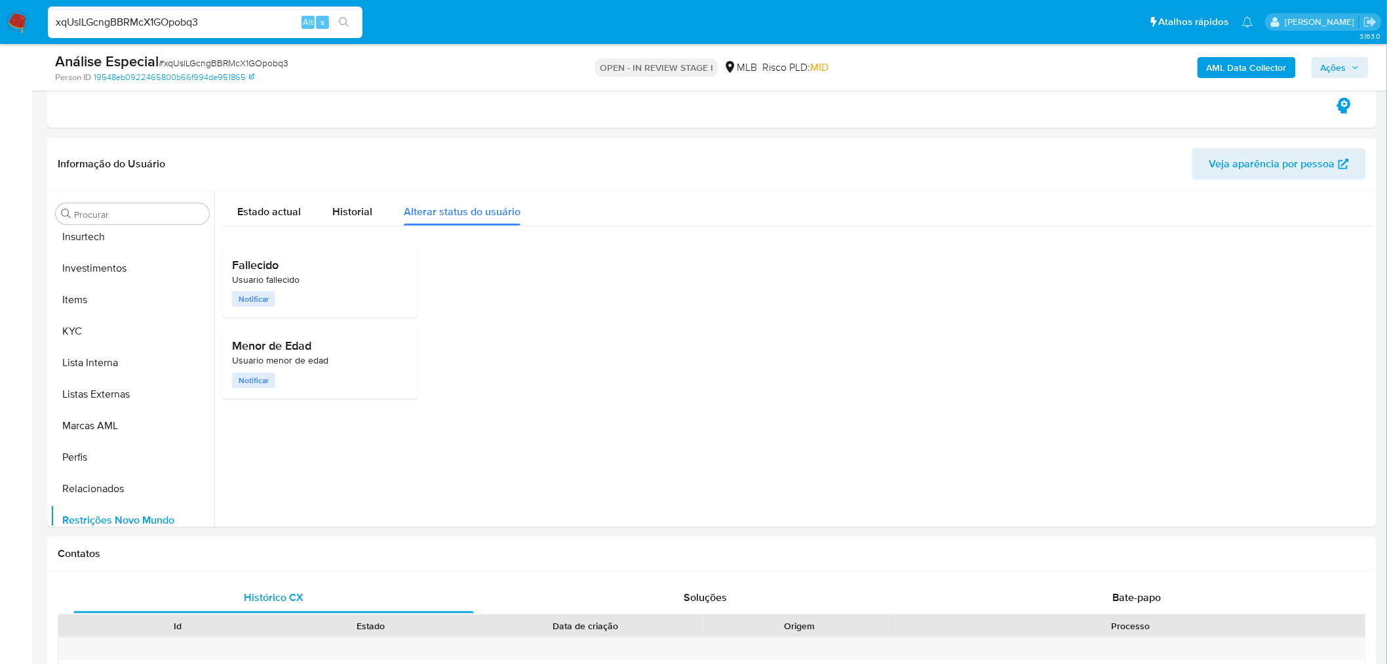
paste input "TOQO3qOjgNY5itGBTp0f7qmM"
type input "TOQO3qOjgNY5itGBTp0f7qmM"
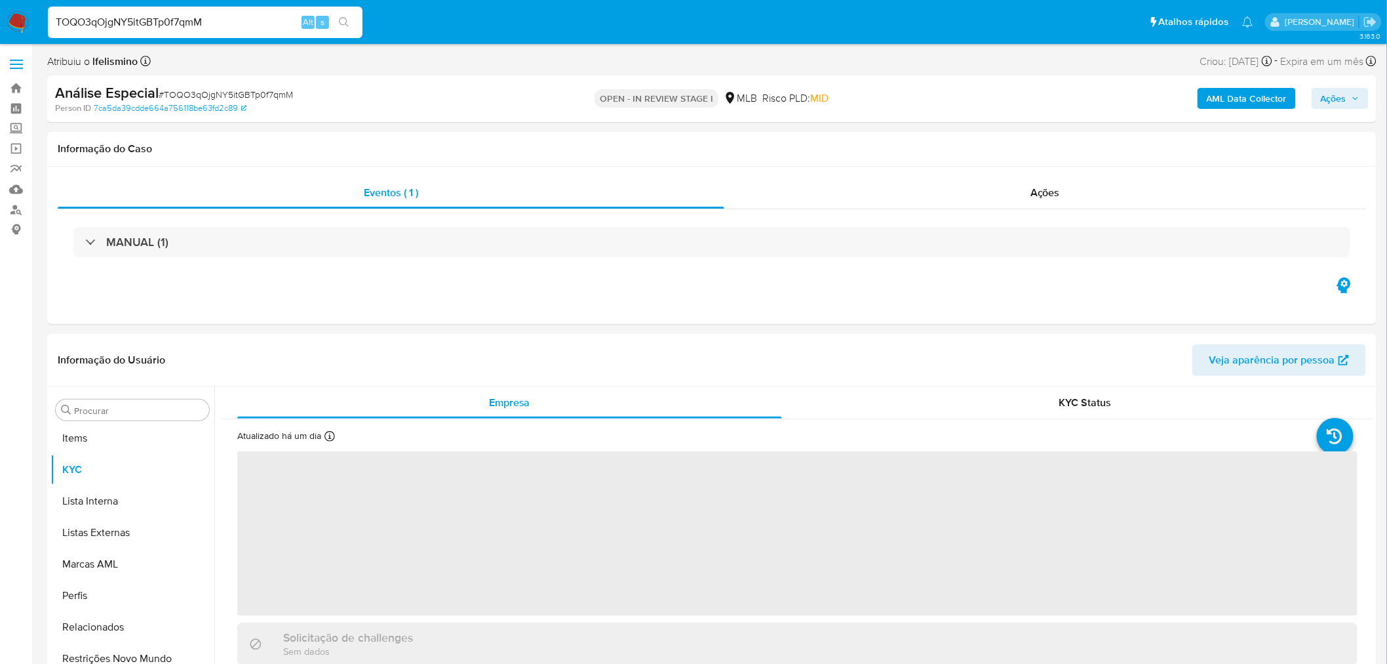
scroll to position [711, 0]
select select "10"
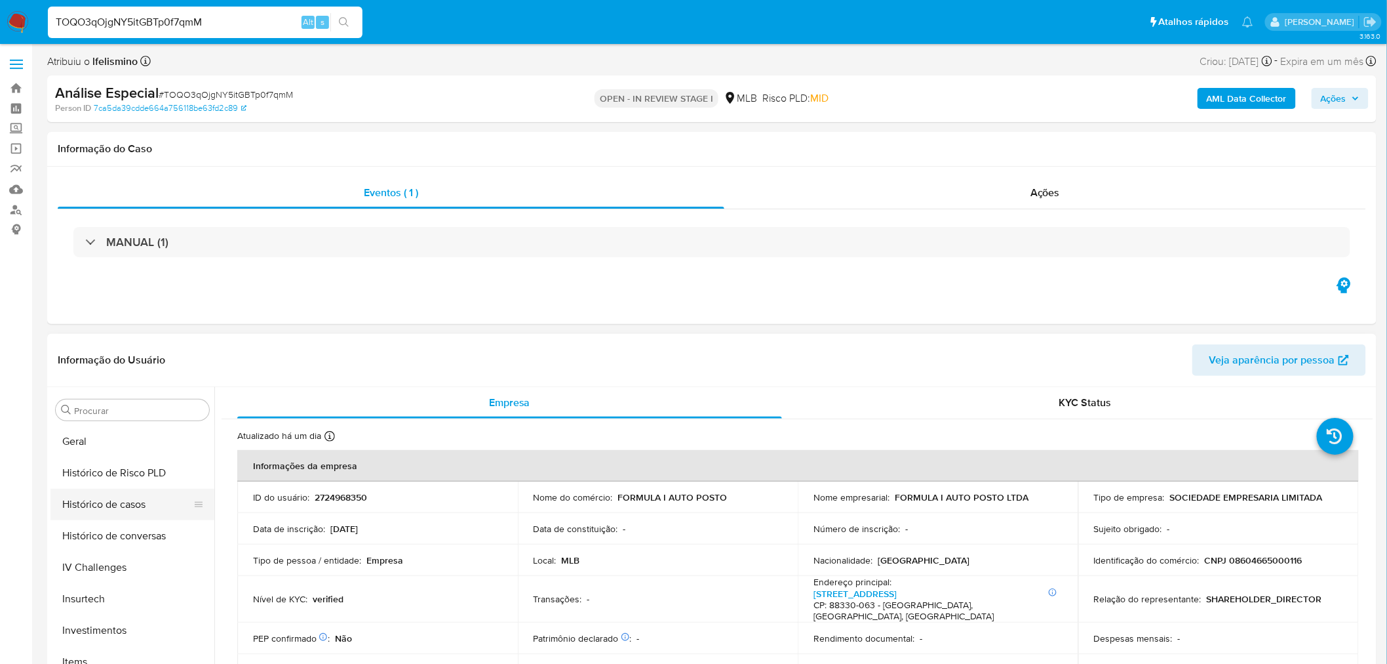
scroll to position [420, 0]
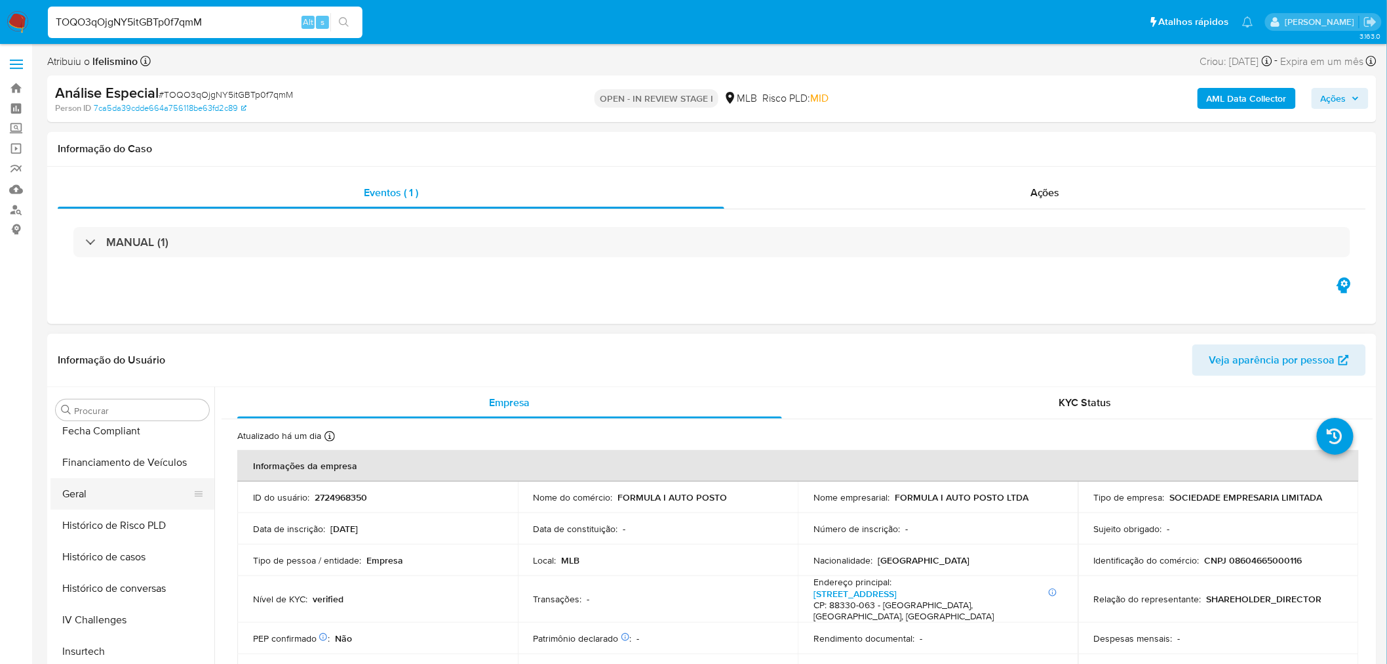
click at [122, 490] on button "Geral" at bounding box center [126, 493] width 153 height 31
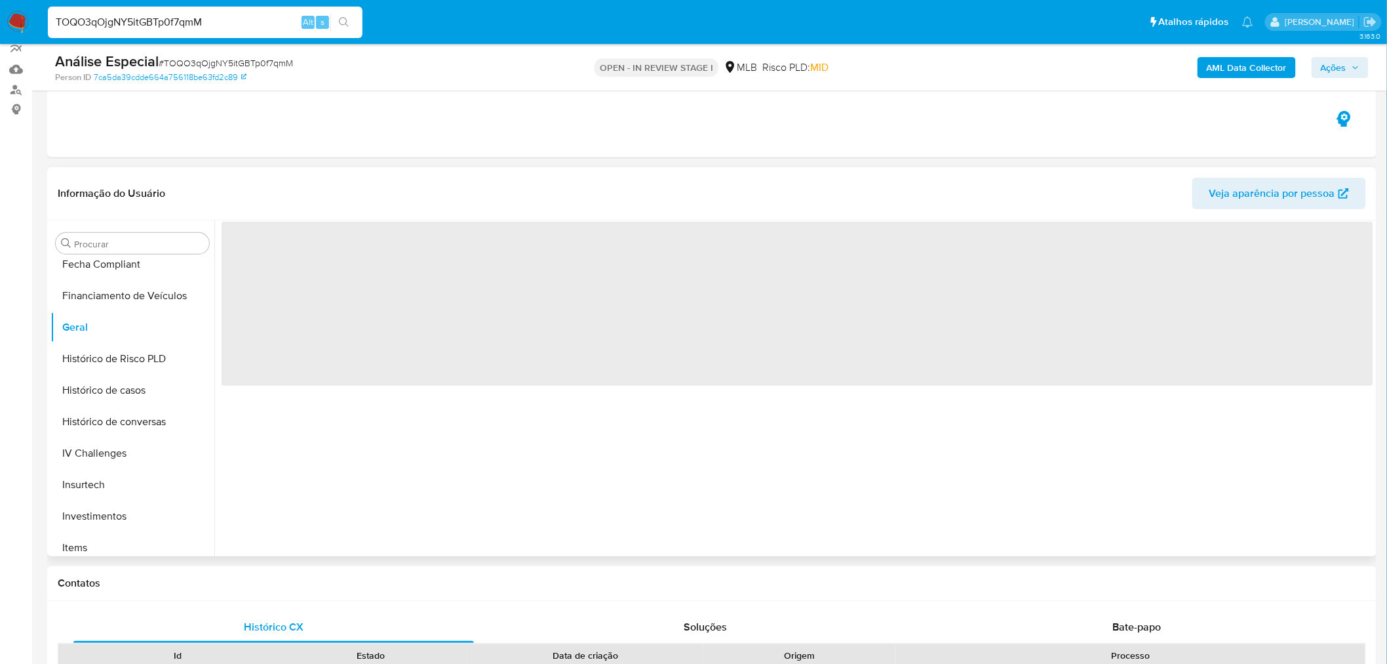
scroll to position [146, 0]
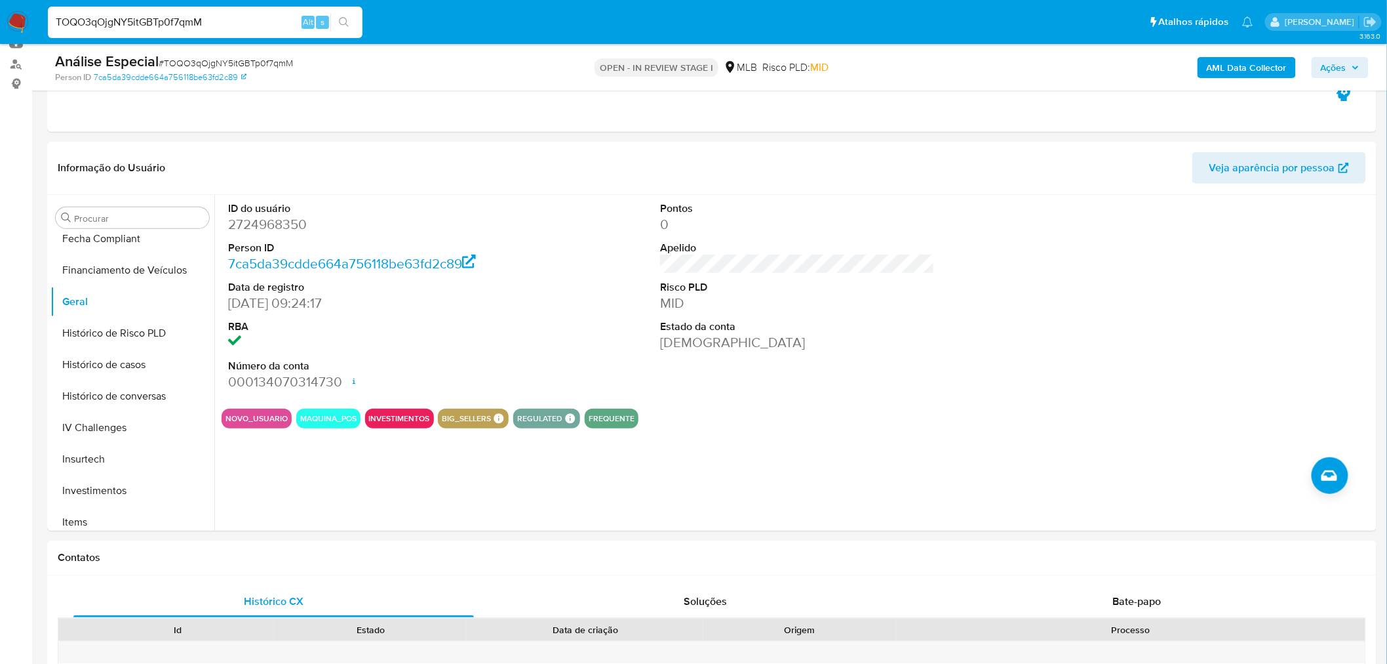
click at [254, 64] on span "# TOQO3qOjgNY5itGBTp0f7qmM" at bounding box center [226, 62] width 134 height 13
copy span "TOQO3qOjgNY5itGBTp0f7qmM"
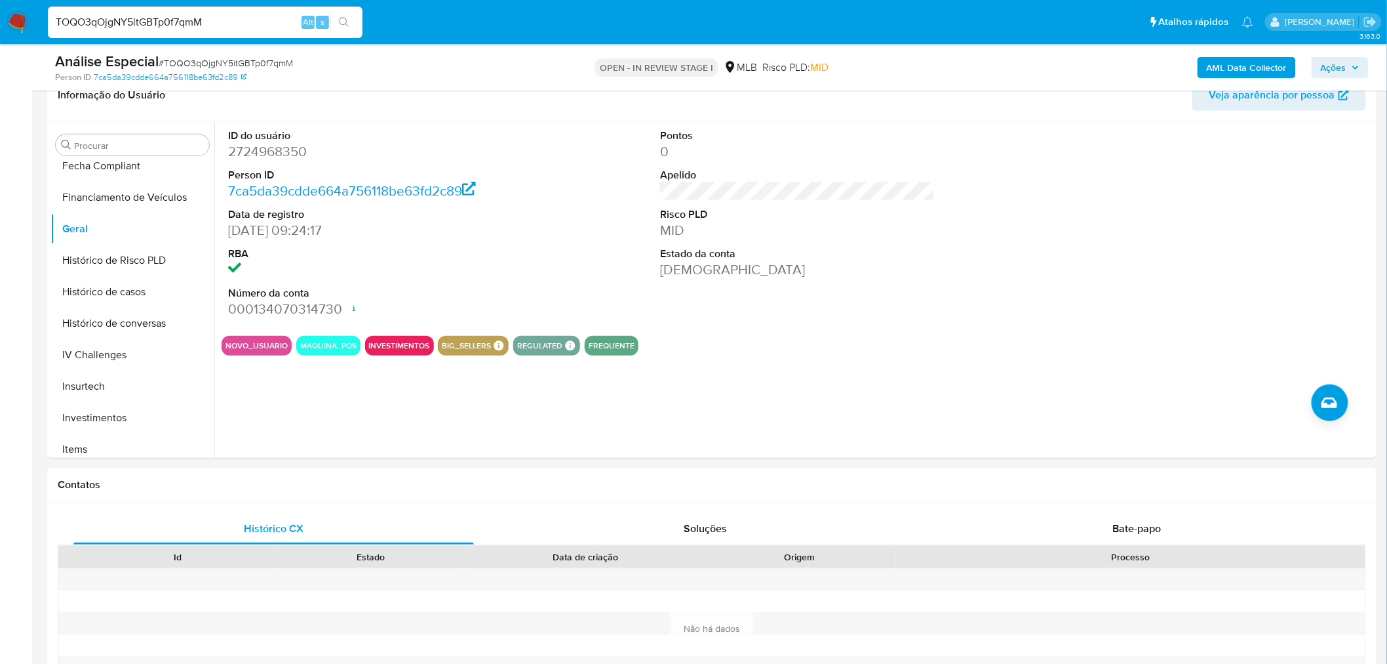
click at [304, 160] on dd "2724968350" at bounding box center [365, 151] width 275 height 18
drag, startPoint x: 304, startPoint y: 160, endPoint x: 291, endPoint y: 151, distance: 15.6
click at [291, 151] on dd "2724968350" at bounding box center [365, 151] width 275 height 18
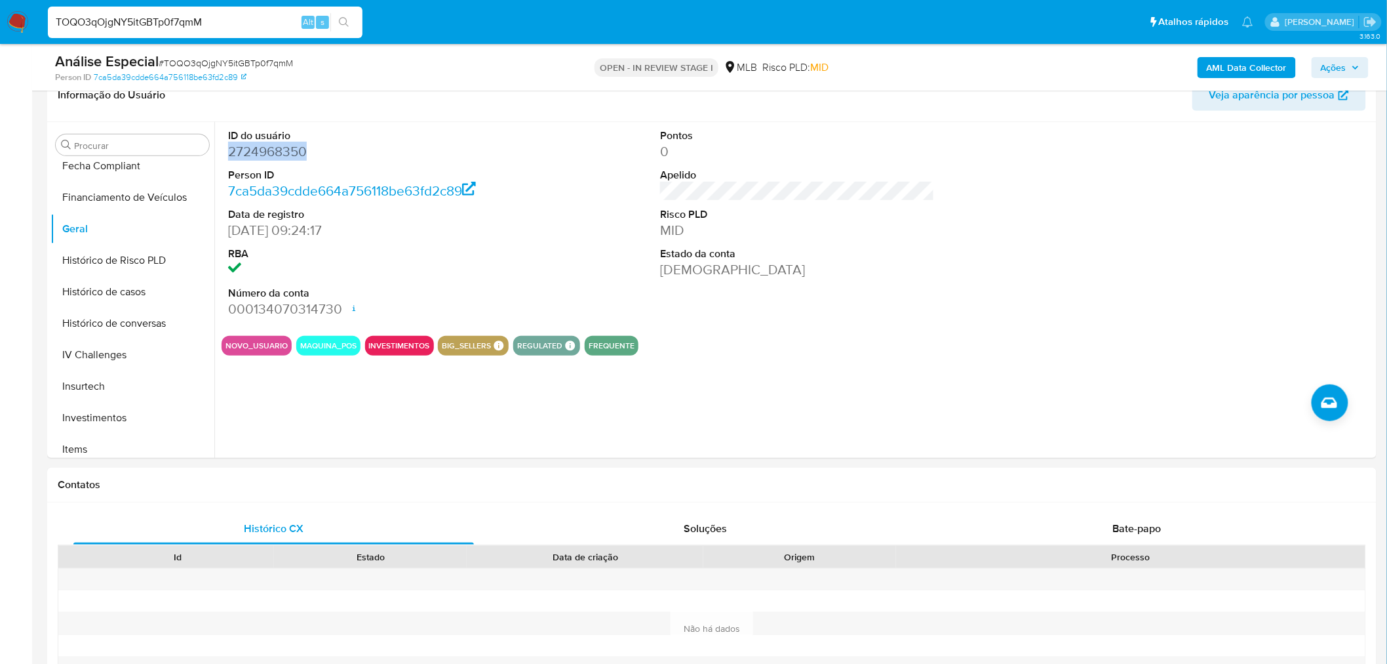
copy dd "2724968350"
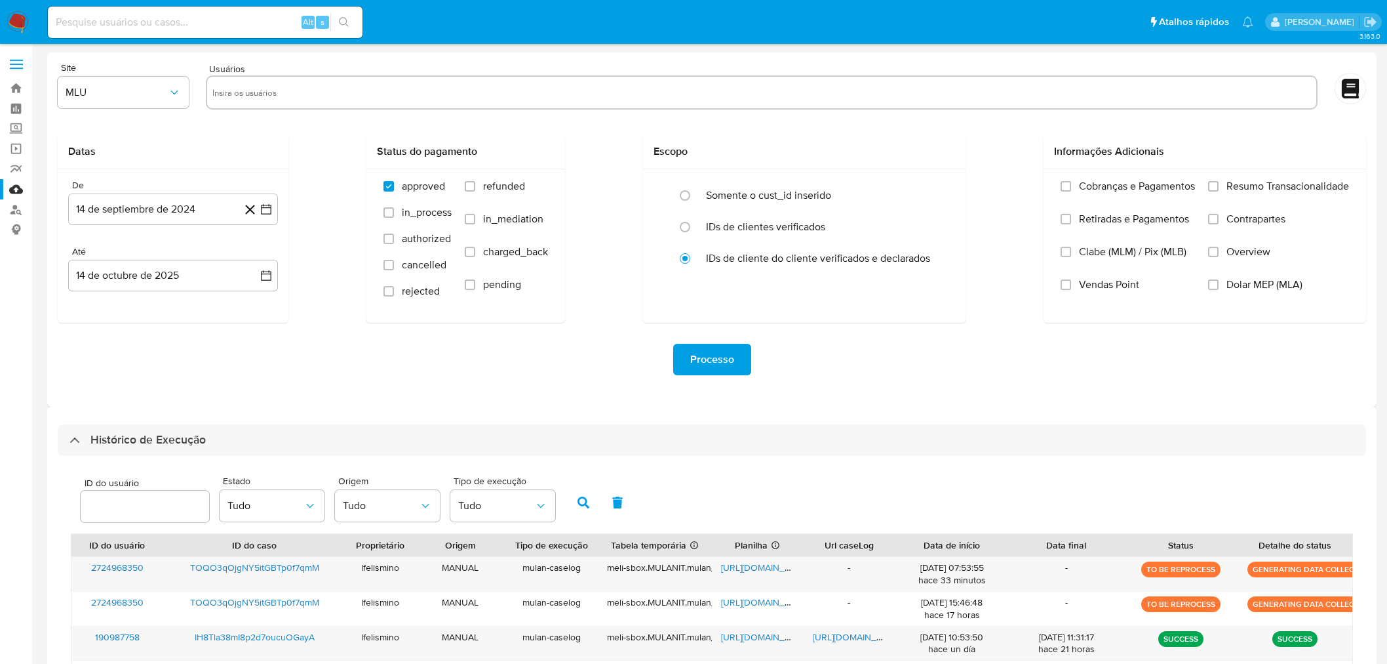
select select "10"
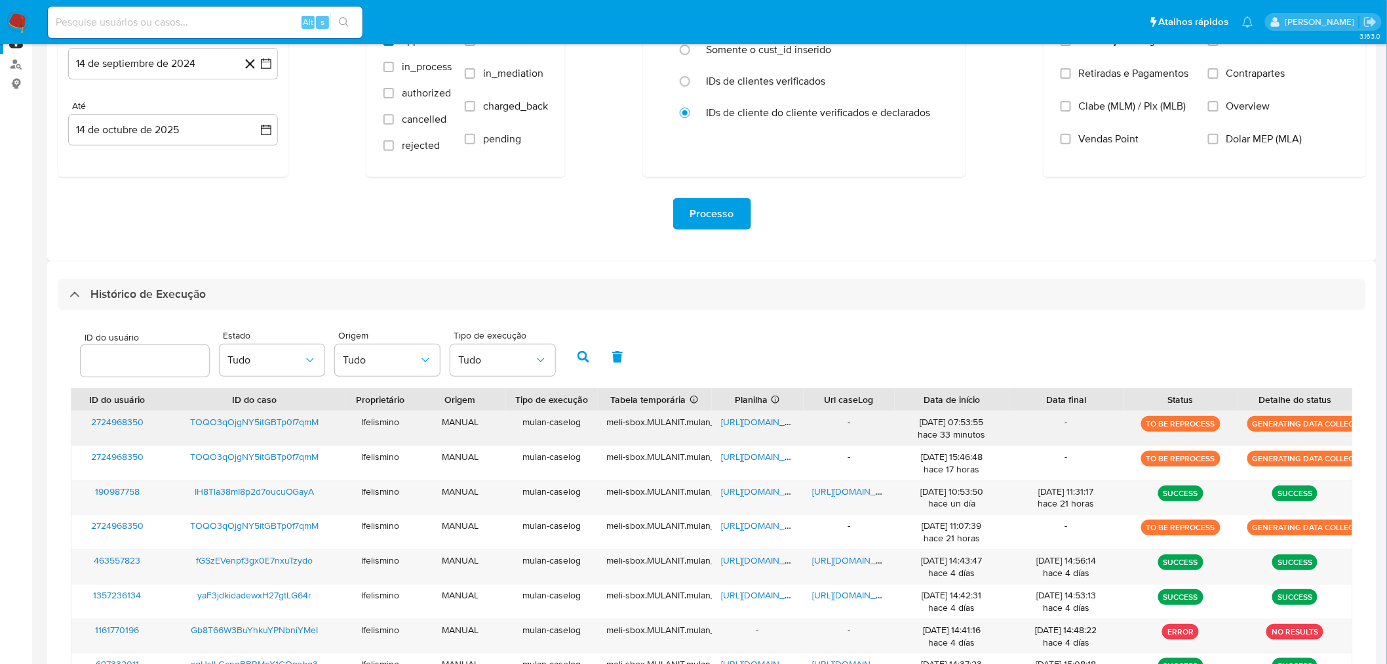
click at [751, 422] on span "https://docs.google.com/spreadsheets/d/1EermPsR0fGx_k3SvF3MSLqWZjF8Ezs10IVcKx9O…" at bounding box center [766, 421] width 90 height 13
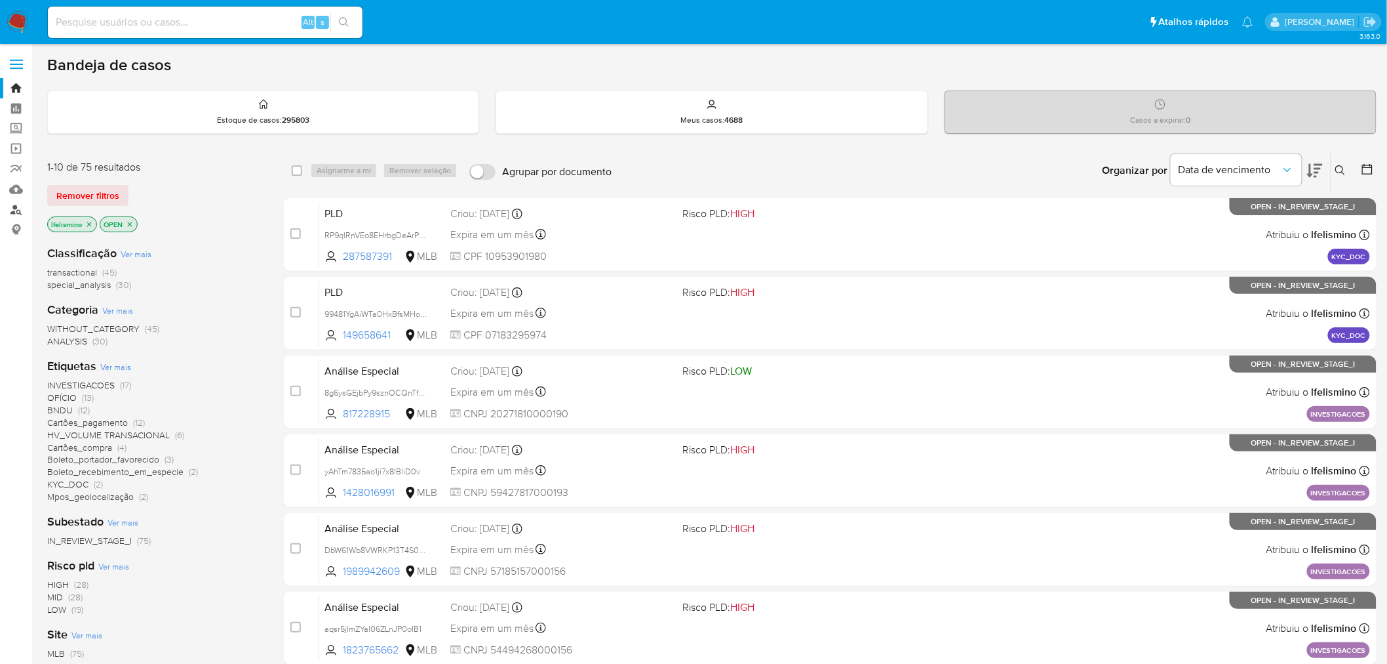
click at [18, 202] on link "Localizador de pessoas" at bounding box center [78, 209] width 156 height 20
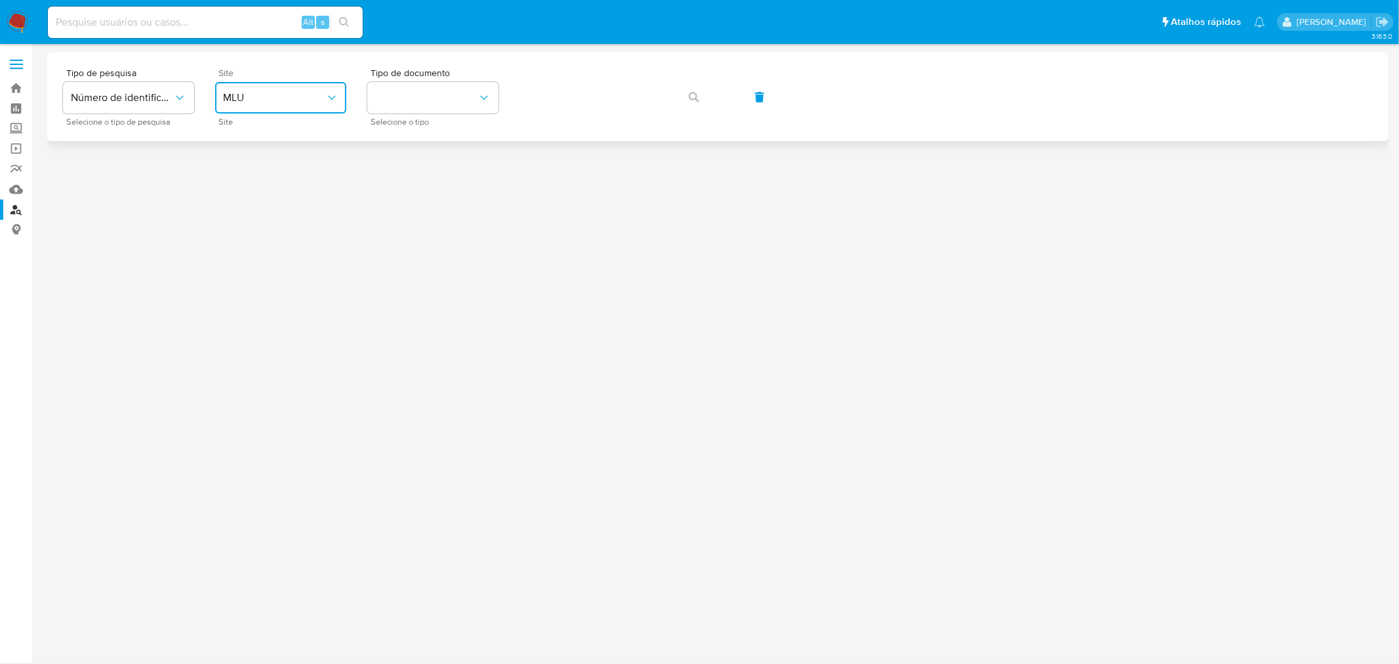
click at [268, 108] on button "MLU" at bounding box center [280, 97] width 131 height 31
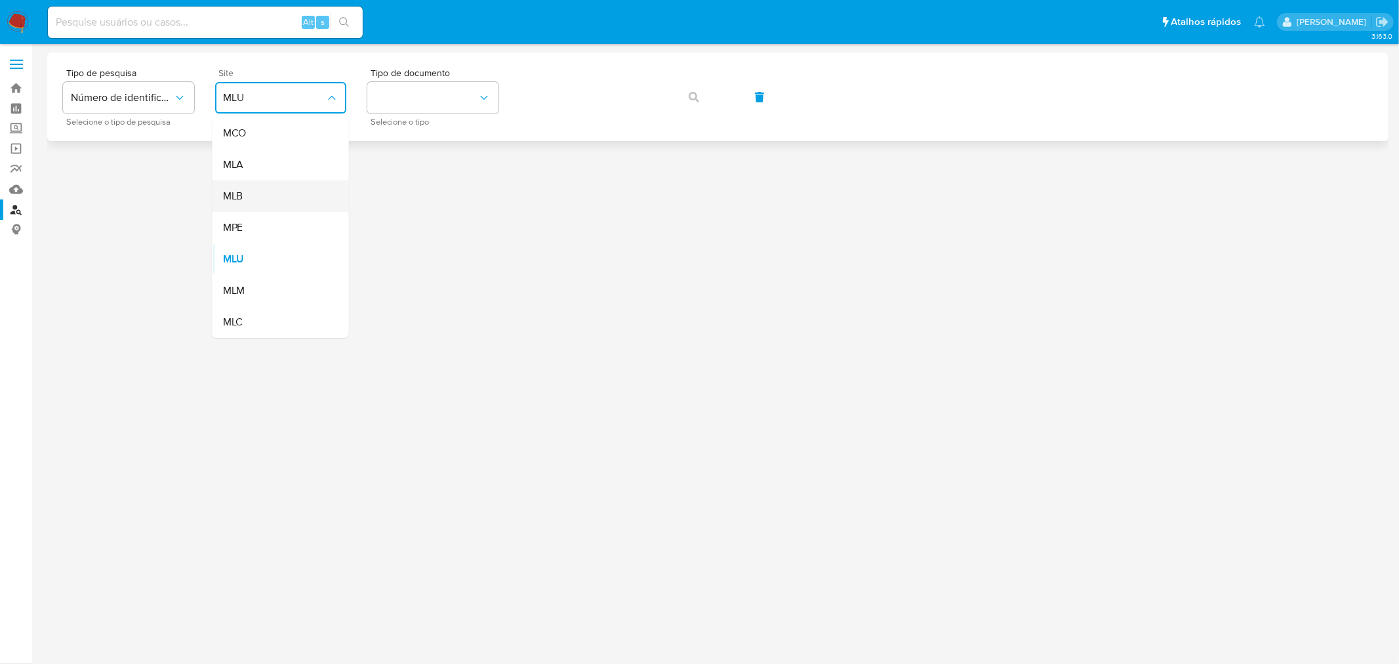
click at [273, 186] on div "MLB" at bounding box center [277, 195] width 108 height 31
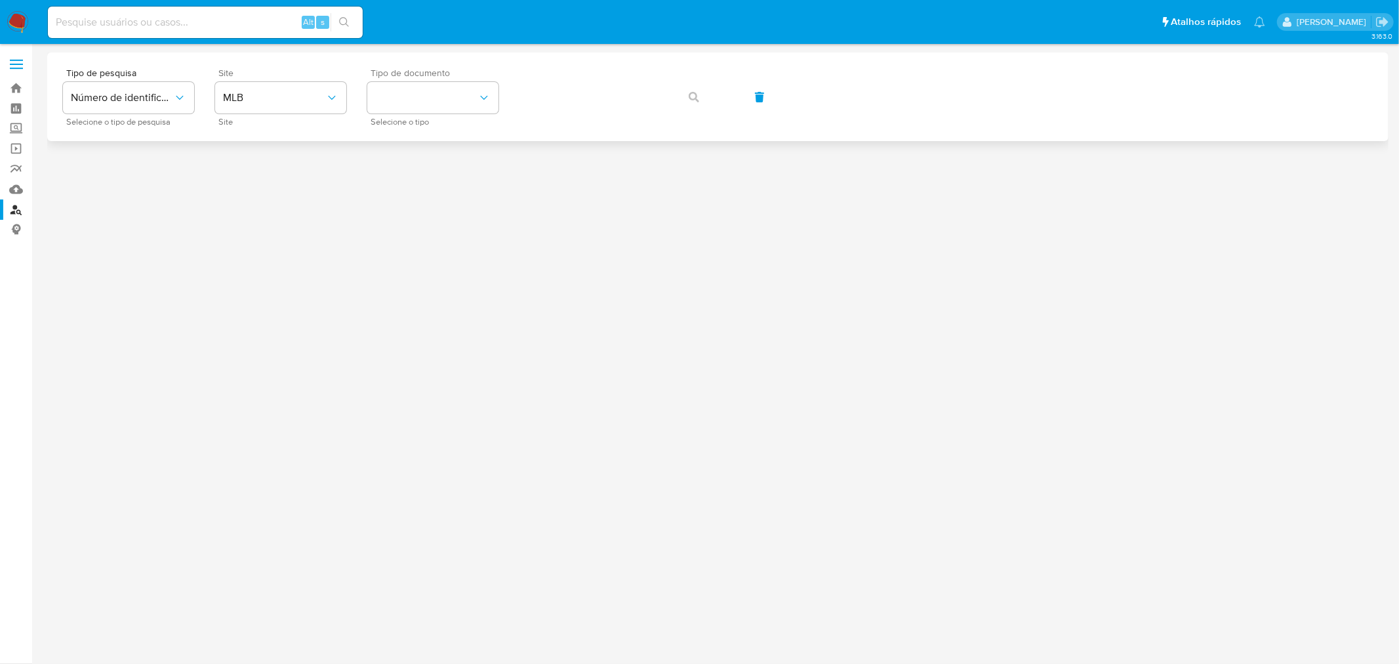
click at [460, 114] on div "Tipo de documento Selecione o tipo" at bounding box center [432, 96] width 131 height 57
click at [466, 108] on button "identificationType" at bounding box center [432, 97] width 131 height 31
drag, startPoint x: 469, startPoint y: 180, endPoint x: 475, endPoint y: 174, distance: 8.8
click at [468, 180] on div "CPF CPF" at bounding box center [429, 184] width 108 height 45
click at [691, 92] on icon "button" at bounding box center [694, 97] width 10 height 10
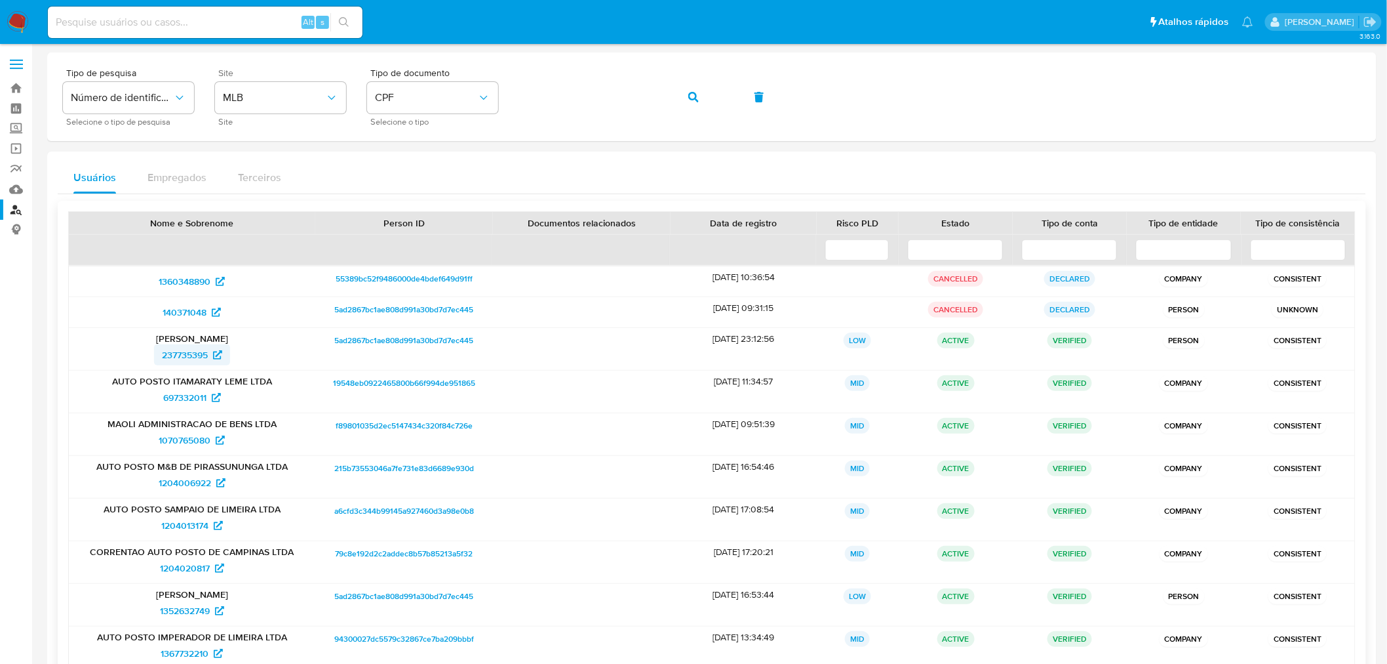
click at [193, 349] on span "237735395" at bounding box center [185, 354] width 46 height 21
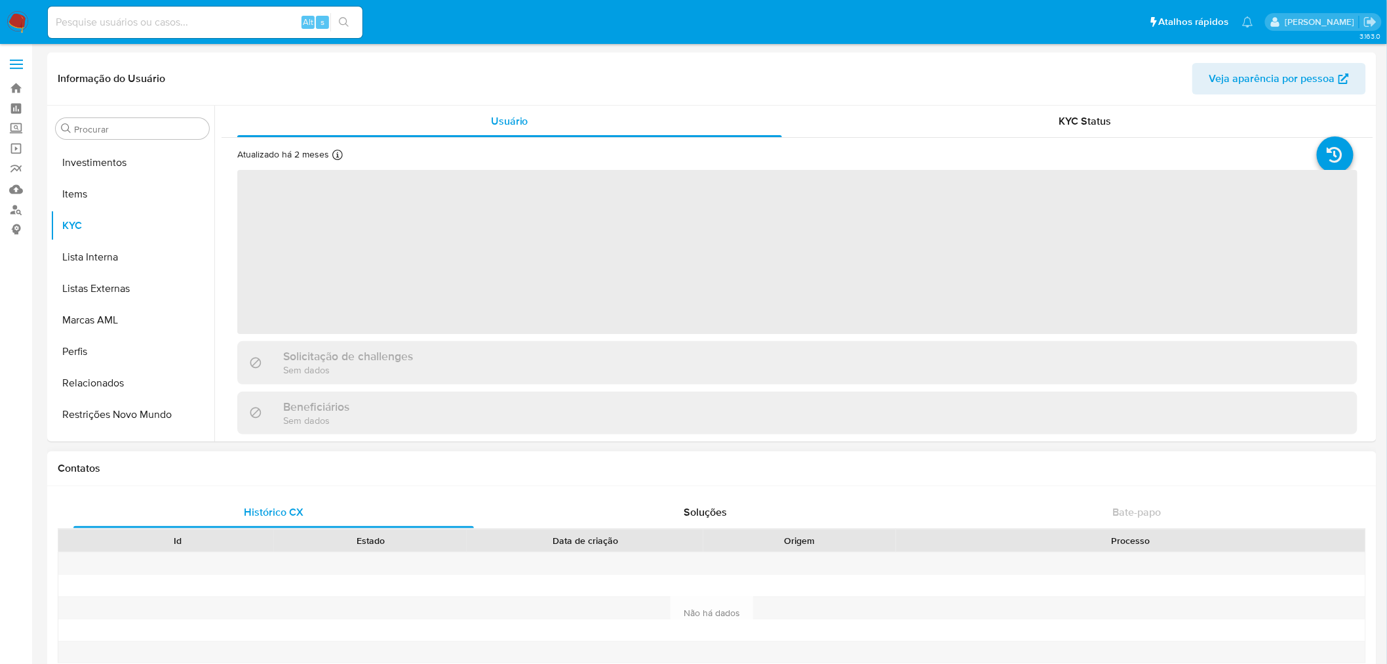
scroll to position [711, 0]
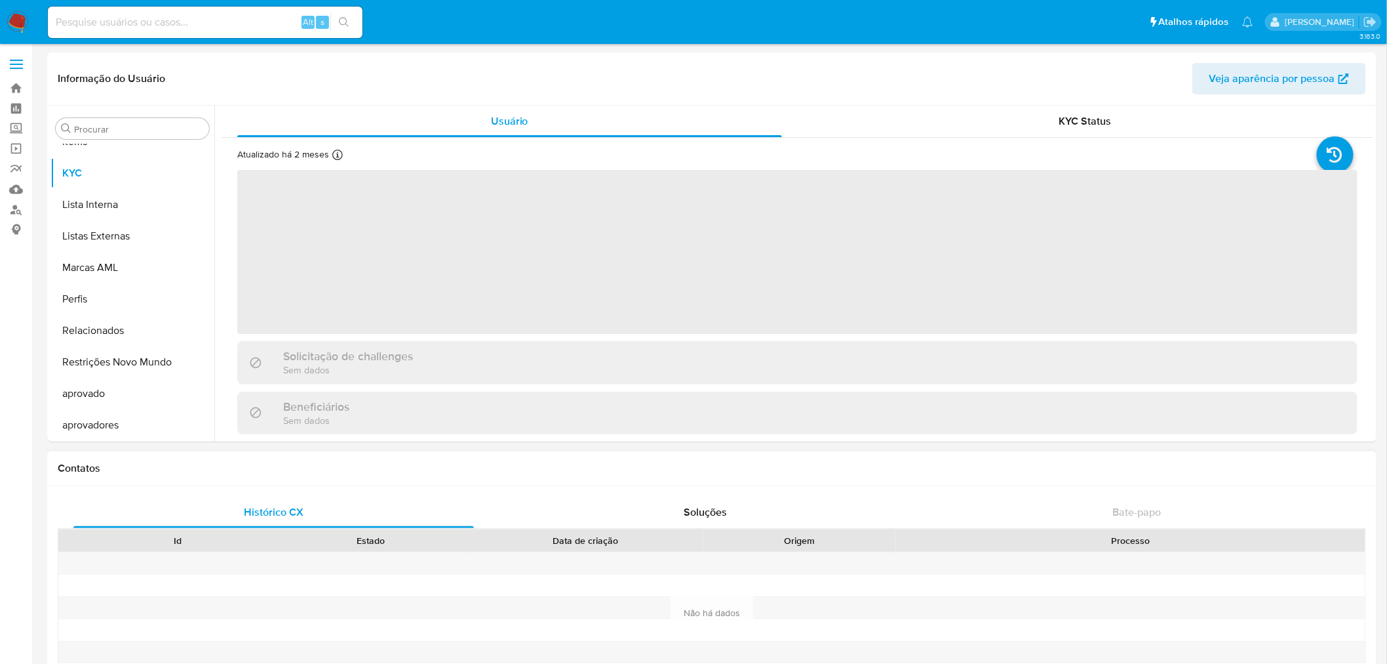
select select "10"
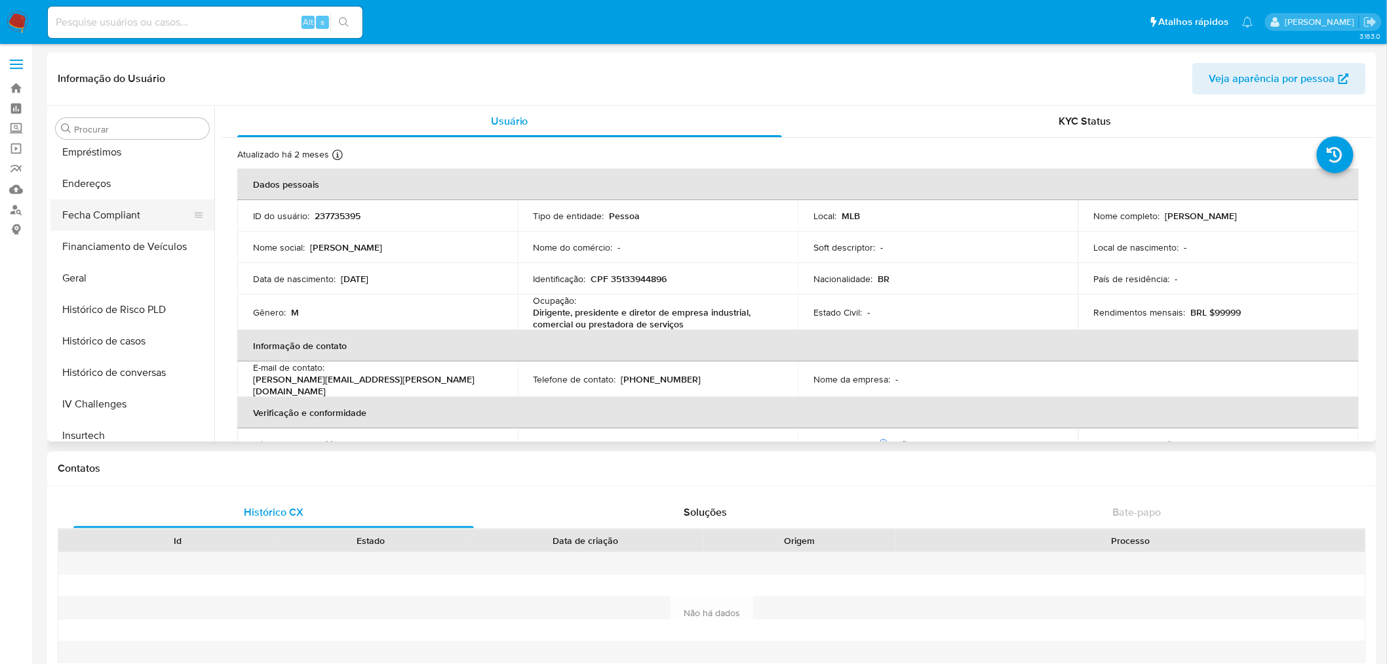
scroll to position [346, 0]
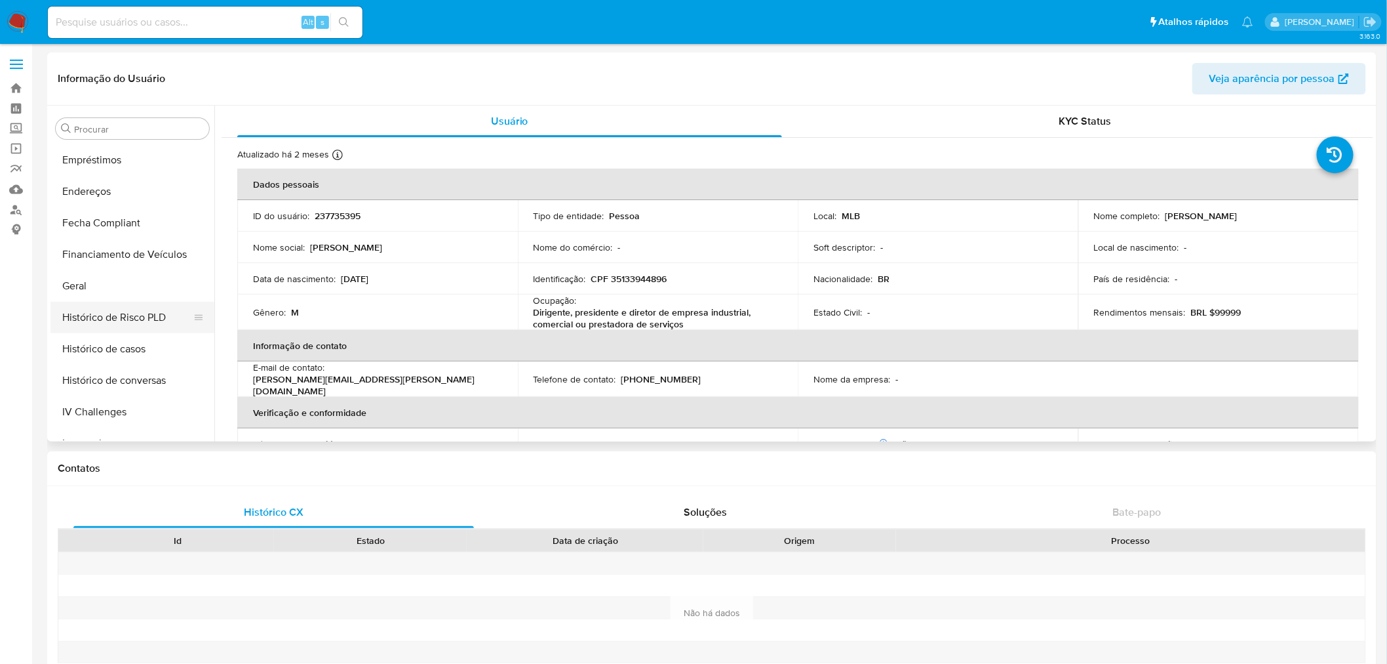
click at [108, 303] on button "Histórico de Risco PLD" at bounding box center [126, 317] width 153 height 31
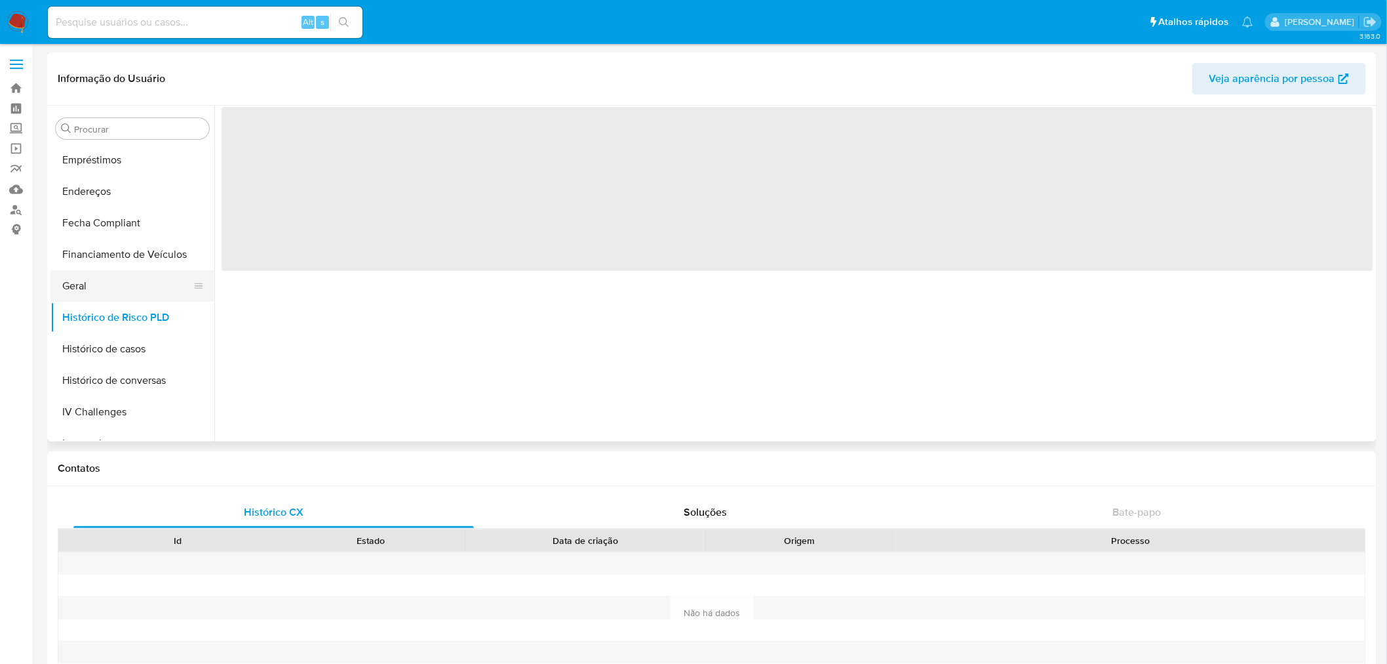
click at [121, 280] on button "Geral" at bounding box center [126, 285] width 153 height 31
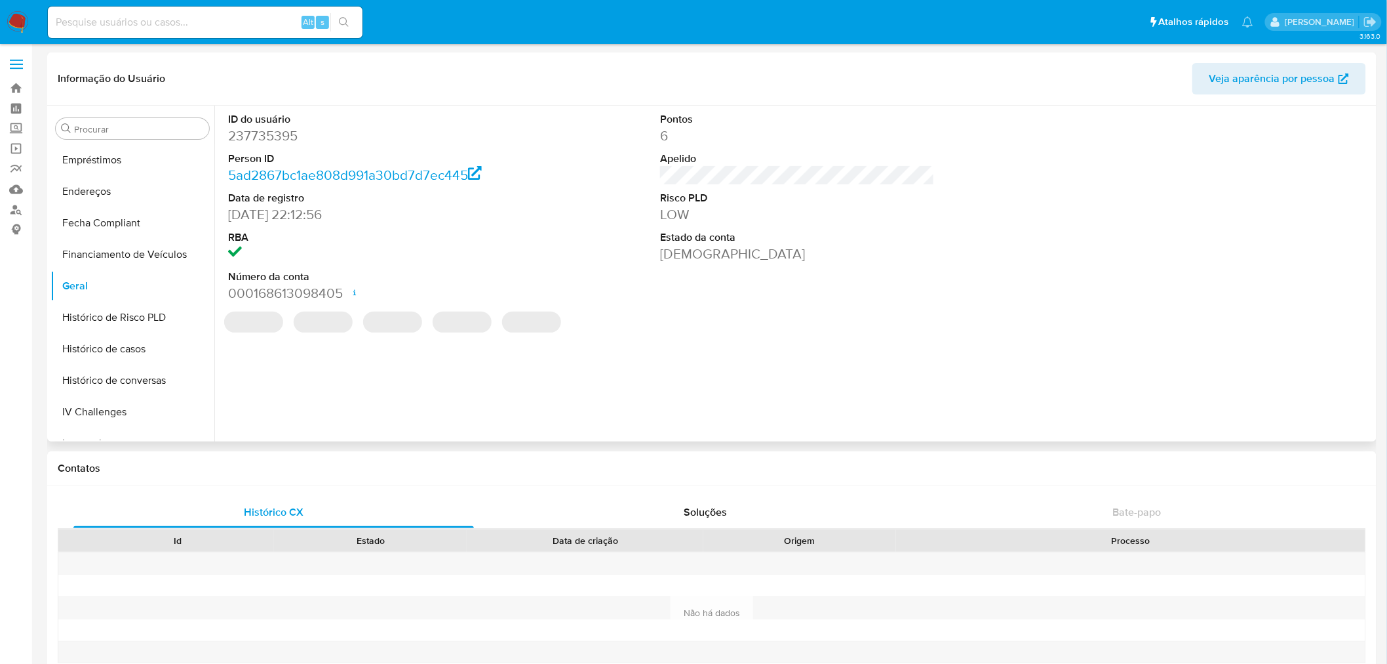
click at [254, 127] on dd "237735395" at bounding box center [365, 136] width 275 height 18
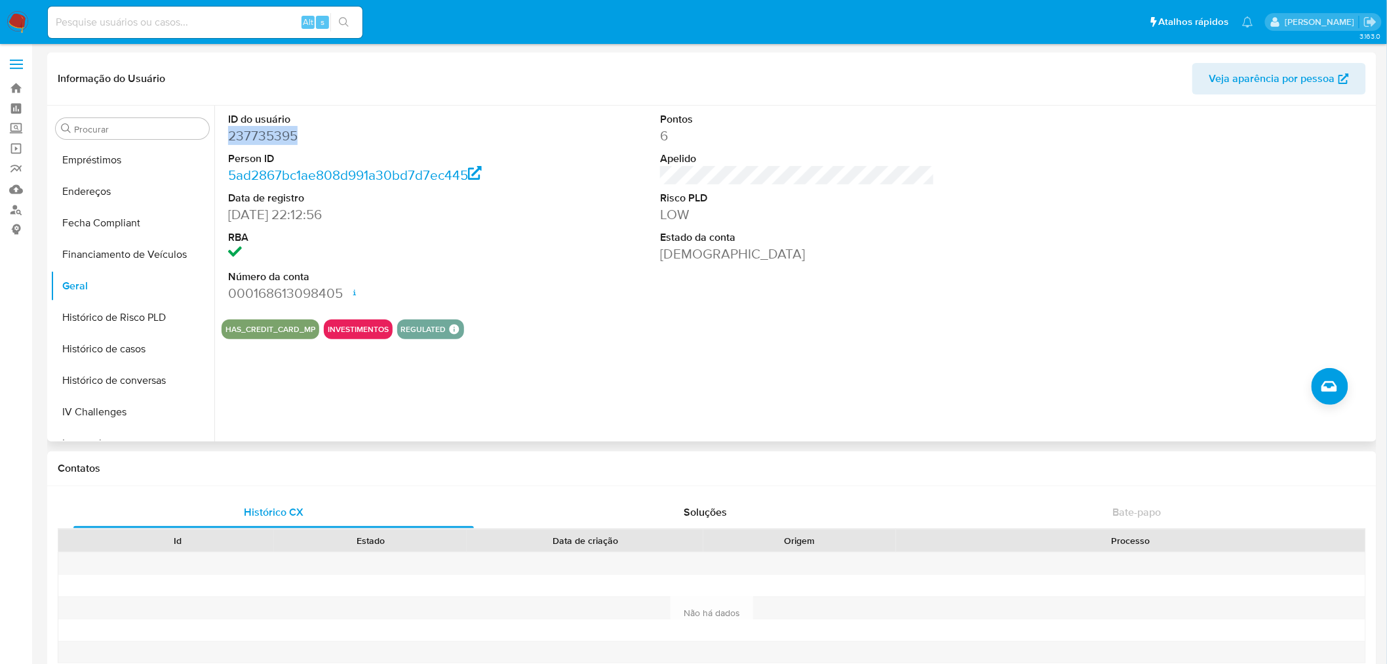
copy dd "237735395"
